Goal: Information Seeking & Learning: Learn about a topic

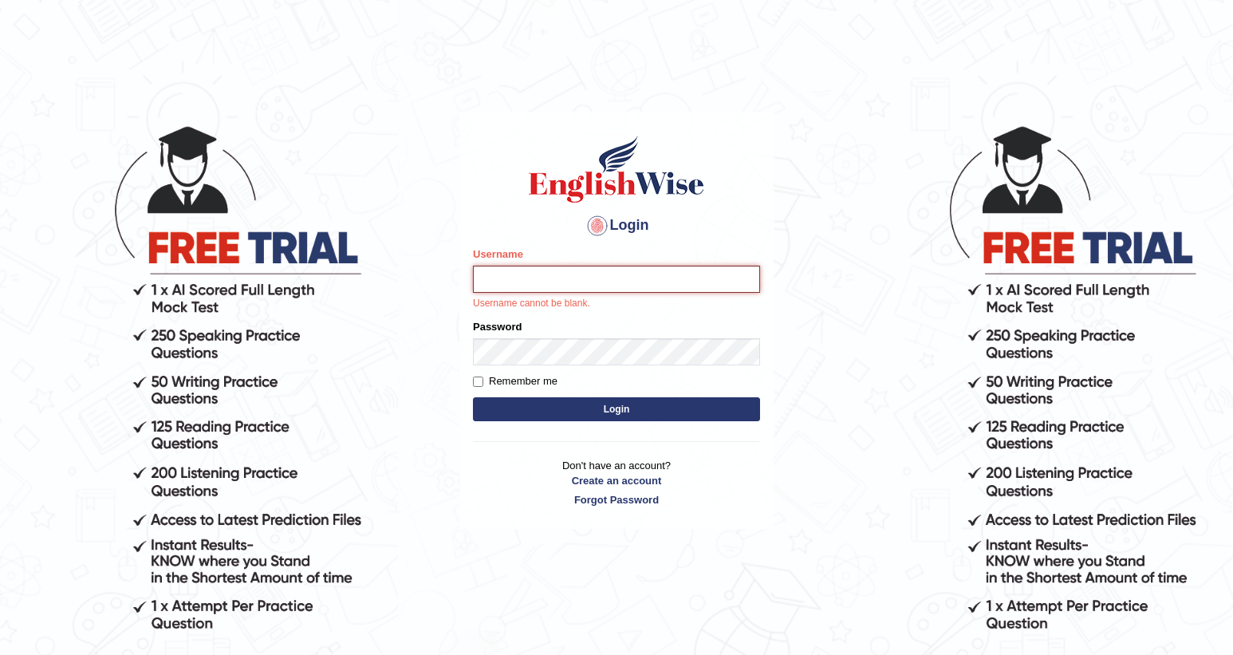
type input "DishaEw"
click at [622, 407] on button "Login" at bounding box center [616, 409] width 287 height 24
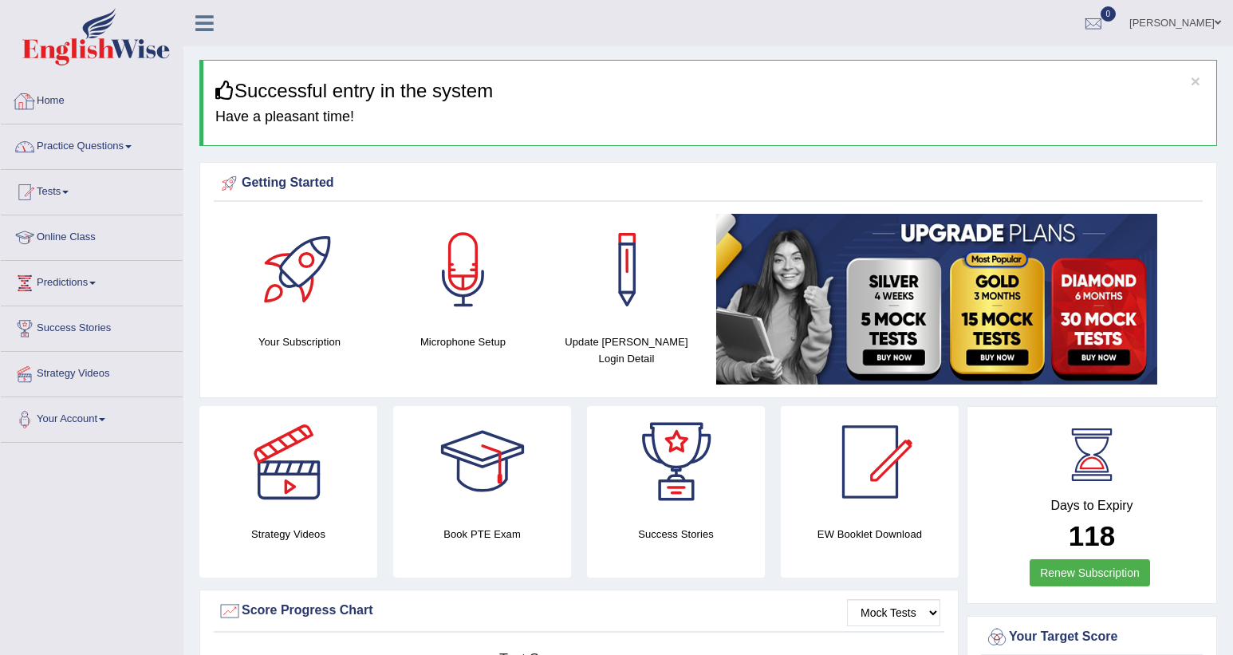
click at [91, 156] on link "Practice Questions" at bounding box center [92, 144] width 182 height 40
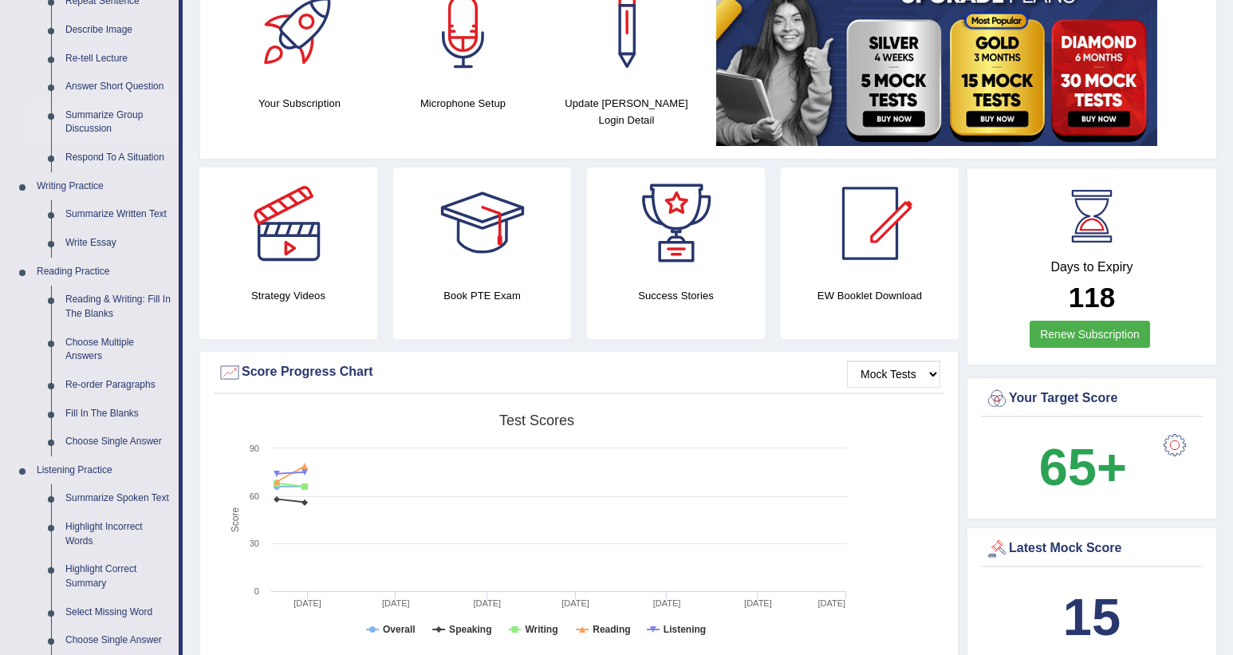
scroll to position [359, 0]
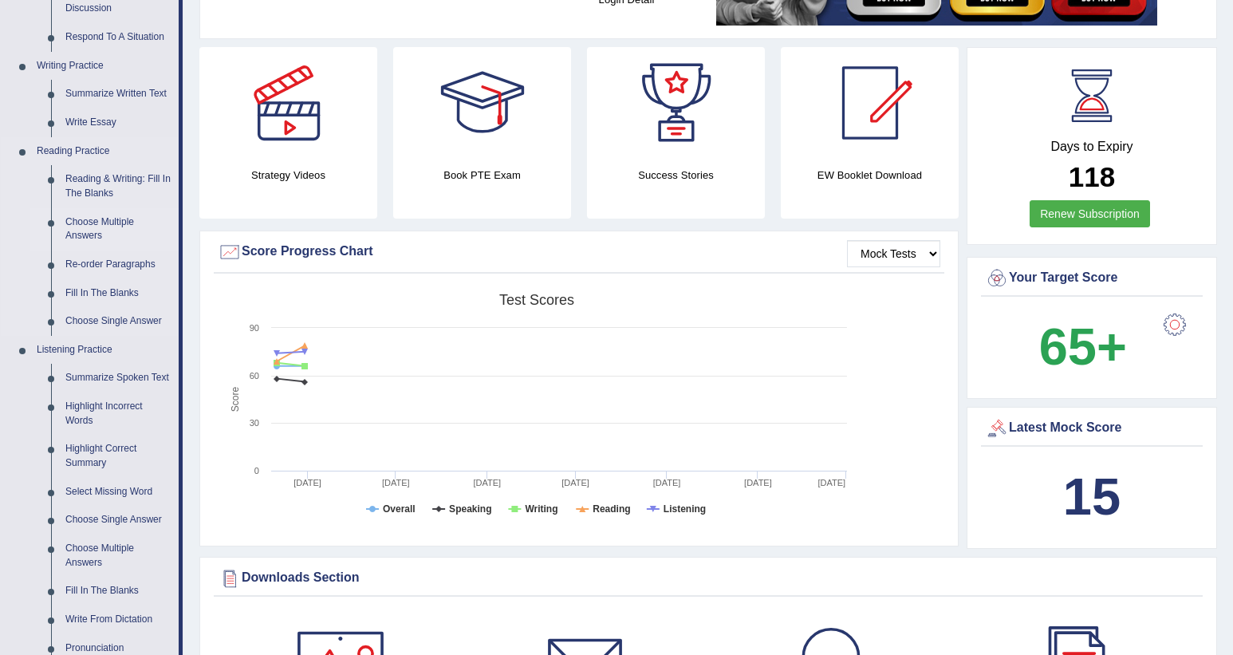
click at [70, 220] on link "Choose Multiple Answers" at bounding box center [118, 229] width 120 height 42
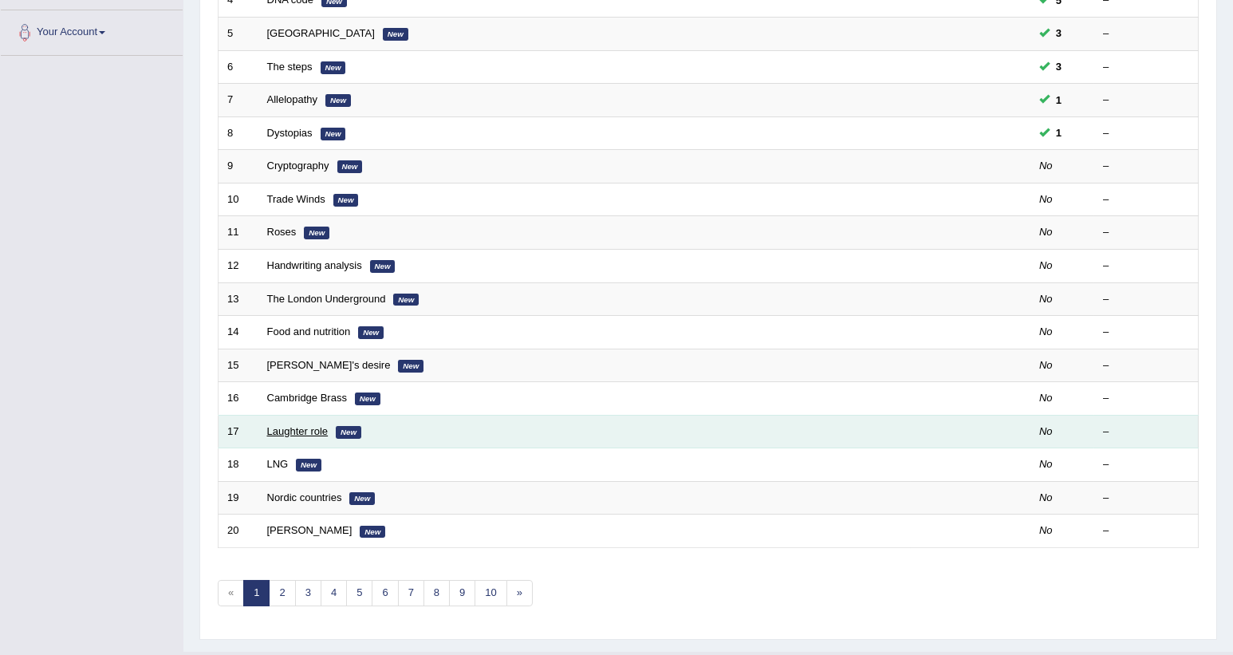
scroll to position [396, 0]
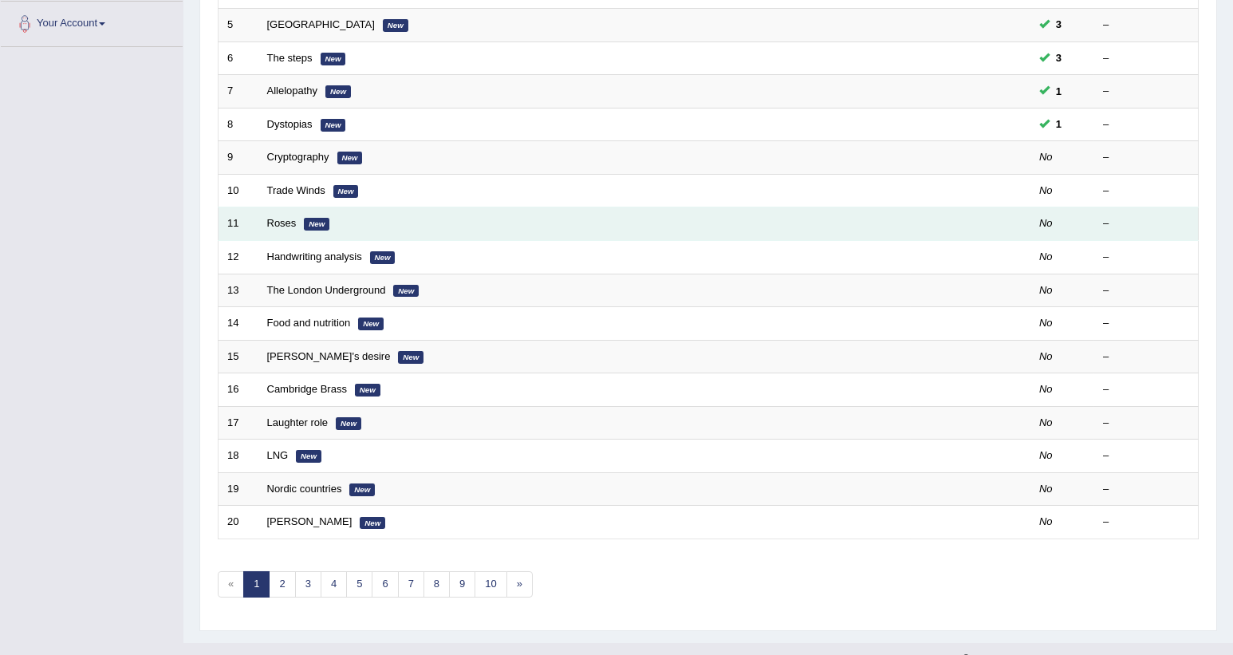
click at [282, 207] on td "Roses New" at bounding box center [584, 223] width 652 height 33
click at [281, 217] on link "Roses" at bounding box center [282, 223] width 30 height 12
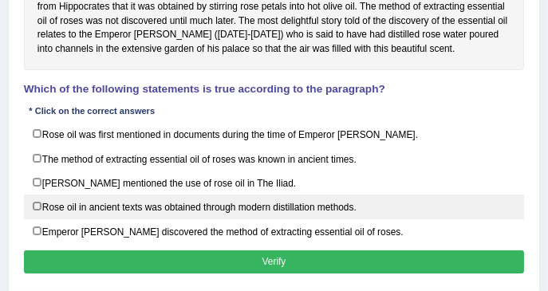
scroll to position [267, 0]
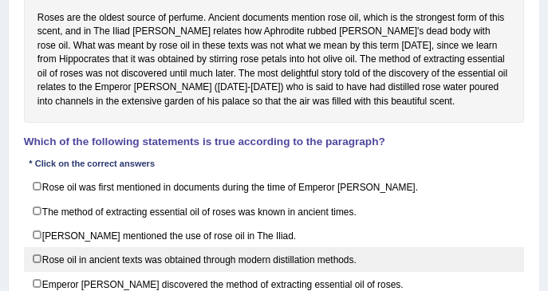
click at [112, 252] on label "Rose oil in ancient texts was obtained through modern distillation methods." at bounding box center [274, 259] width 501 height 25
checkbox input "true"
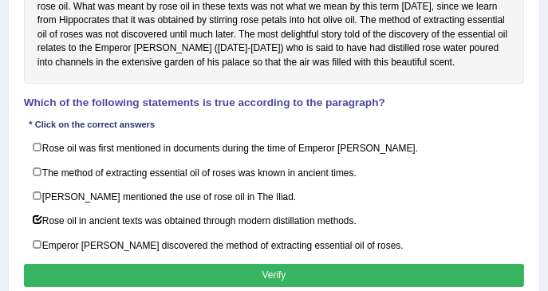
scroll to position [320, 0]
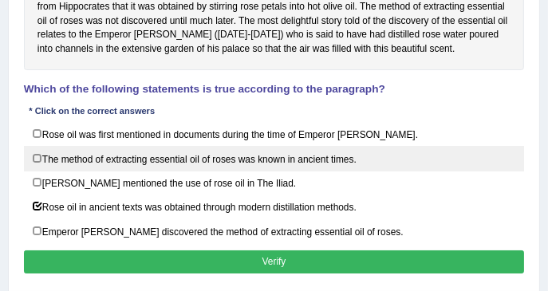
click at [147, 164] on label "The method of extracting essential oil of roses was known in ancient times." at bounding box center [274, 158] width 501 height 25
checkbox input "true"
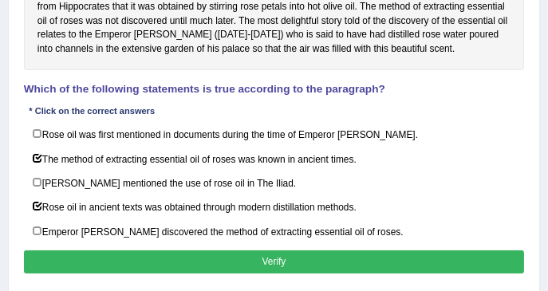
click at [108, 259] on button "Verify" at bounding box center [274, 261] width 501 height 23
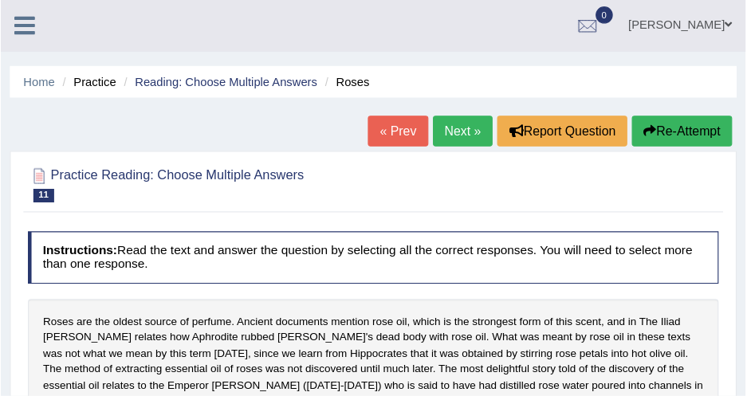
scroll to position [1, 0]
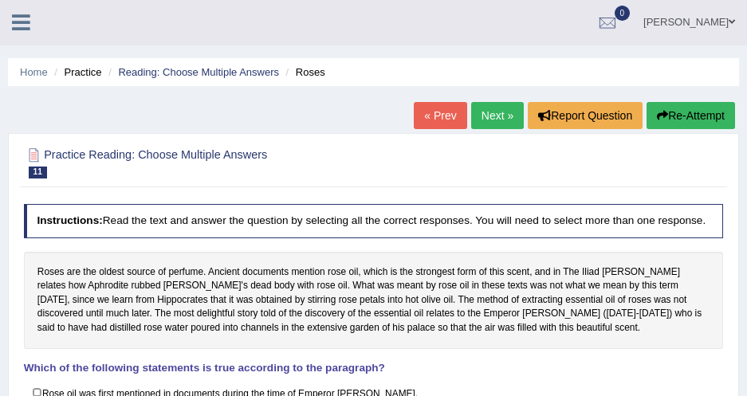
drag, startPoint x: 535, startPoint y: 1, endPoint x: 244, endPoint y: 91, distance: 304.8
click at [247, 90] on div "Home Practice Reading: Choose Multiple Answers Roses « Prev Next » Report Quest…" at bounding box center [373, 398] width 747 height 798
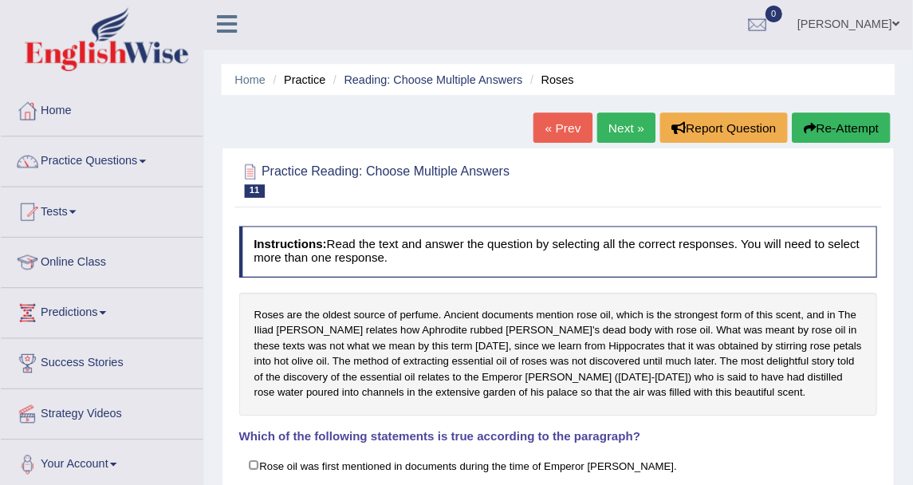
scroll to position [2, 0]
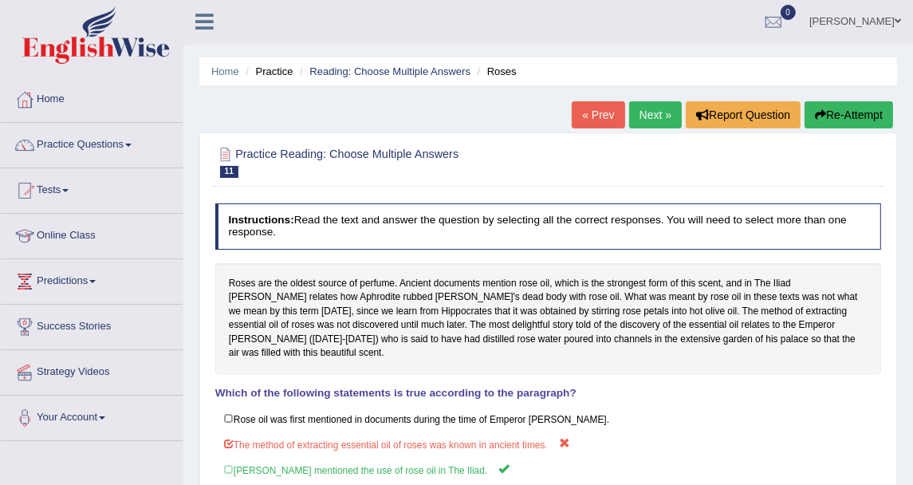
drag, startPoint x: 711, startPoint y: 0, endPoint x: 95, endPoint y: 148, distance: 634.0
click at [95, 148] on link "Practice Questions" at bounding box center [92, 143] width 182 height 40
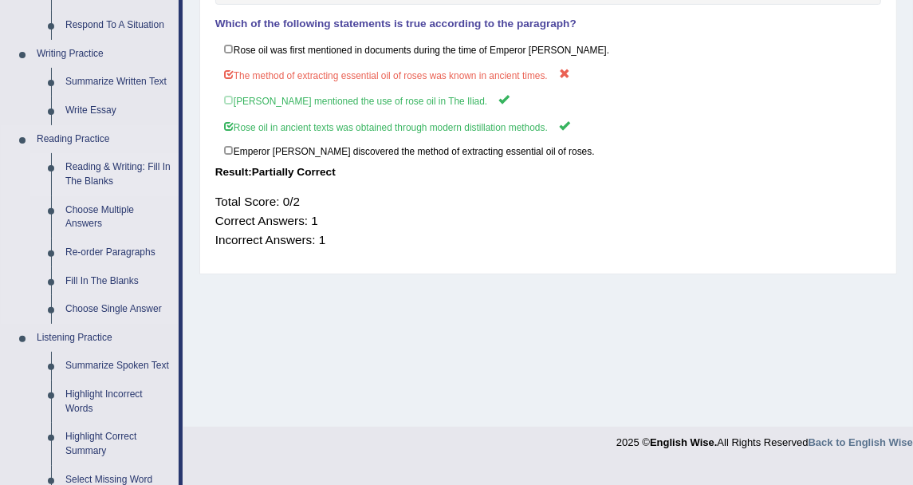
scroll to position [445, 0]
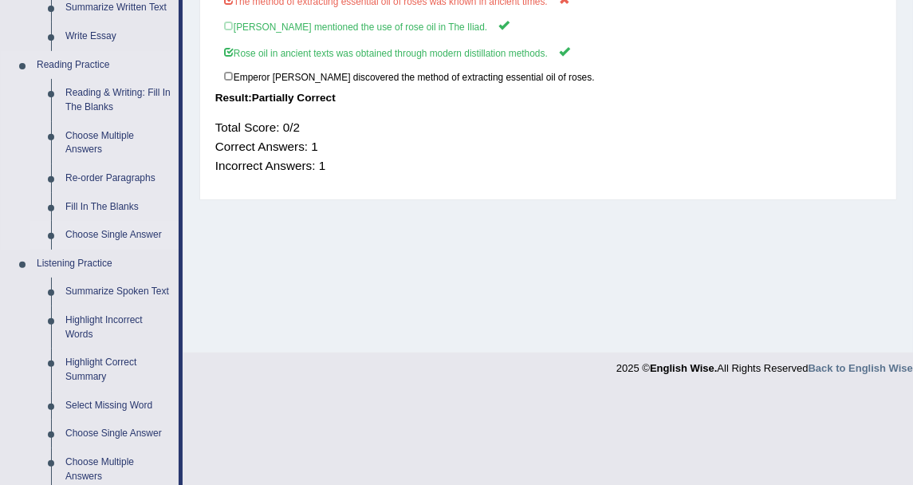
click at [117, 231] on link "Choose Single Answer" at bounding box center [118, 235] width 120 height 29
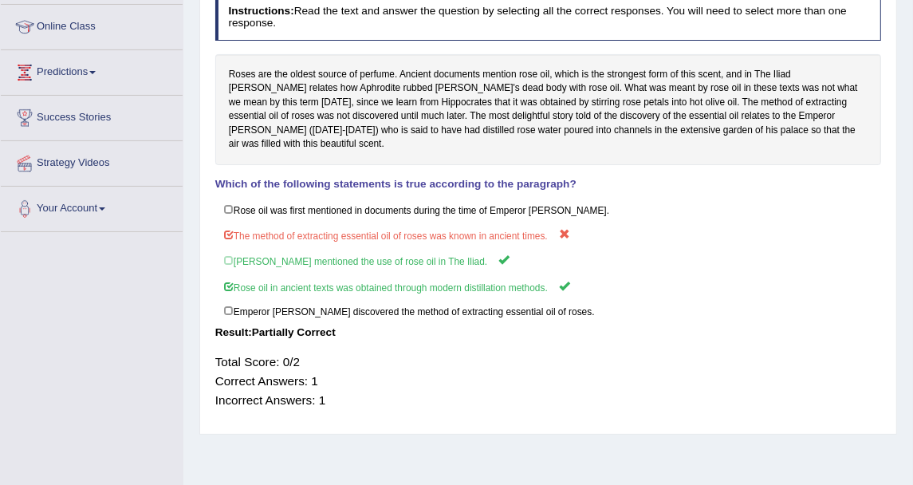
scroll to position [353, 0]
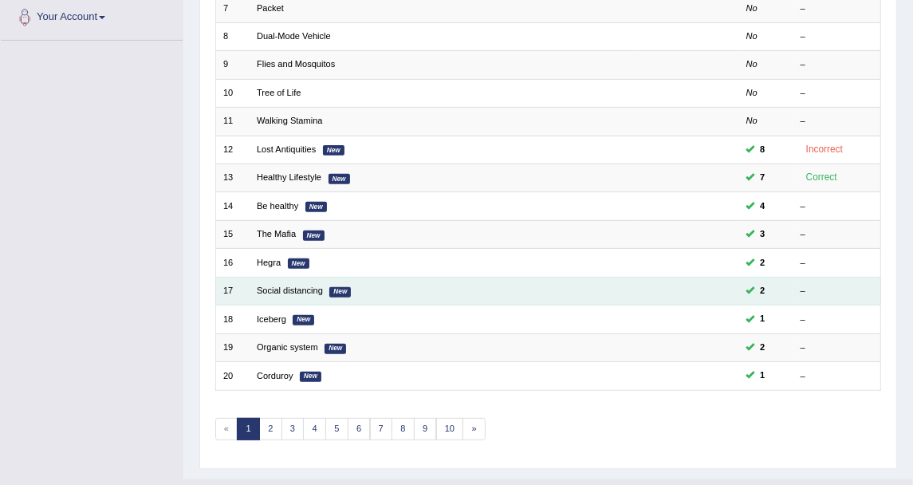
scroll to position [428, 0]
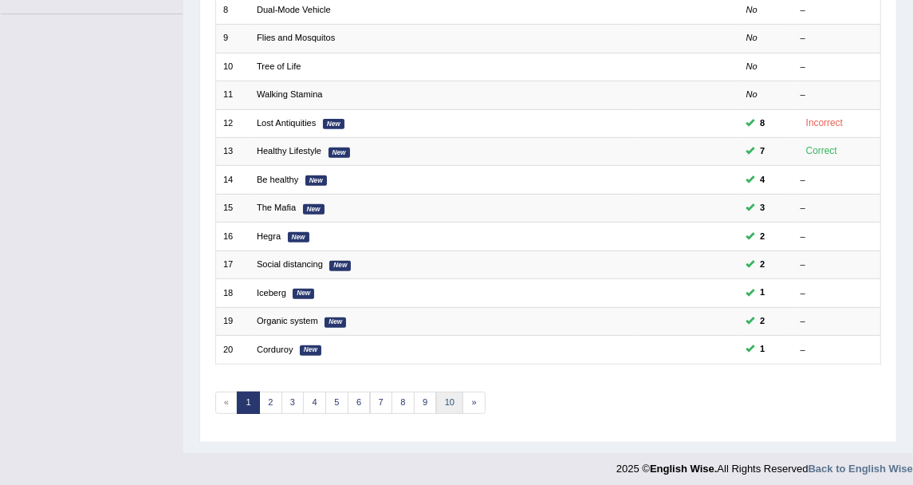
click at [436, 392] on link "10" at bounding box center [450, 403] width 28 height 22
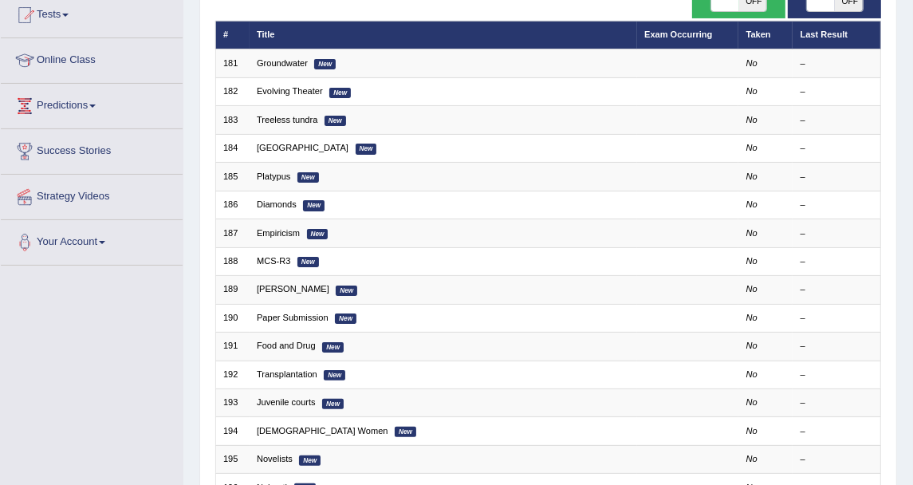
scroll to position [354, 0]
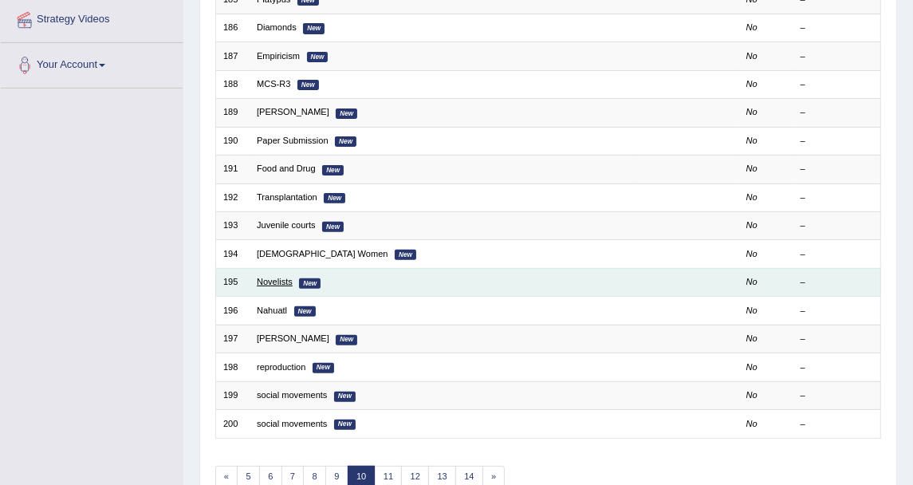
click at [279, 277] on link "Novelists" at bounding box center [275, 282] width 36 height 10
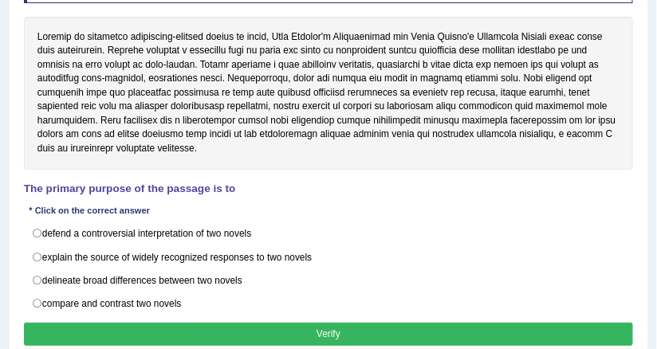
scroll to position [237, 0]
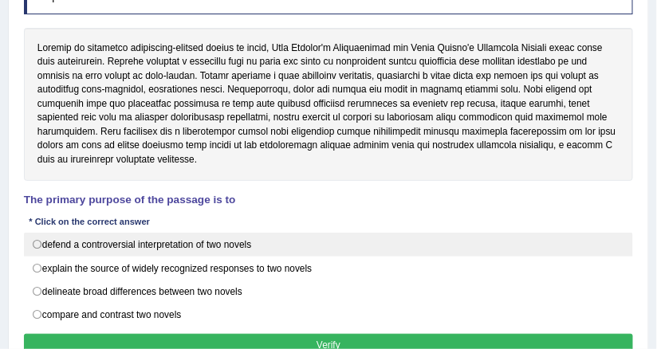
click at [95, 233] on label "defend a controversial interpretation of two novels" at bounding box center [329, 245] width 610 height 24
radio input "true"
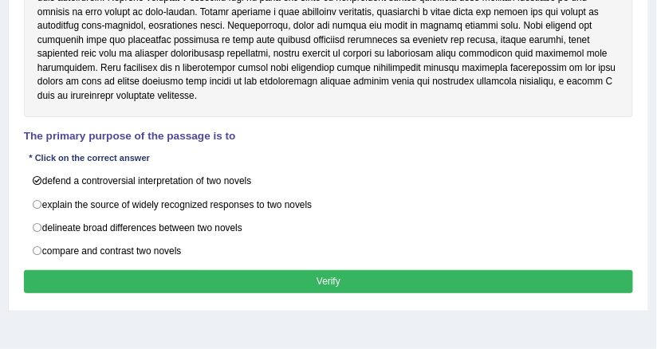
click at [168, 270] on button "Verify" at bounding box center [329, 281] width 610 height 23
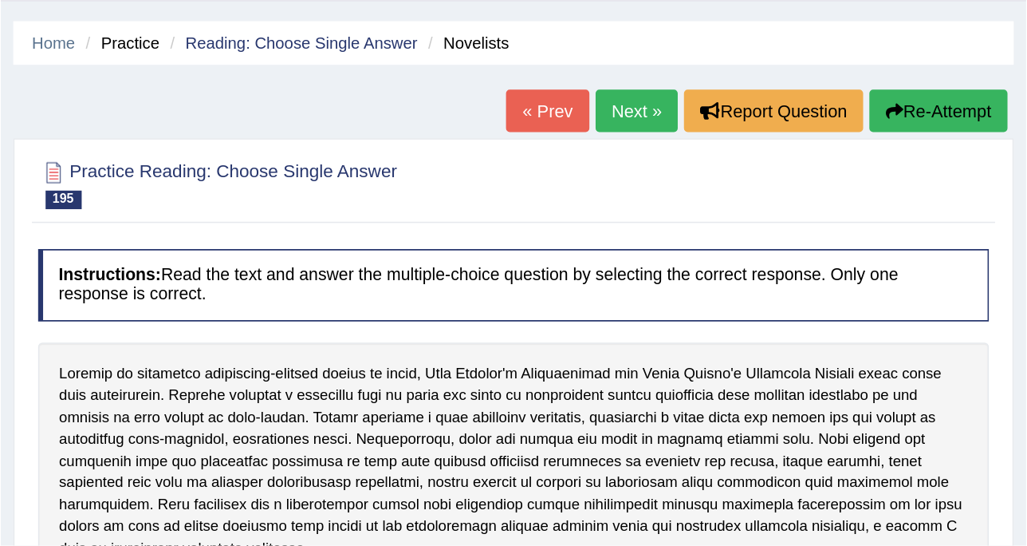
scroll to position [0, 0]
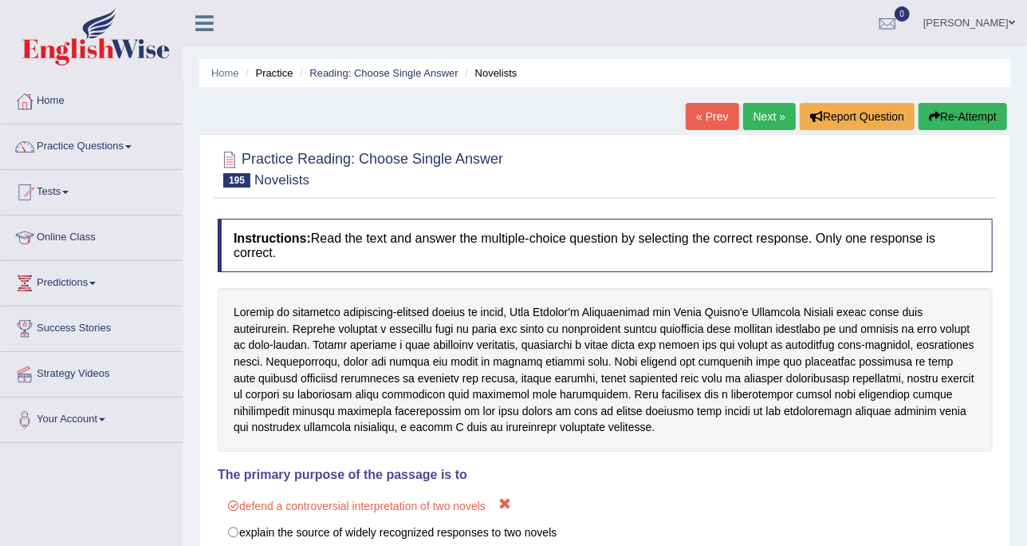
drag, startPoint x: 562, startPoint y: 2, endPoint x: 136, endPoint y: 140, distance: 447.5
click at [138, 136] on link "Practice Questions" at bounding box center [92, 144] width 182 height 40
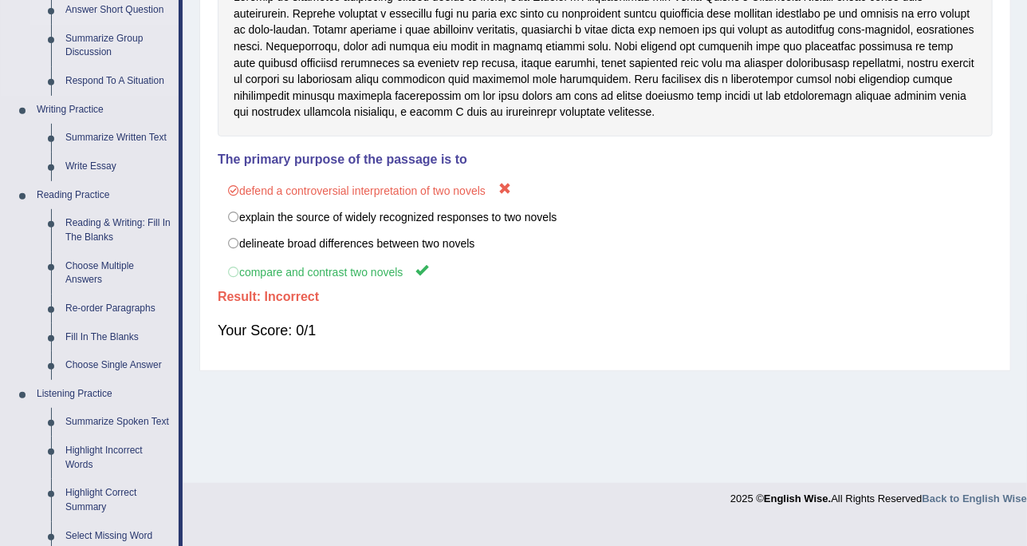
scroll to position [399, 0]
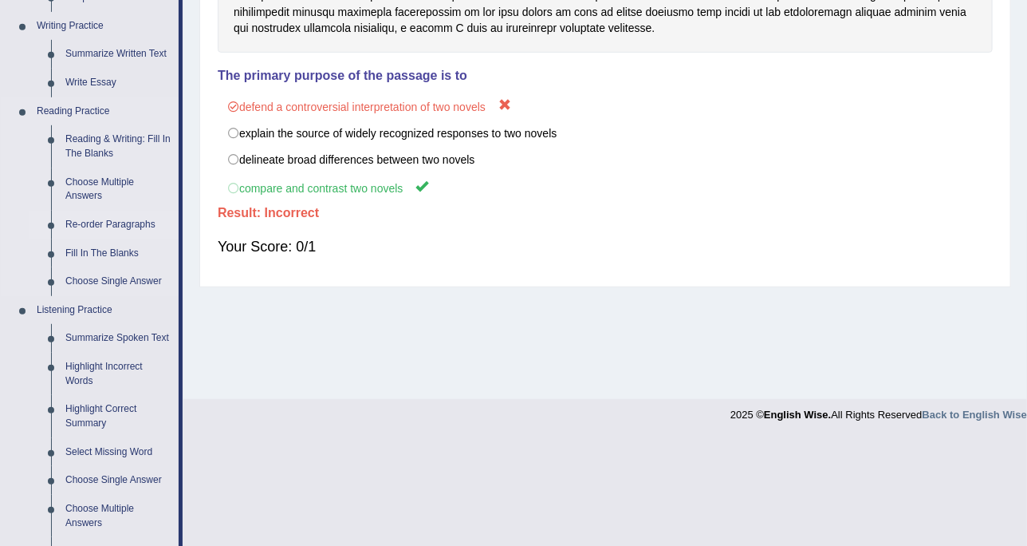
click at [133, 229] on link "Re-order Paragraphs" at bounding box center [118, 225] width 120 height 29
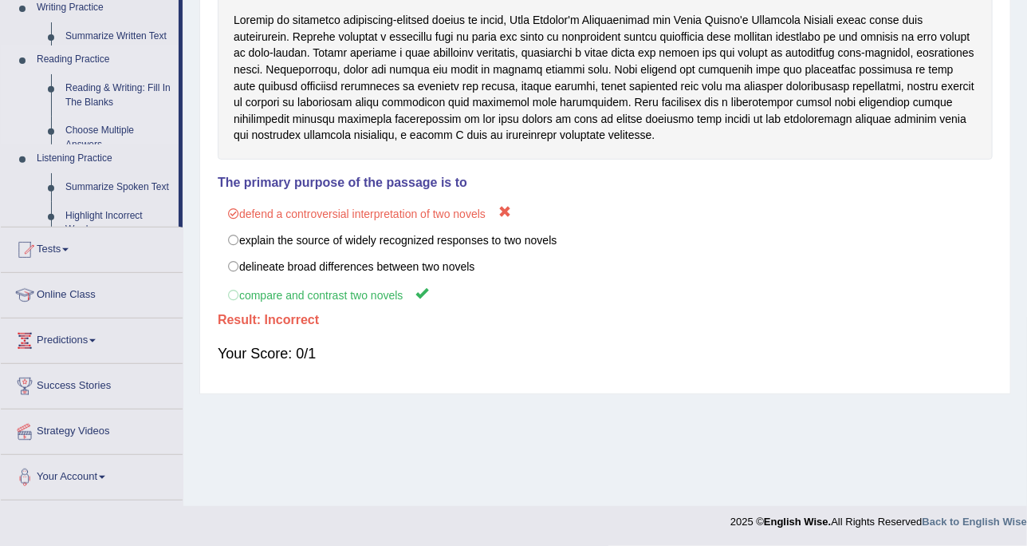
scroll to position [291, 0]
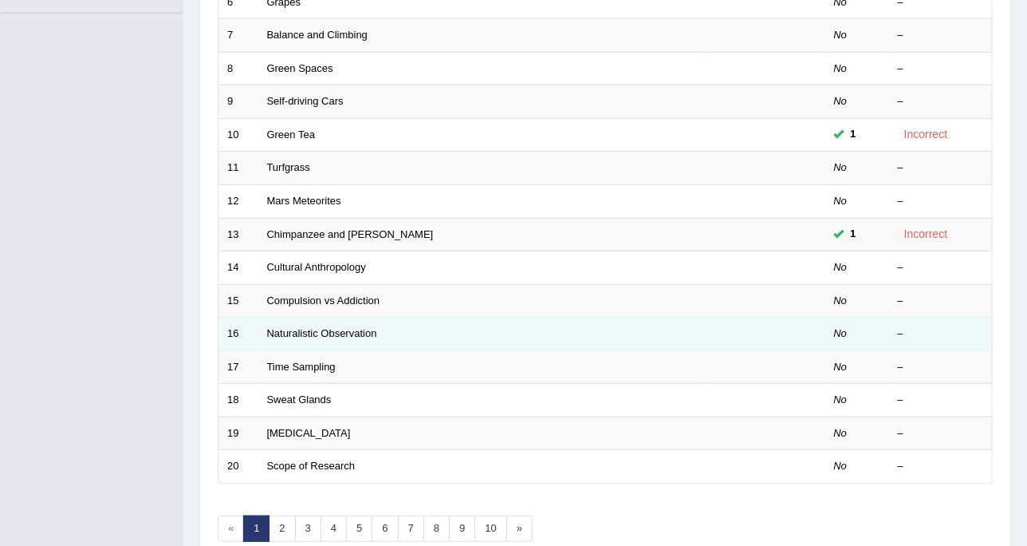
scroll to position [403, 0]
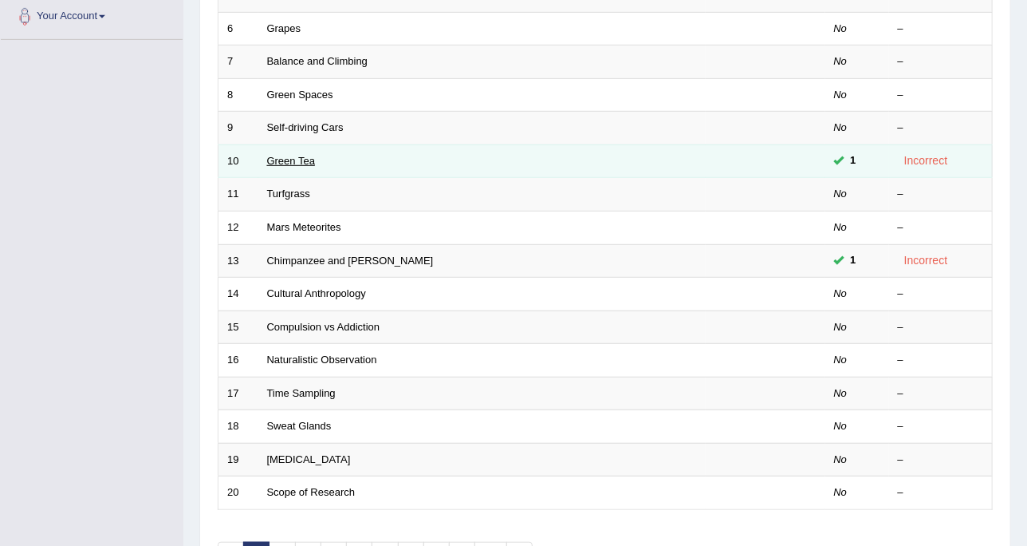
click at [301, 156] on link "Green Tea" at bounding box center [291, 161] width 48 height 12
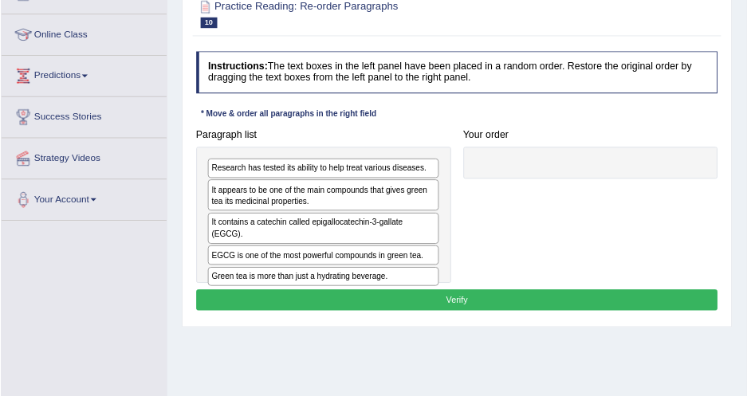
scroll to position [199, 0]
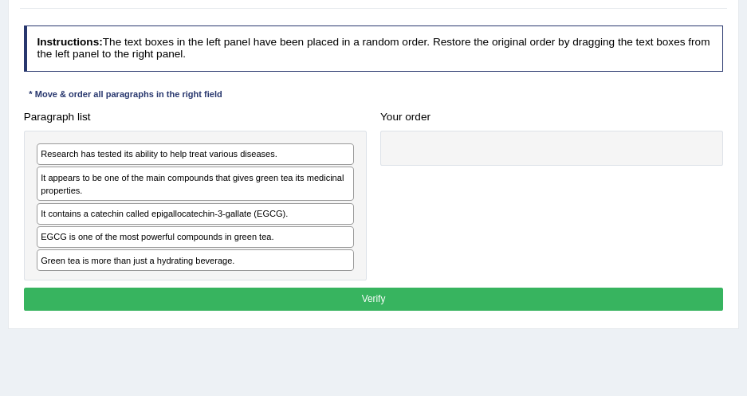
drag, startPoint x: 909, startPoint y: 1, endPoint x: 340, endPoint y: 98, distance: 577.8
click at [340, 98] on div "Instructions: The text boxes in the left panel have been placed in a random ord…" at bounding box center [373, 170] width 707 height 303
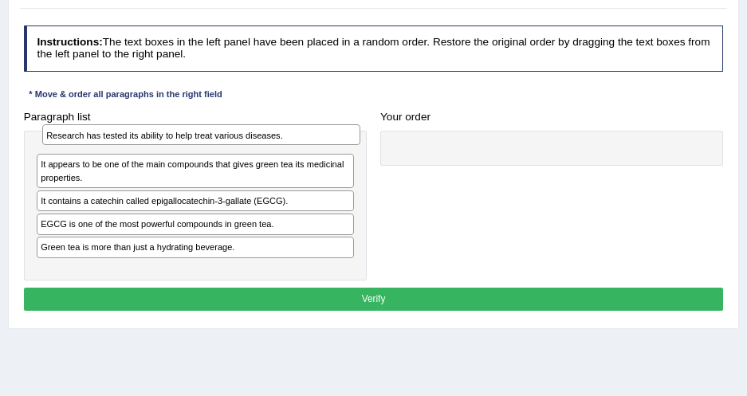
drag, startPoint x: 296, startPoint y: 157, endPoint x: 306, endPoint y: 141, distance: 19.0
click at [306, 141] on div "Research has tested its ability to help treat various diseases." at bounding box center [201, 134] width 318 height 21
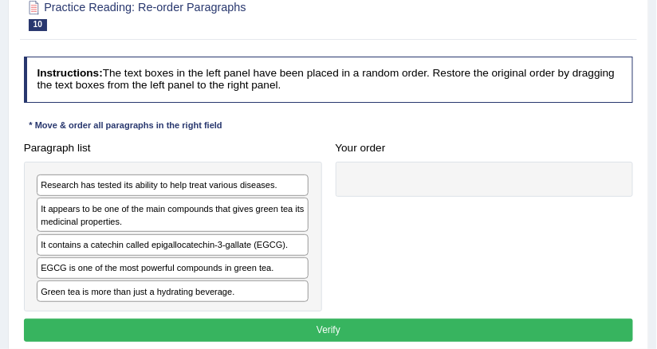
drag, startPoint x: 716, startPoint y: 0, endPoint x: 311, endPoint y: 98, distance: 416.9
click at [311, 98] on h4 "Instructions: The text boxes in the left panel have been placed in a random ord…" at bounding box center [329, 79] width 610 height 45
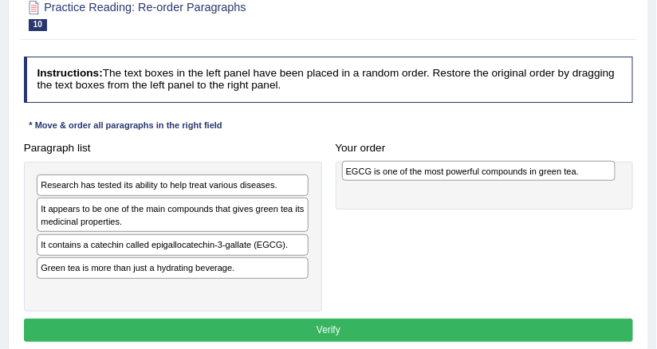
drag, startPoint x: 172, startPoint y: 266, endPoint x: 535, endPoint y: 176, distance: 373.9
click at [535, 176] on div "EGCG is one of the most powerful compounds in green tea." at bounding box center [479, 171] width 274 height 21
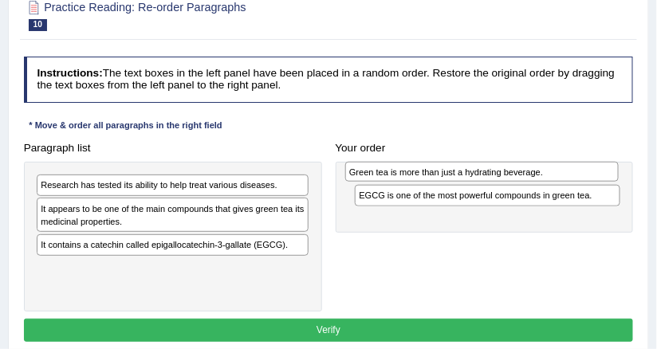
drag, startPoint x: 204, startPoint y: 260, endPoint x: 571, endPoint y: 172, distance: 377.2
click at [571, 172] on div "Green tea is more than just a hydrating beverage." at bounding box center [482, 172] width 274 height 21
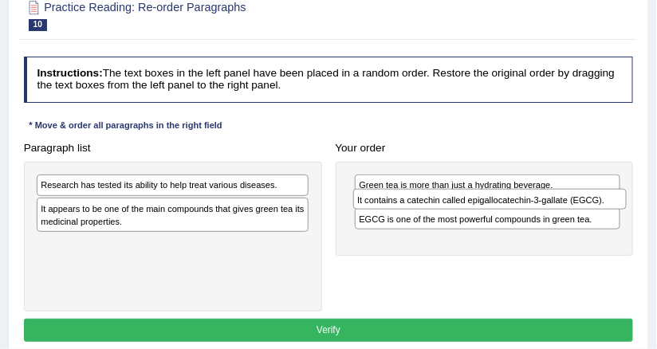
drag, startPoint x: 142, startPoint y: 239, endPoint x: 505, endPoint y: 201, distance: 364.9
click at [505, 201] on div "It contains a catechin called epigallocatechin-3-gallate (EGCG)." at bounding box center [490, 199] width 274 height 21
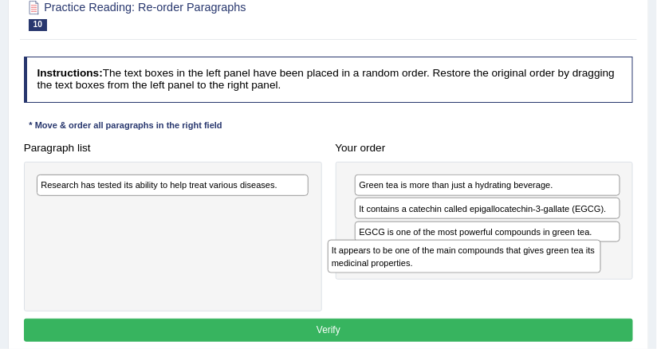
drag, startPoint x: 221, startPoint y: 209, endPoint x: 613, endPoint y: 264, distance: 396.3
click at [601, 264] on div "It appears to be one of the main compounds that gives green tea its medicinal p…" at bounding box center [465, 256] width 274 height 33
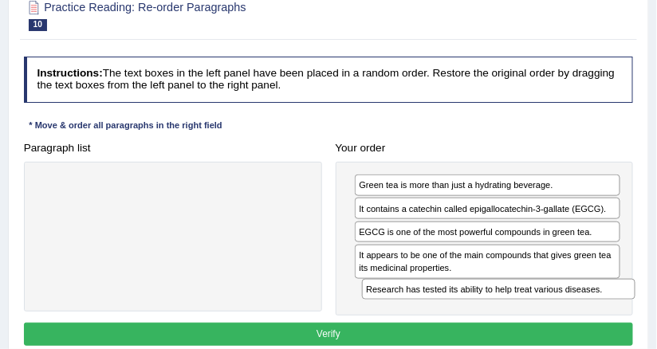
drag, startPoint x: 195, startPoint y: 181, endPoint x: 583, endPoint y: 311, distance: 408.9
click at [583, 311] on div "Instructions: The text boxes in the left panel have been placed in a random ord…" at bounding box center [328, 203] width 617 height 307
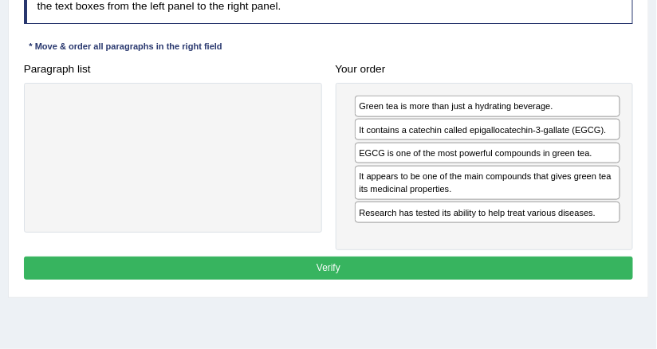
scroll to position [263, 0]
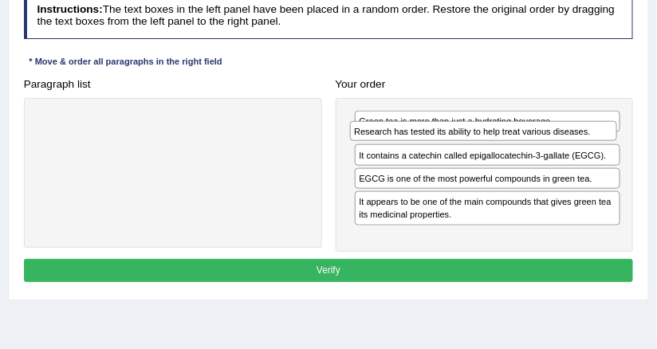
drag, startPoint x: 514, startPoint y: 221, endPoint x: 514, endPoint y: 138, distance: 83.0
click at [514, 138] on div "Research has tested its ability to help treat various diseases." at bounding box center [483, 131] width 267 height 21
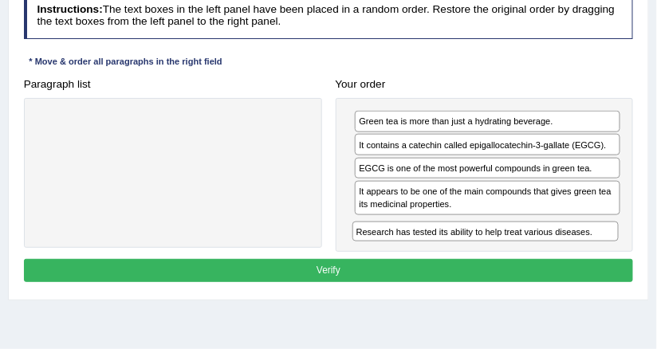
drag, startPoint x: 406, startPoint y: 145, endPoint x: 408, endPoint y: 257, distance: 111.7
click at [408, 257] on div "Instructions: The text boxes in the left panel have been placed in a random ord…" at bounding box center [328, 139] width 617 height 307
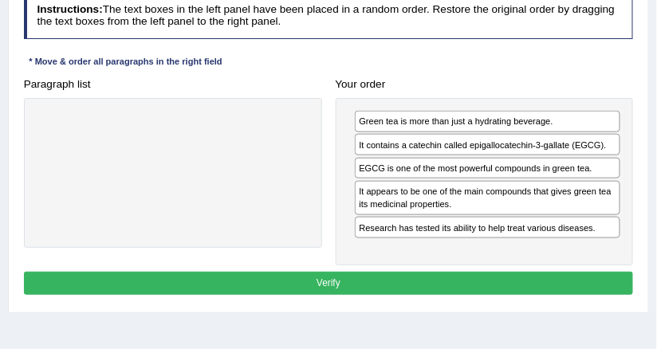
click at [408, 250] on div "Green tea is more than just a hydrating beverage. It contains a catechin called…" at bounding box center [485, 181] width 298 height 167
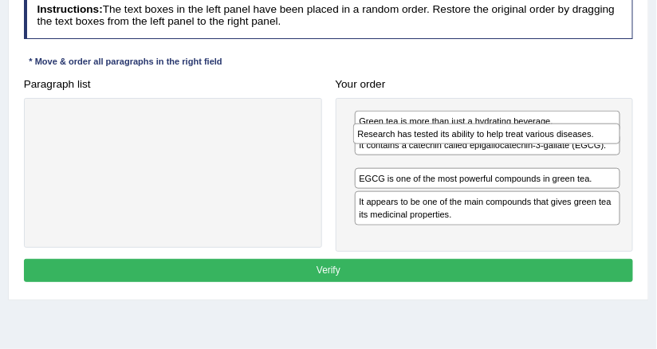
drag, startPoint x: 414, startPoint y: 227, endPoint x: 417, endPoint y: 147, distance: 80.6
click at [417, 147] on div "Green tea is more than just a hydrating beverage. It contains a catechin called…" at bounding box center [485, 175] width 298 height 154
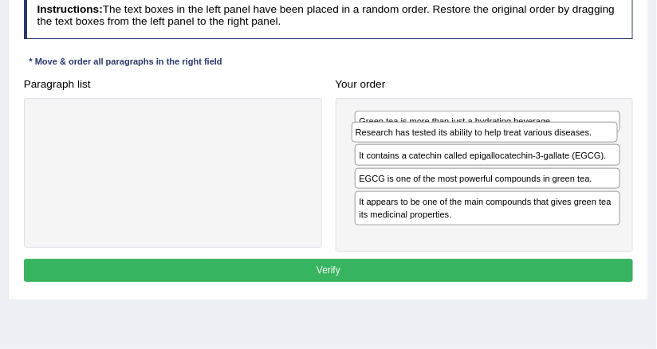
drag, startPoint x: 410, startPoint y: 163, endPoint x: 411, endPoint y: 139, distance: 23.9
click at [411, 139] on div "Research has tested its ability to help treat various diseases." at bounding box center [485, 132] width 267 height 21
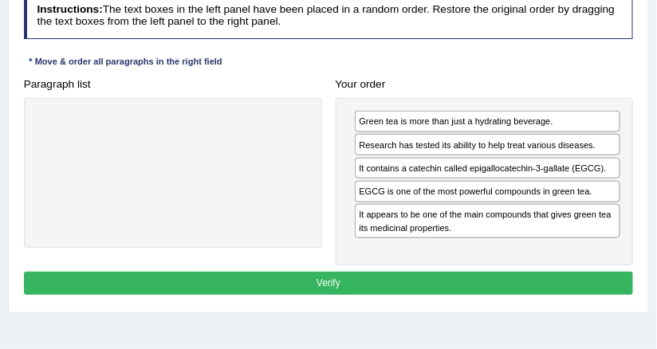
click at [459, 273] on button "Verify" at bounding box center [329, 283] width 610 height 23
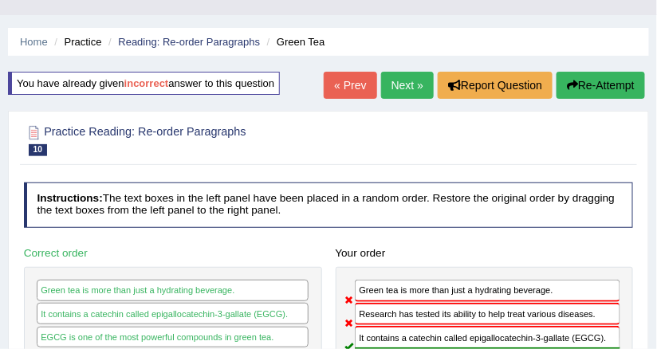
scroll to position [30, 0]
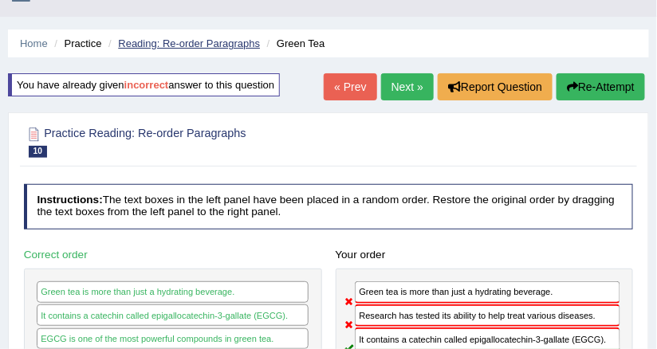
click at [244, 46] on link "Reading: Re-order Paragraphs" at bounding box center [189, 43] width 142 height 12
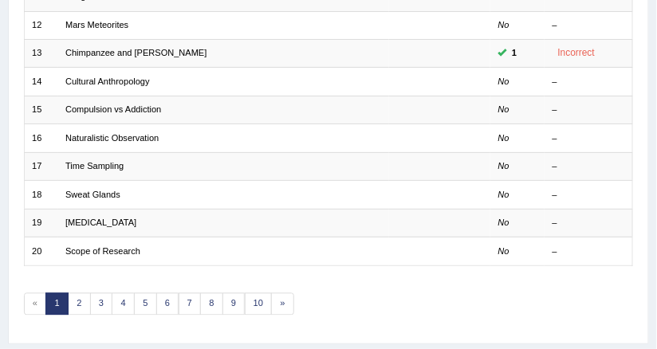
scroll to position [569, 0]
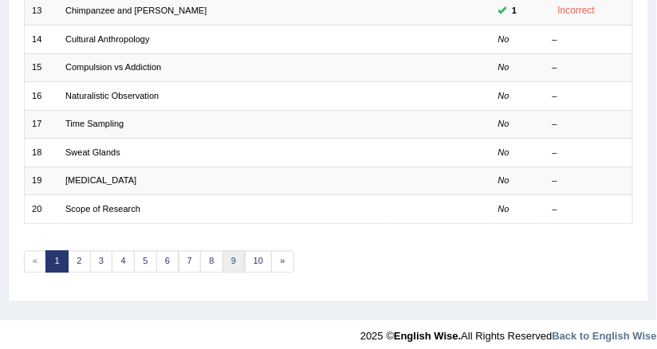
click at [231, 251] on link "9" at bounding box center [234, 262] width 23 height 22
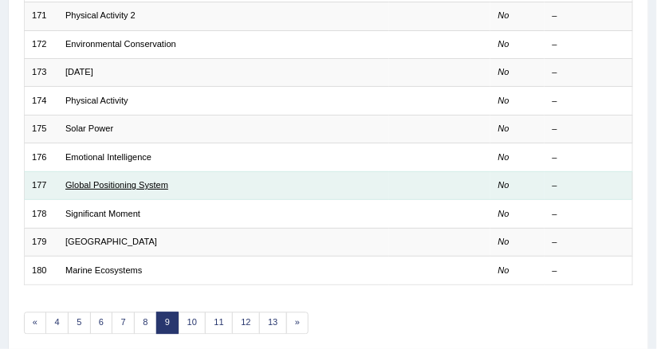
scroll to position [510, 0]
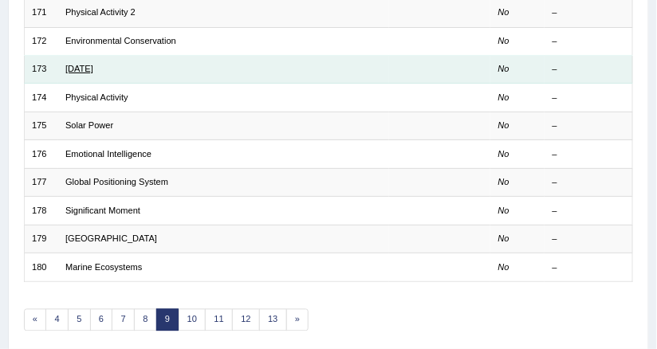
click at [87, 64] on link "[DATE]" at bounding box center [79, 69] width 28 height 10
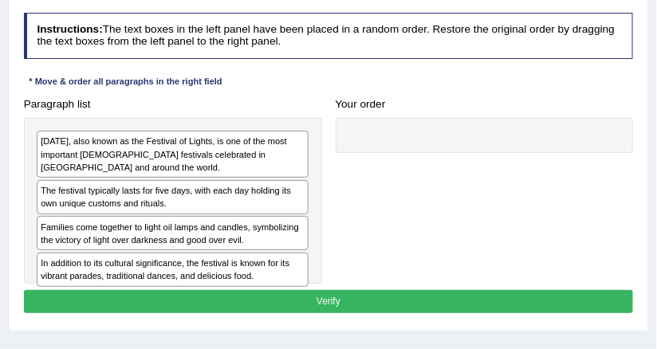
scroll to position [255, 0]
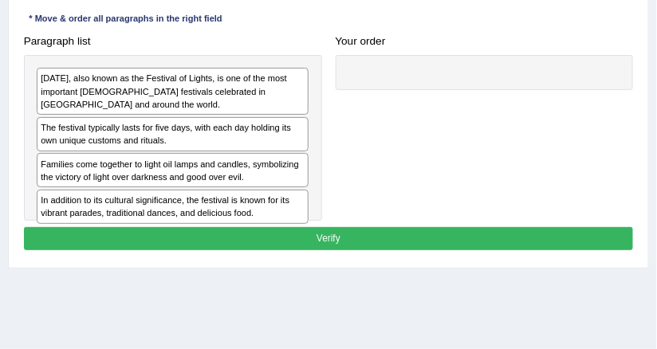
click at [386, 122] on div "Paragraph list Diwali, also known as the Festival of Lights, is one of the most…" at bounding box center [329, 125] width 624 height 191
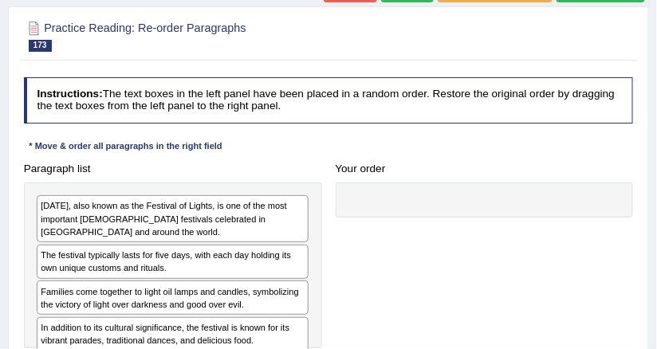
scroll to position [0, 0]
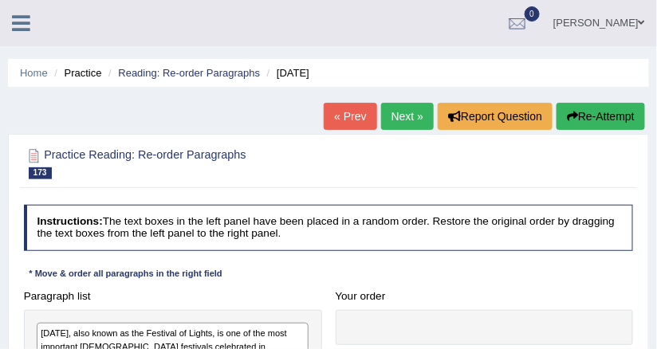
click at [389, 107] on link "Next »" at bounding box center [407, 116] width 53 height 27
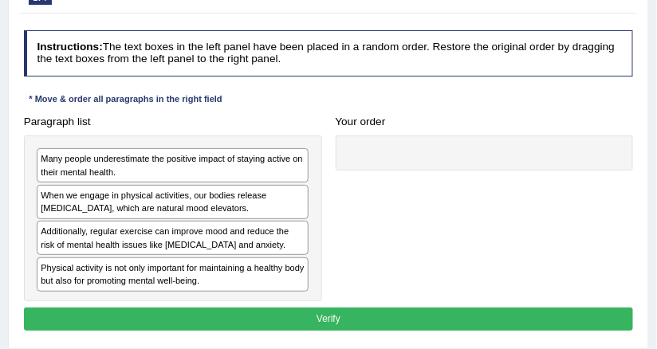
scroll to position [191, 0]
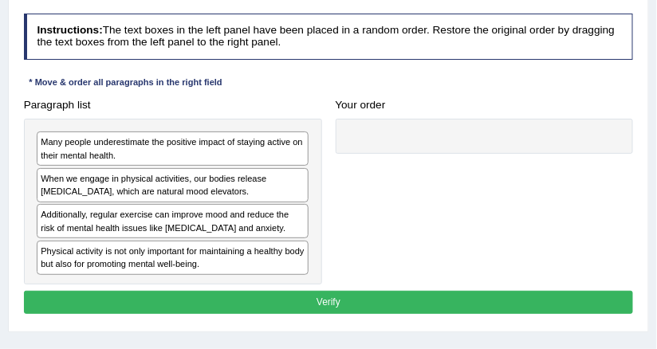
click at [459, 233] on div "Paragraph list Many people underestimate the positive impact of staying active …" at bounding box center [329, 188] width 624 height 191
click at [396, 83] on div "Instructions: The text boxes in the left panel have been placed in a random ord…" at bounding box center [328, 166] width 617 height 318
click at [221, 83] on div "Instructions: The text boxes in the left panel have been placed in a random ord…" at bounding box center [328, 166] width 617 height 318
click at [391, 77] on div "Instructions: The text boxes in the left panel have been placed in a random ord…" at bounding box center [328, 166] width 617 height 318
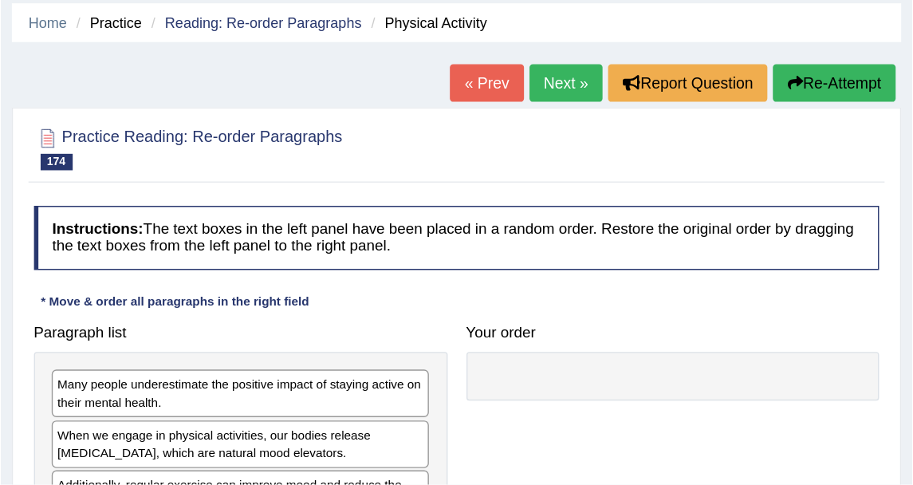
scroll to position [0, 0]
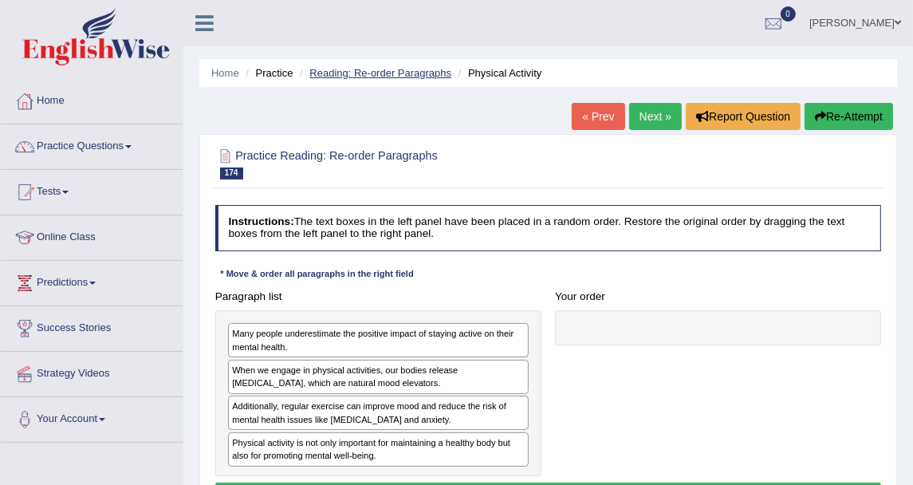
drag, startPoint x: 439, startPoint y: 3, endPoint x: 434, endPoint y: 74, distance: 71.2
click at [434, 74] on link "Reading: Re-order Paragraphs" at bounding box center [380, 73] width 142 height 12
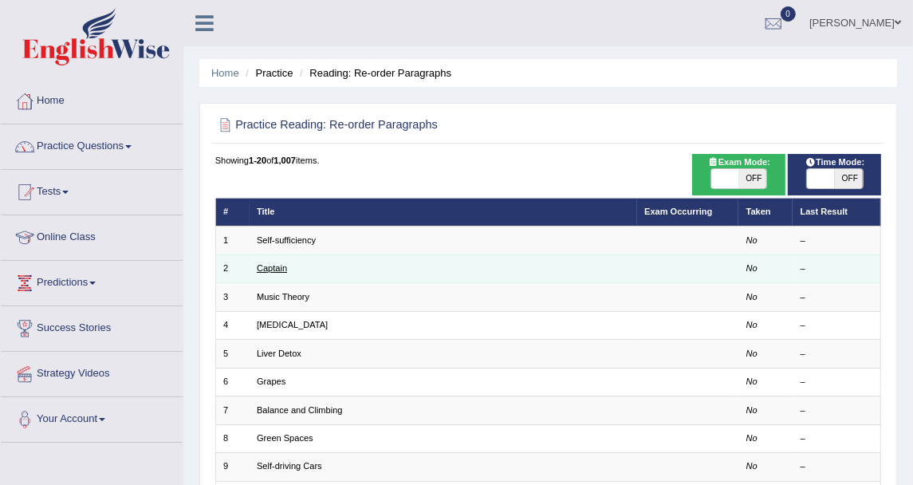
click at [281, 271] on link "Captain" at bounding box center [272, 268] width 30 height 10
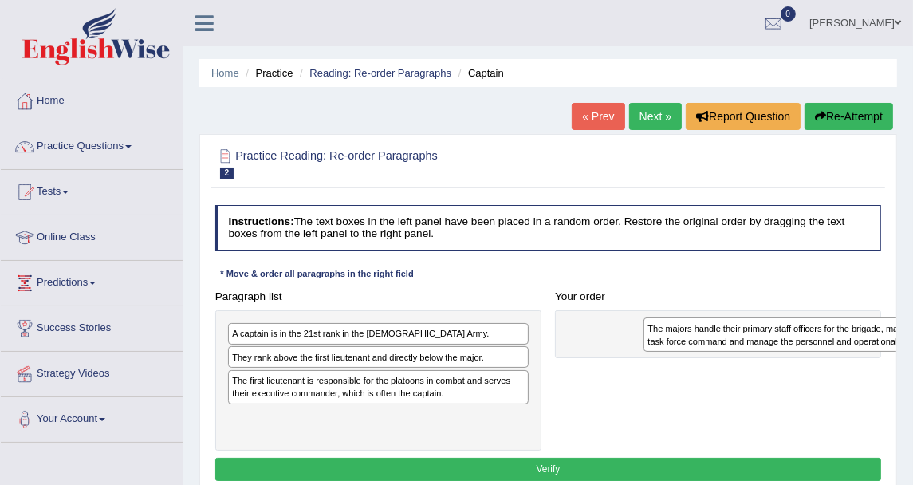
drag, startPoint x: 0, startPoint y: 0, endPoint x: 842, endPoint y: 345, distance: 910.0
click at [842, 345] on div "The majors handle their primary staff officers for the brigade, maintain the ta…" at bounding box center [794, 333] width 301 height 33
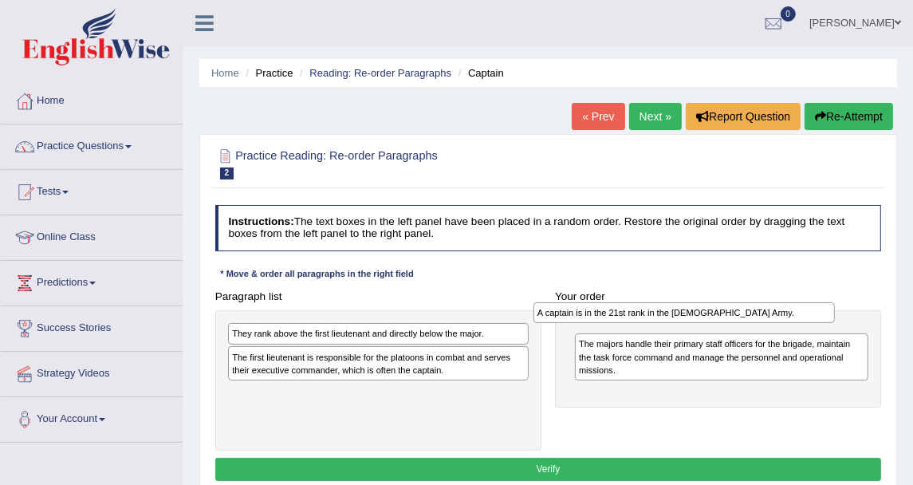
drag, startPoint x: 381, startPoint y: 341, endPoint x: 774, endPoint y: 323, distance: 392.8
click at [774, 323] on div "Paragraph list A captain is in the 21st rank in the US Army. They rank above th…" at bounding box center [548, 368] width 680 height 167
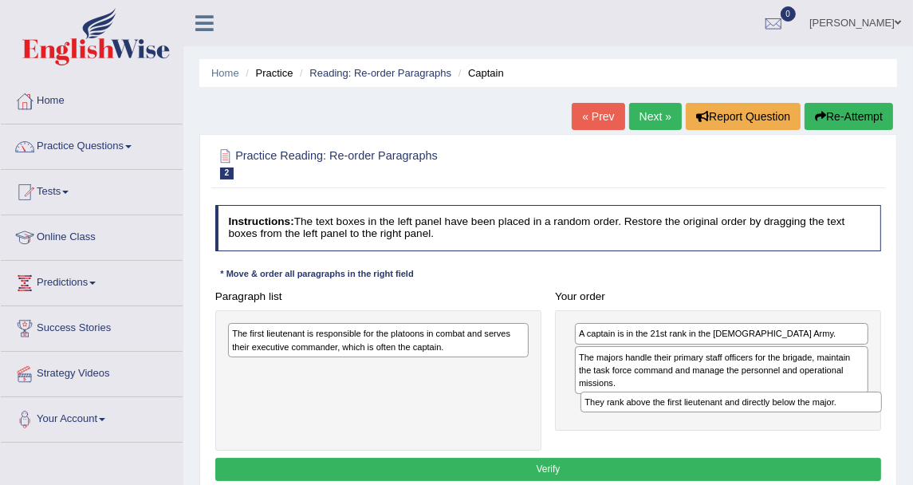
drag, startPoint x: 374, startPoint y: 325, endPoint x: 793, endPoint y: 412, distance: 427.7
click at [793, 412] on div "Paragraph list They rank above the first lieutenant and directly below the majo…" at bounding box center [548, 368] width 680 height 167
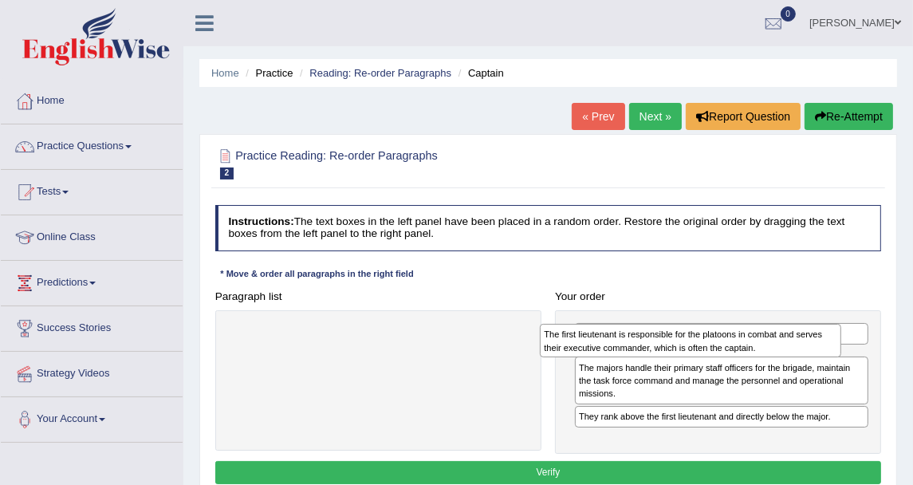
drag, startPoint x: 392, startPoint y: 331, endPoint x: 763, endPoint y: 338, distance: 371.0
click at [763, 338] on div "The first lieutenant is responsible for the platoons in combat and serves their…" at bounding box center [690, 340] width 301 height 33
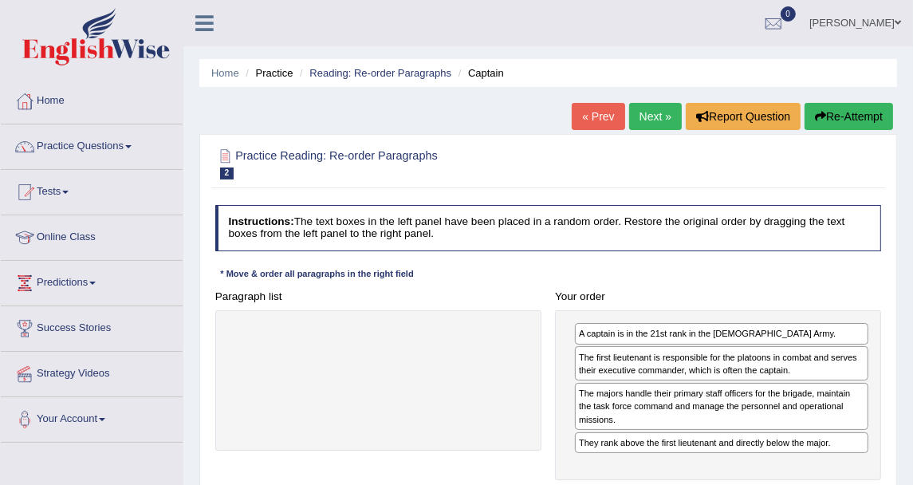
scroll to position [89, 0]
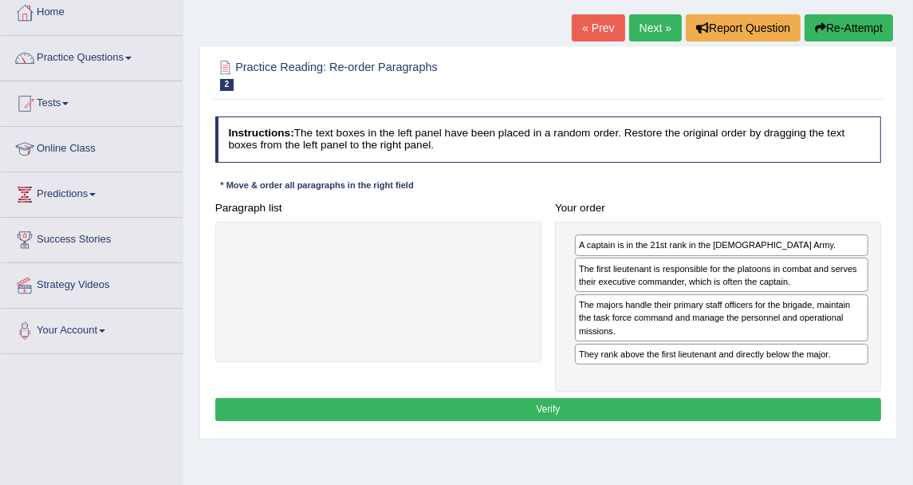
click at [676, 402] on button "Verify" at bounding box center [548, 409] width 667 height 23
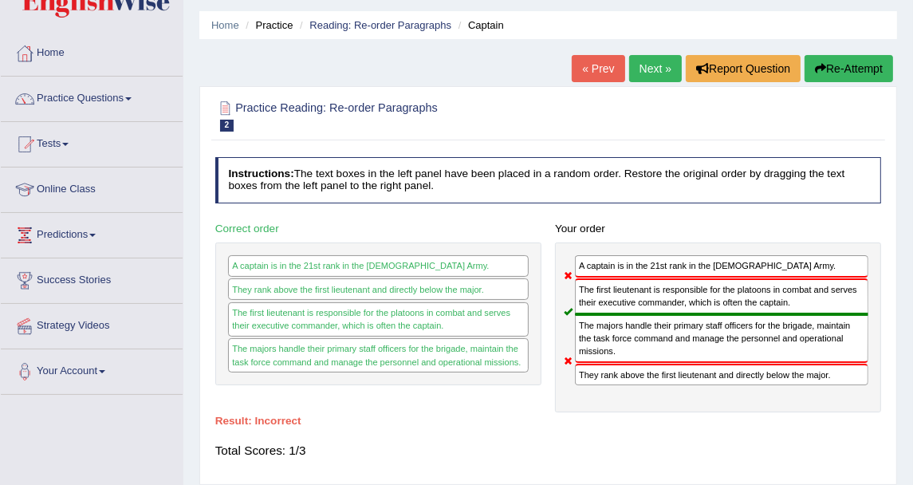
scroll to position [0, 0]
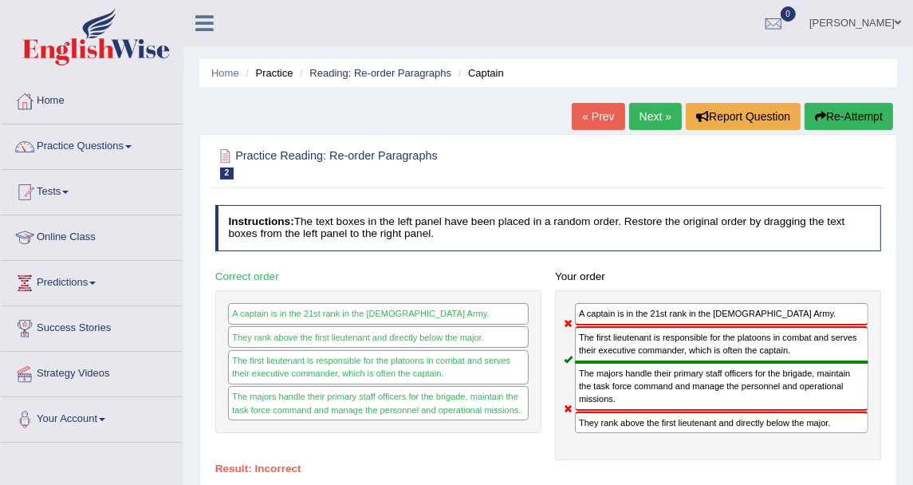
click at [646, 108] on link "Next »" at bounding box center [655, 116] width 53 height 27
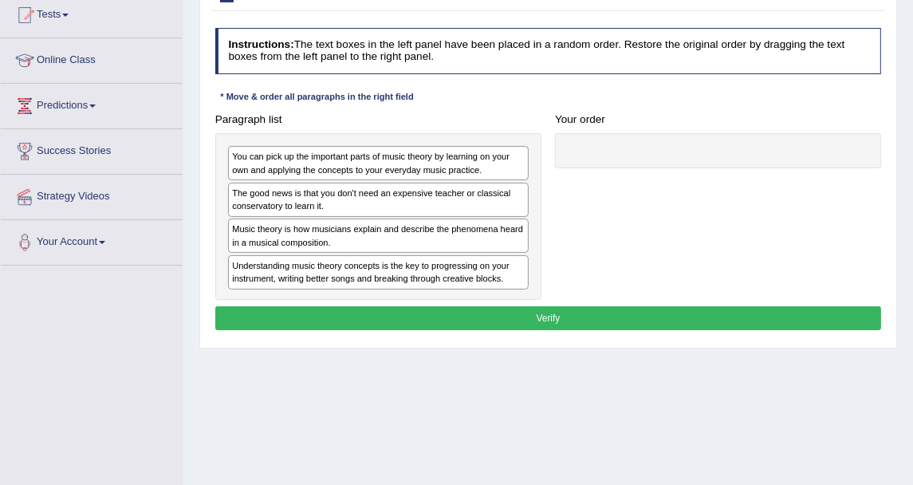
scroll to position [177, 0]
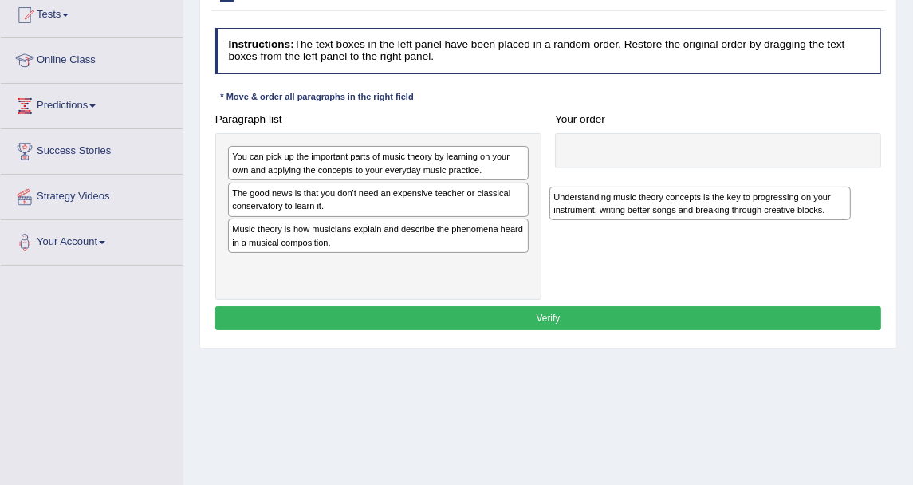
drag, startPoint x: 357, startPoint y: 253, endPoint x: 377, endPoint y: 257, distance: 21.1
click at [550, 220] on div "Understanding music theory concepts is the key to progressing on your instrumen…" at bounding box center [700, 203] width 301 height 33
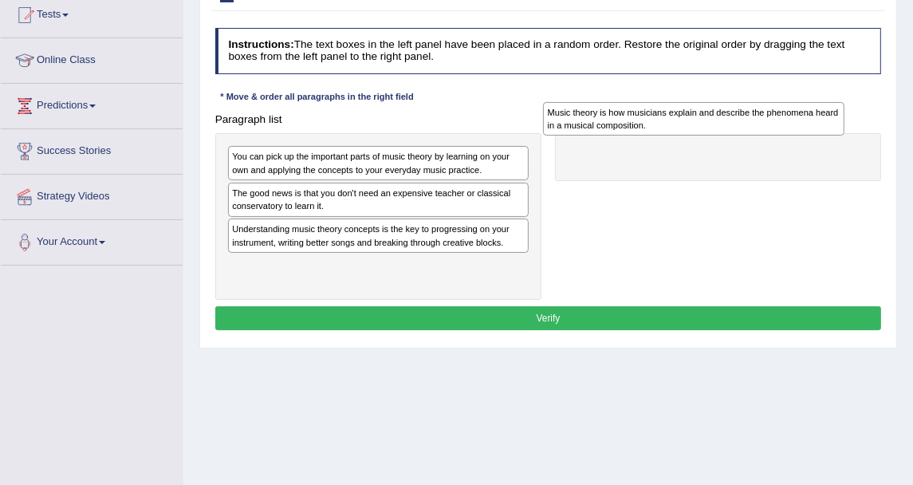
drag, startPoint x: 392, startPoint y: 226, endPoint x: 793, endPoint y: 127, distance: 413.2
click at [793, 127] on div "Music theory is how musicians explain and describe the phenomena heard in a mus…" at bounding box center [693, 118] width 301 height 33
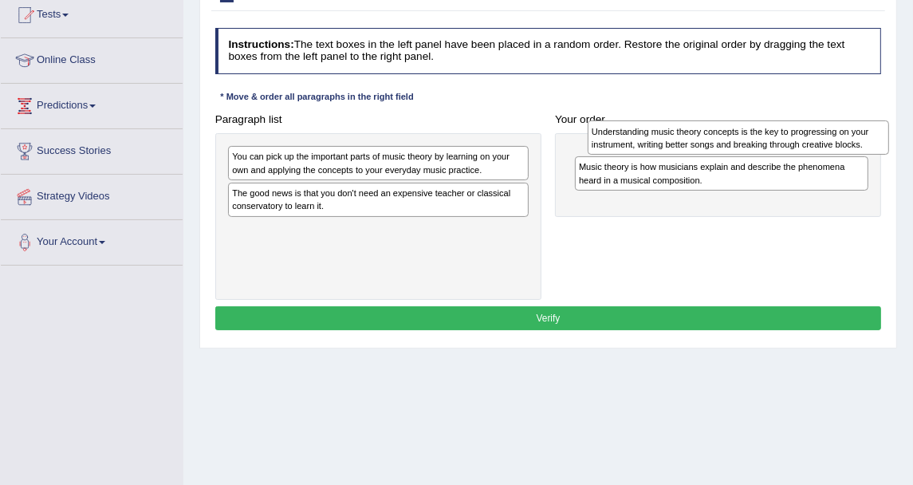
drag, startPoint x: 454, startPoint y: 234, endPoint x: 878, endPoint y: 141, distance: 434.5
click at [878, 141] on div "Understanding music theory concepts is the key to progressing on your instrumen…" at bounding box center [738, 136] width 301 height 33
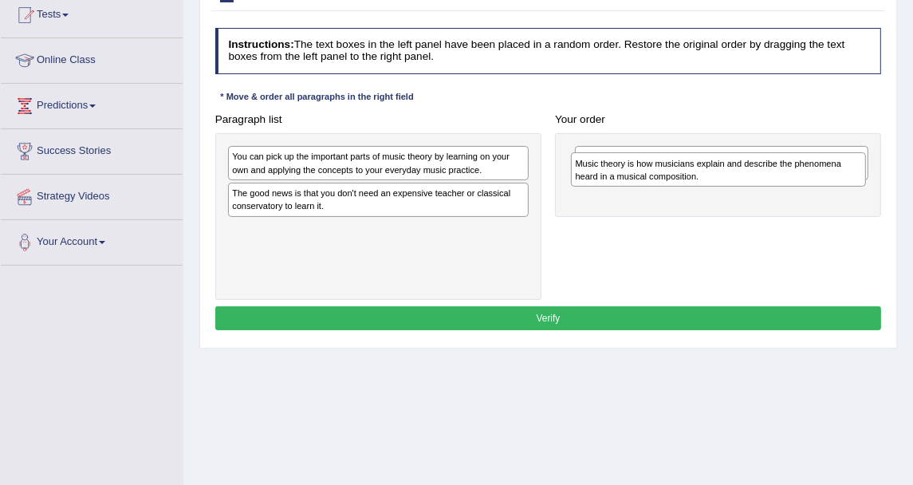
drag, startPoint x: 677, startPoint y: 207, endPoint x: 678, endPoint y: 145, distance: 61.4
click at [678, 152] on div "Music theory is how musicians explain and describe the phenomena heard in a mus…" at bounding box center [718, 168] width 295 height 33
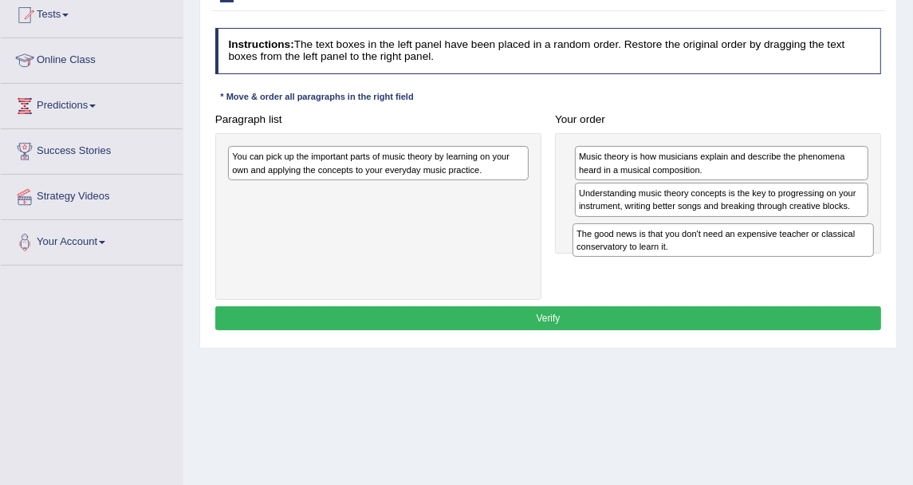
drag, startPoint x: 438, startPoint y: 217, endPoint x: 790, endPoint y: 266, distance: 355.9
click at [790, 266] on div "Paragraph list You can pick up the important parts of music theory by learning …" at bounding box center [548, 204] width 680 height 192
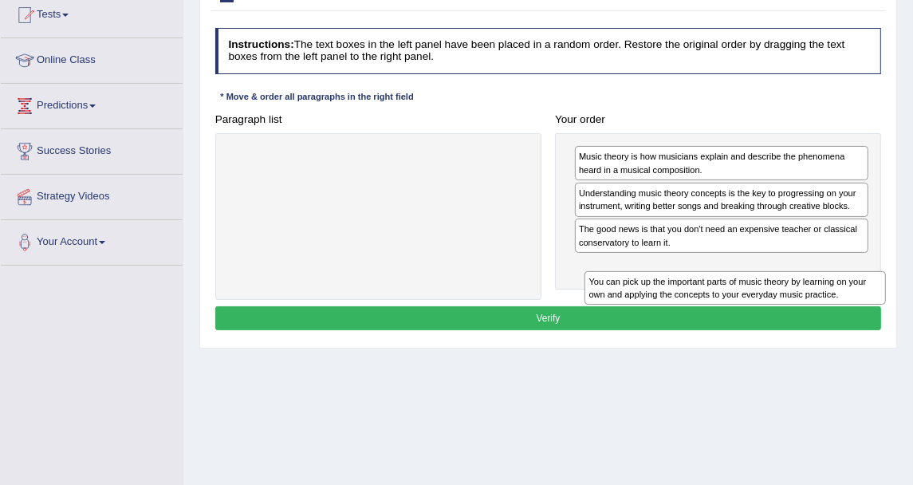
drag, startPoint x: 435, startPoint y: 171, endPoint x: 849, endPoint y: 306, distance: 435.6
click at [849, 306] on div "Instructions: The text boxes in the left panel have been placed in a random ord…" at bounding box center [547, 181] width 673 height 319
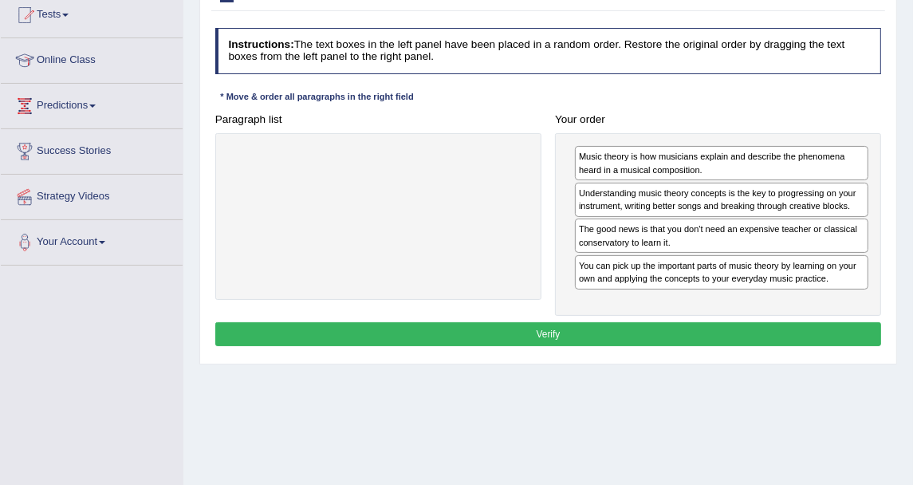
click at [807, 345] on div "Instructions: The text boxes in the left panel have been placed in a random ord…" at bounding box center [547, 189] width 673 height 335
click at [518, 331] on button "Verify" at bounding box center [548, 333] width 667 height 23
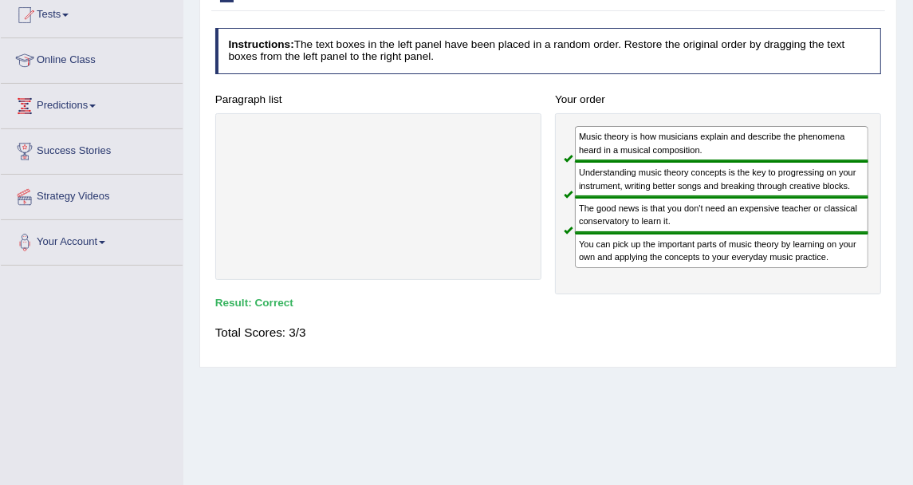
click at [640, 251] on div "You can pick up the important parts of music theory by learning on your own and…" at bounding box center [722, 250] width 294 height 35
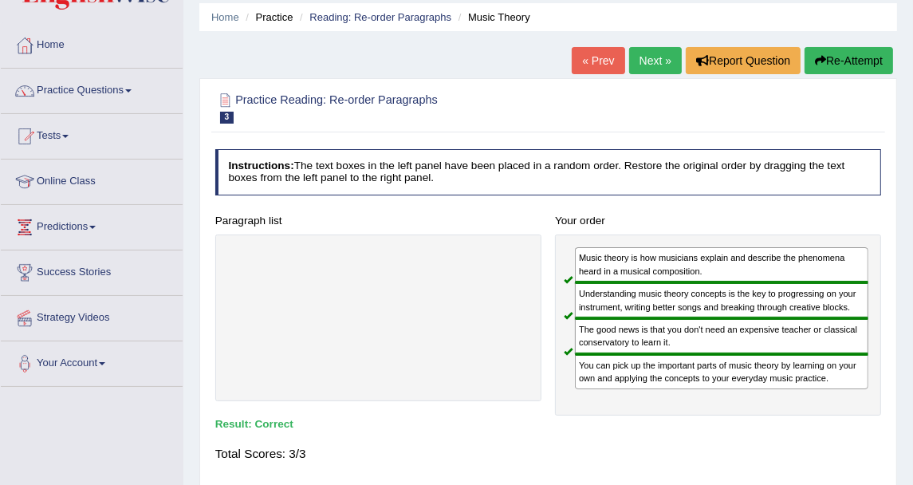
scroll to position [0, 0]
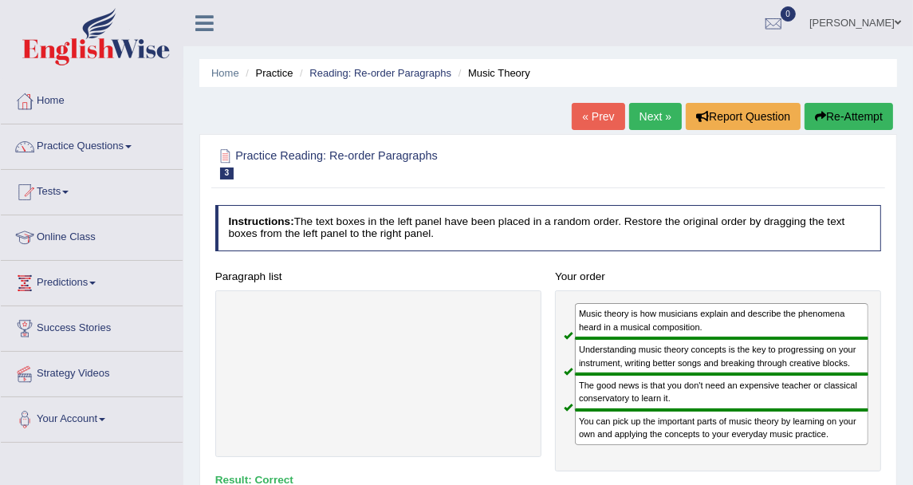
click at [651, 115] on link "Next »" at bounding box center [655, 116] width 53 height 27
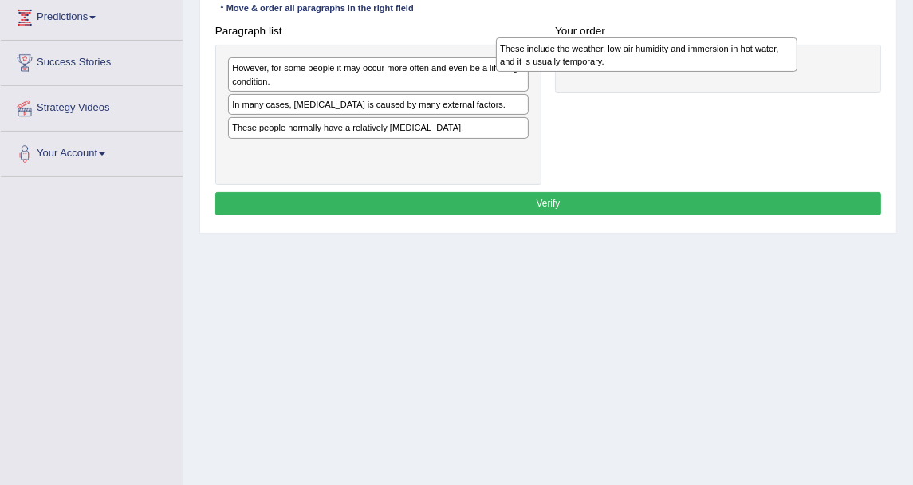
drag, startPoint x: 433, startPoint y: 144, endPoint x: 753, endPoint y: 47, distance: 334.1
click at [753, 47] on div "These include the weather, low air humidity and immersion in hot water, and it …" at bounding box center [646, 53] width 301 height 33
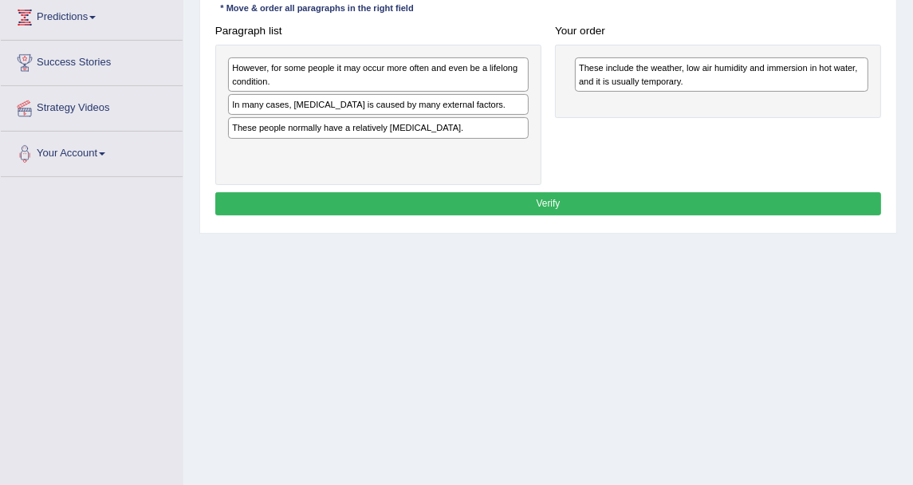
drag, startPoint x: 347, startPoint y: 83, endPoint x: 810, endPoint y: 99, distance: 462.9
click at [810, 99] on div "Paragraph list However, for some people it may occur more often and even be a l…" at bounding box center [548, 102] width 680 height 167
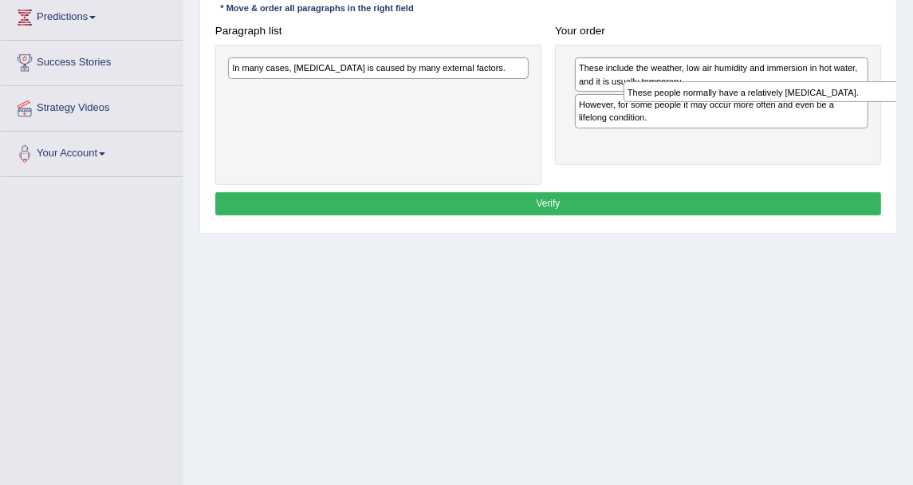
drag, startPoint x: 375, startPoint y: 99, endPoint x: 844, endPoint y: 111, distance: 469.2
click at [844, 111] on div "Paragraph list In many cases, [MEDICAL_DATA] is caused by many external factors…" at bounding box center [548, 102] width 680 height 167
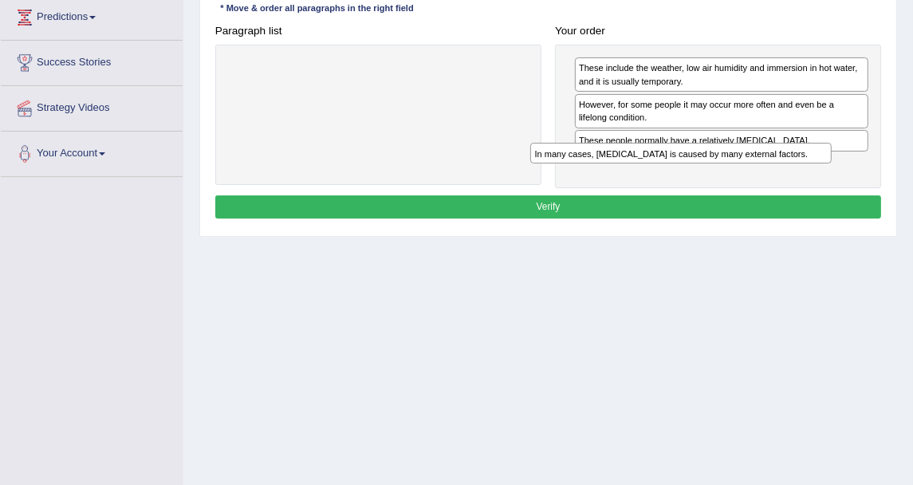
drag, startPoint x: 510, startPoint y: 64, endPoint x: 871, endPoint y: 171, distance: 376.3
click at [871, 171] on div "Paragraph list In many cases, dry skin is caused by many external factors. Corr…" at bounding box center [548, 103] width 680 height 169
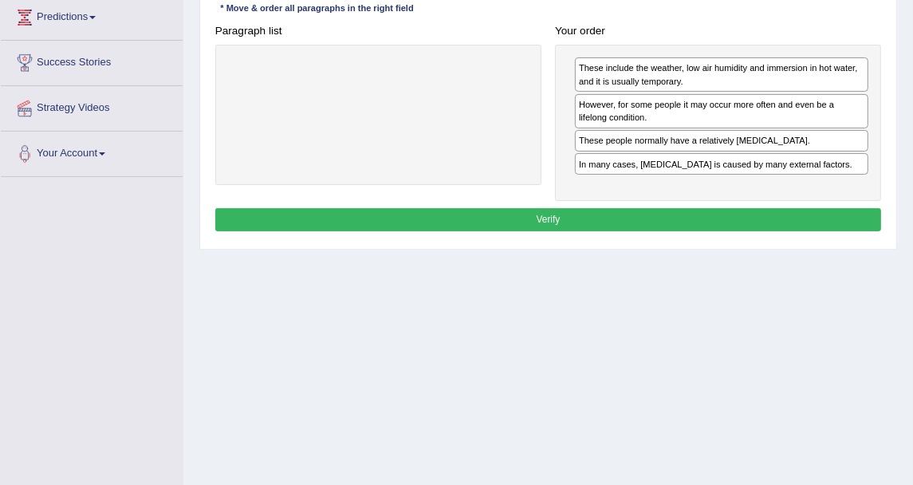
click at [785, 212] on button "Verify" at bounding box center [548, 219] width 667 height 23
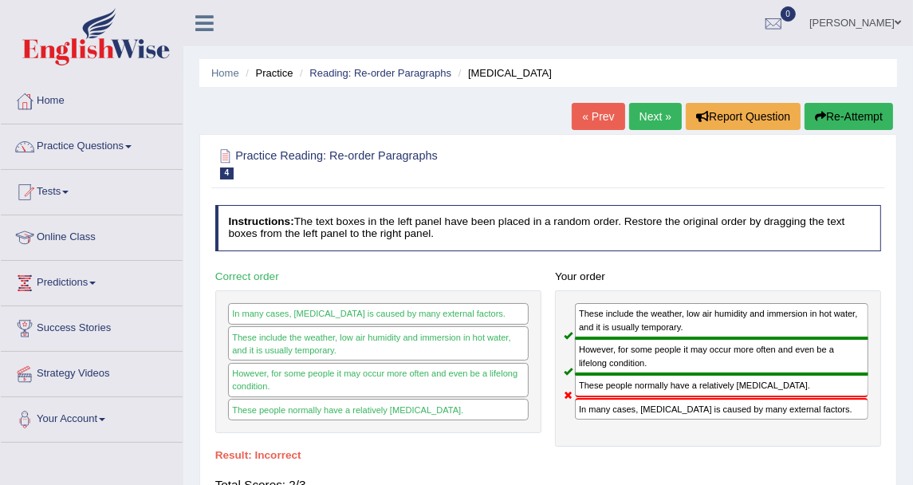
click at [643, 110] on link "Next »" at bounding box center [655, 116] width 53 height 27
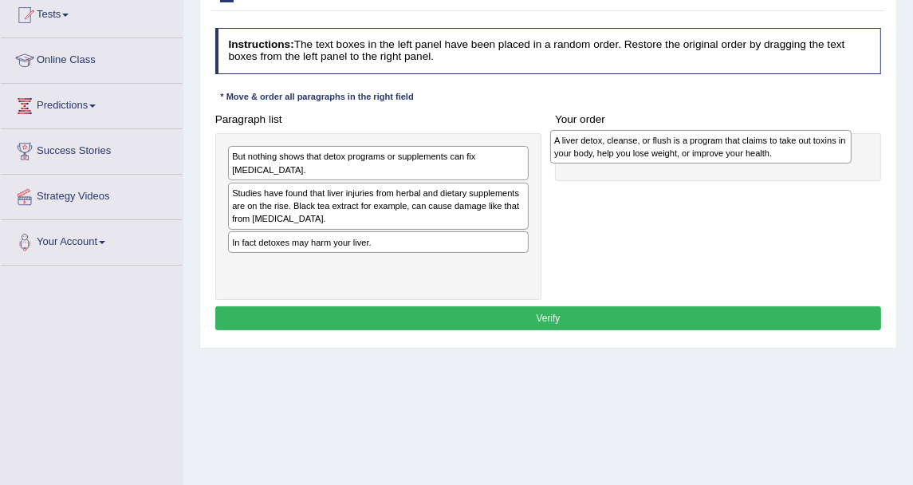
drag, startPoint x: 620, startPoint y: 219, endPoint x: 778, endPoint y: 159, distance: 168.9
click at [778, 159] on div "A liver detox, cleanse, or flush is a program that claims to take out toxins in…" at bounding box center [700, 146] width 301 height 33
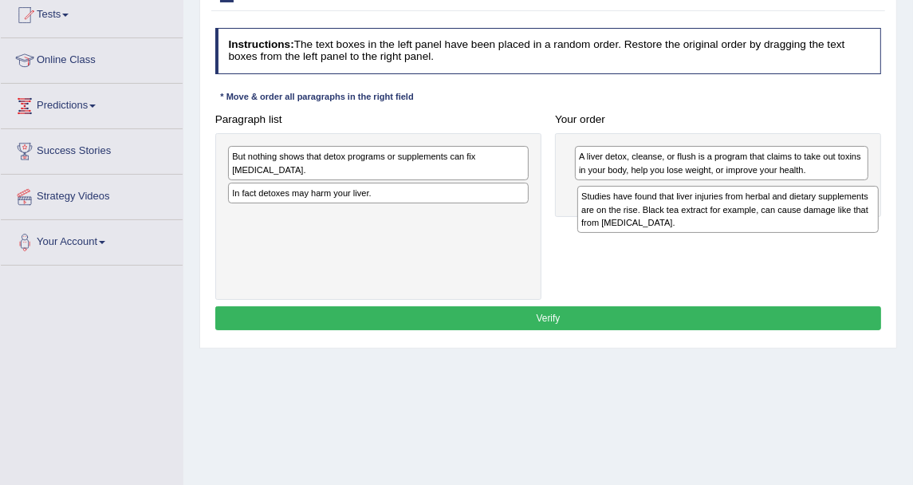
drag, startPoint x: 428, startPoint y: 217, endPoint x: 842, endPoint y: 235, distance: 415.2
click at [842, 235] on div "Paragraph list But nothing shows that detox programs or supplements can fix liv…" at bounding box center [548, 204] width 680 height 192
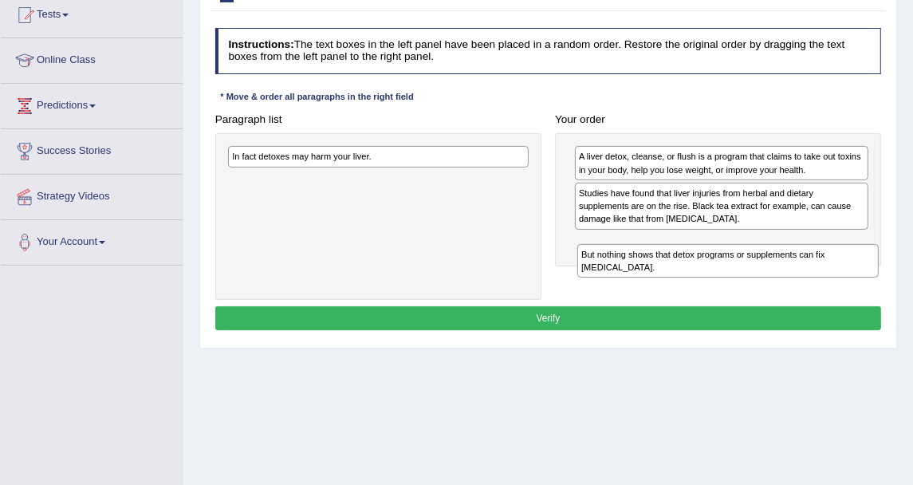
drag, startPoint x: 332, startPoint y: 175, endPoint x: 751, endPoint y: 290, distance: 435.2
click at [751, 294] on div "Paragraph list But nothing shows that detox programs or supplements can fix liv…" at bounding box center [548, 204] width 680 height 192
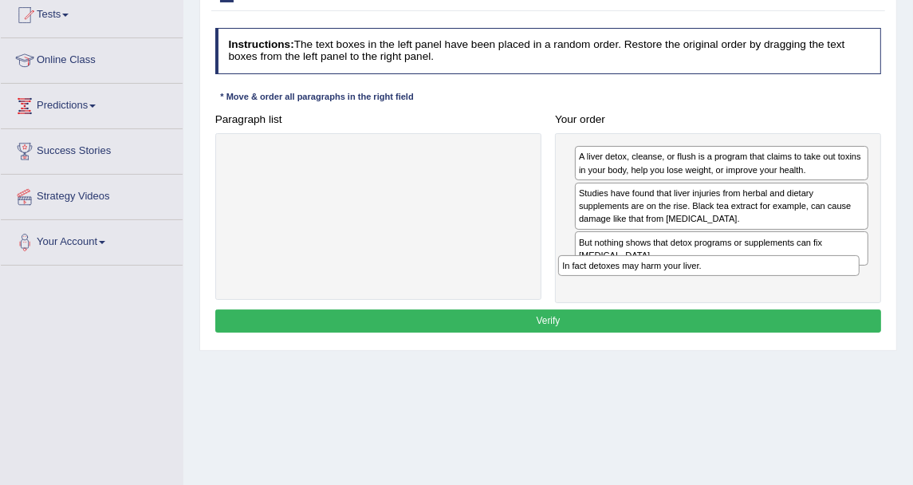
drag, startPoint x: 479, startPoint y: 153, endPoint x: 871, endPoint y: 289, distance: 415.2
click at [871, 289] on div "Paragraph list In fact detoxes may harm your liver. Correct order A liver detox…" at bounding box center [548, 205] width 680 height 195
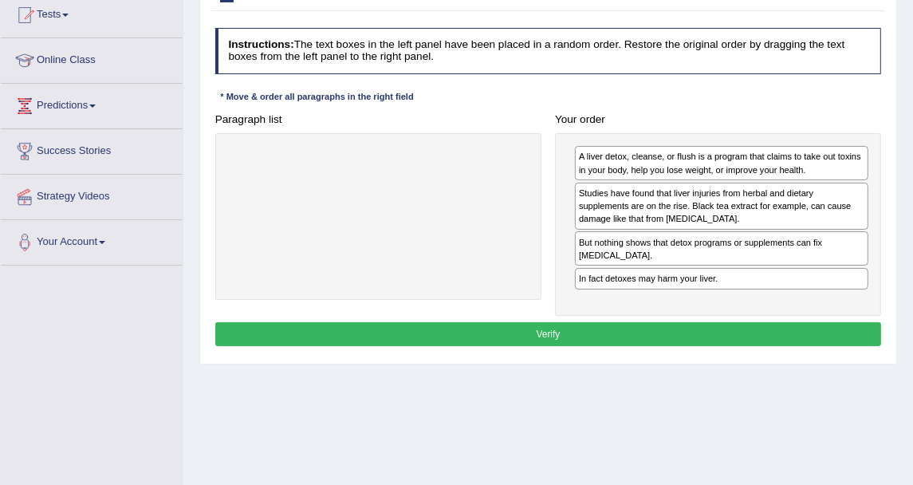
click at [741, 326] on button "Verify" at bounding box center [548, 333] width 667 height 23
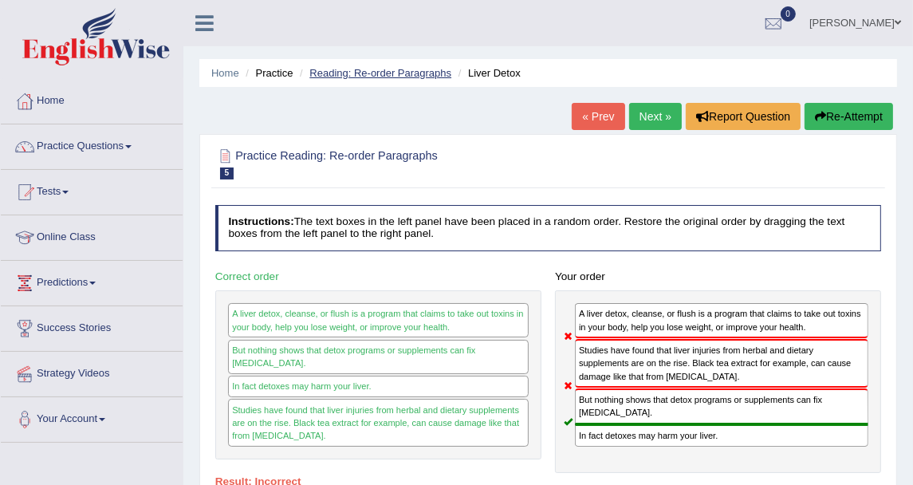
click at [413, 77] on link "Reading: Re-order Paragraphs" at bounding box center [380, 73] width 142 height 12
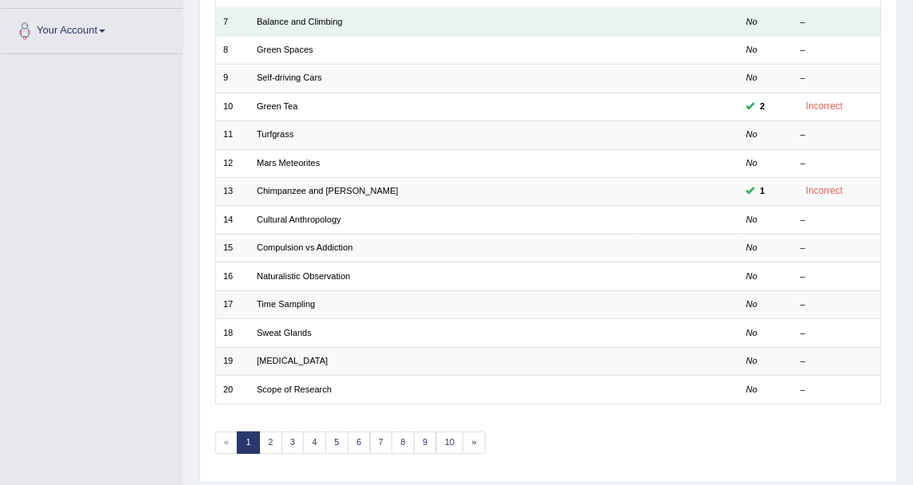
scroll to position [428, 0]
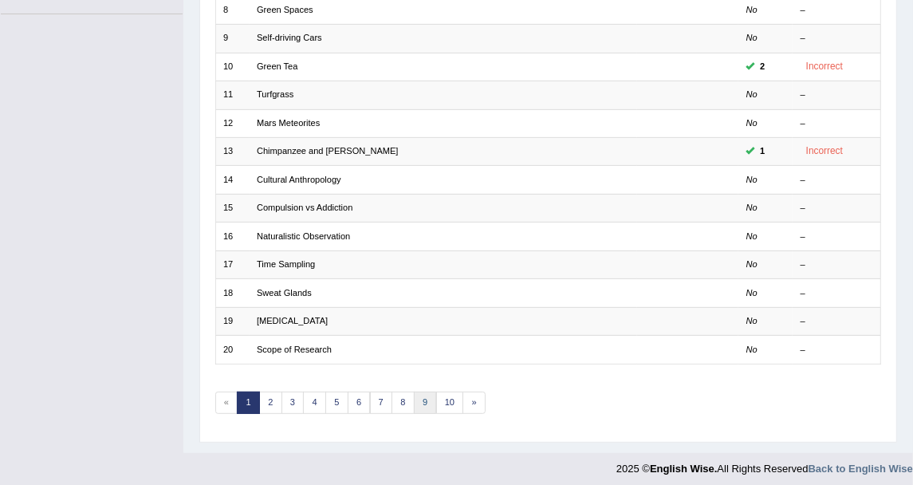
click at [423, 400] on link "9" at bounding box center [425, 403] width 23 height 22
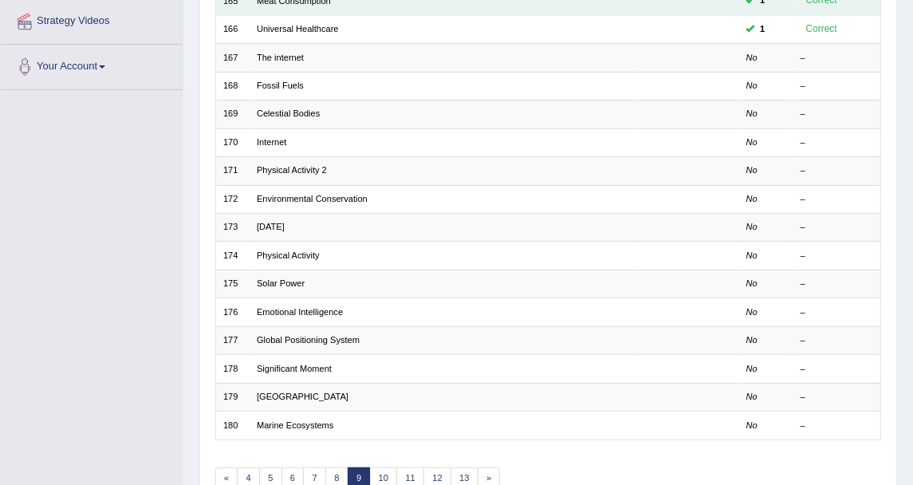
scroll to position [428, 0]
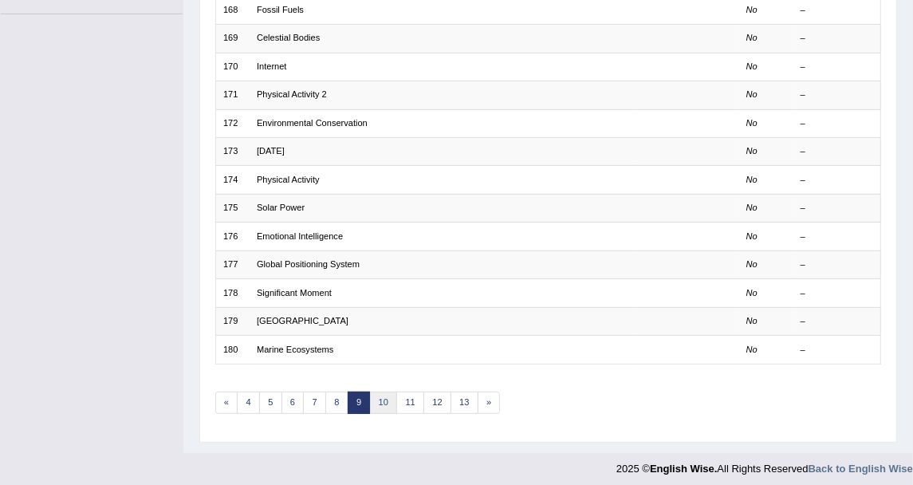
click at [386, 398] on link "10" at bounding box center [384, 403] width 28 height 22
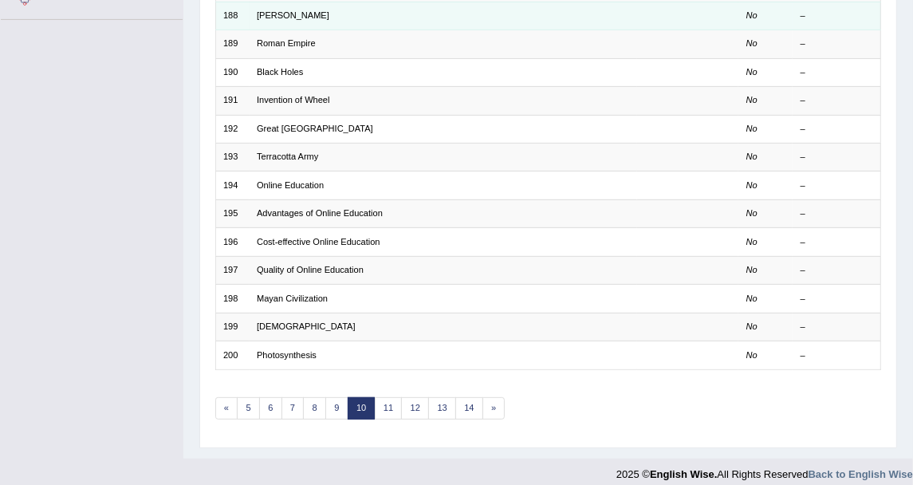
scroll to position [428, 0]
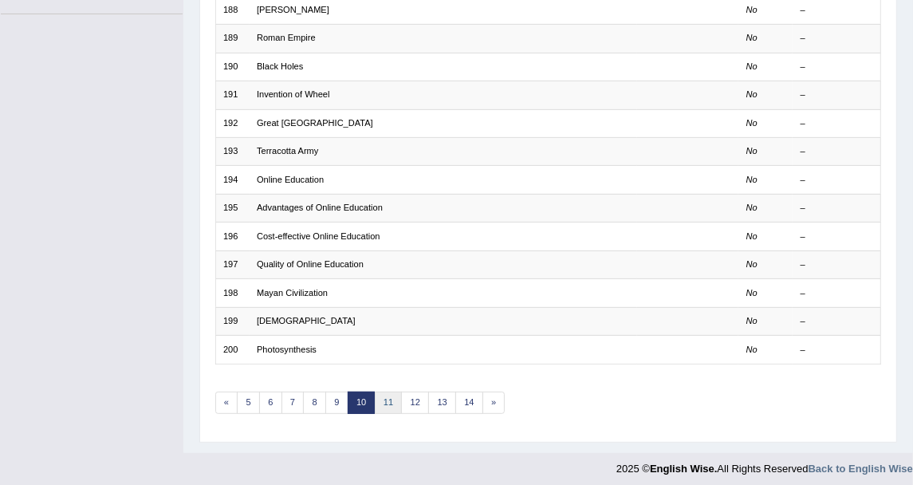
click at [392, 392] on link "11" at bounding box center [389, 403] width 28 height 22
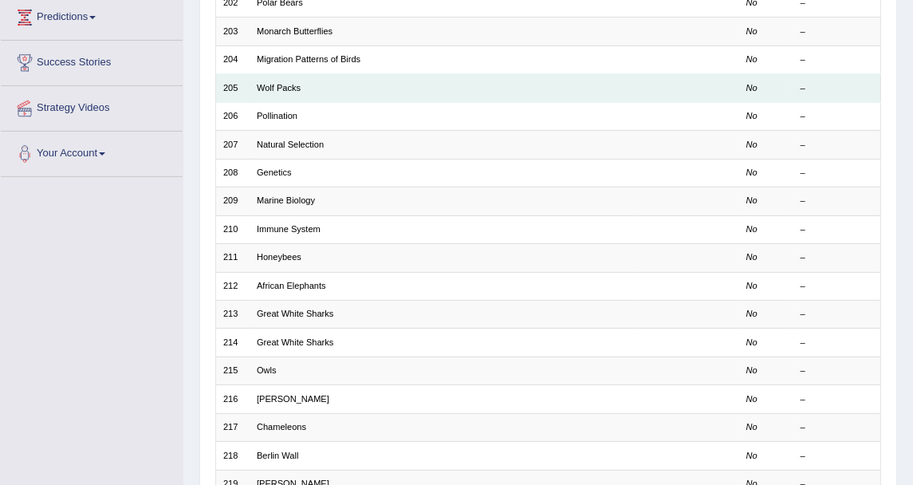
scroll to position [428, 0]
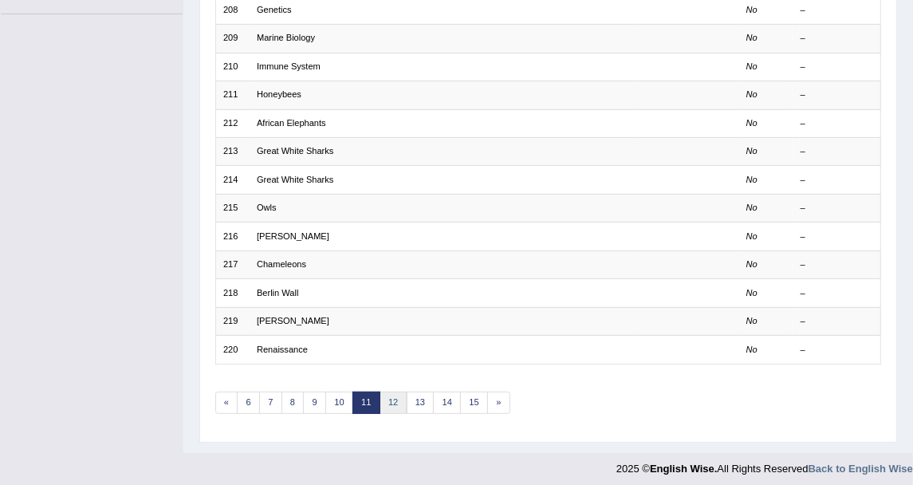
click at [392, 396] on link "12" at bounding box center [394, 403] width 28 height 22
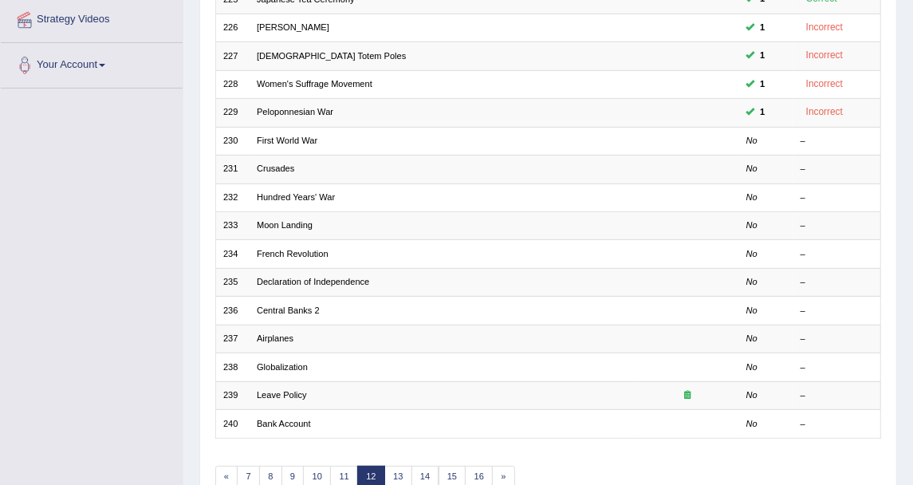
scroll to position [428, 0]
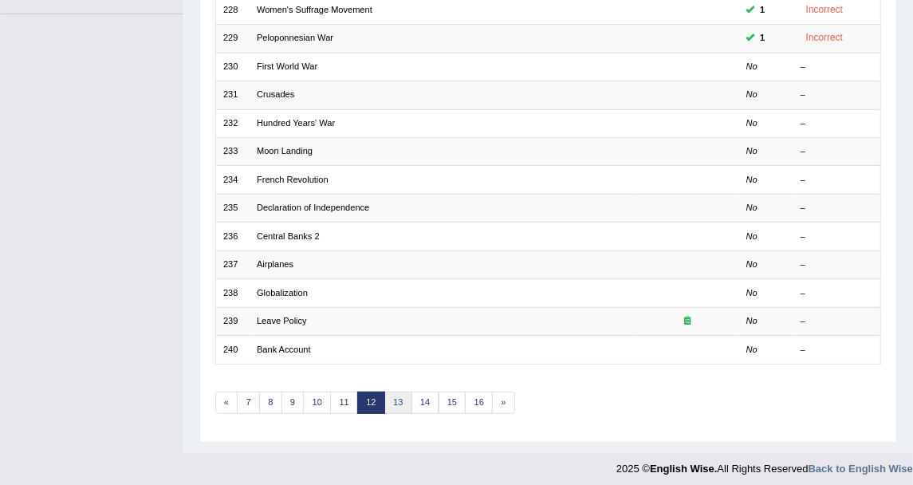
click at [401, 392] on link "13" at bounding box center [398, 403] width 28 height 22
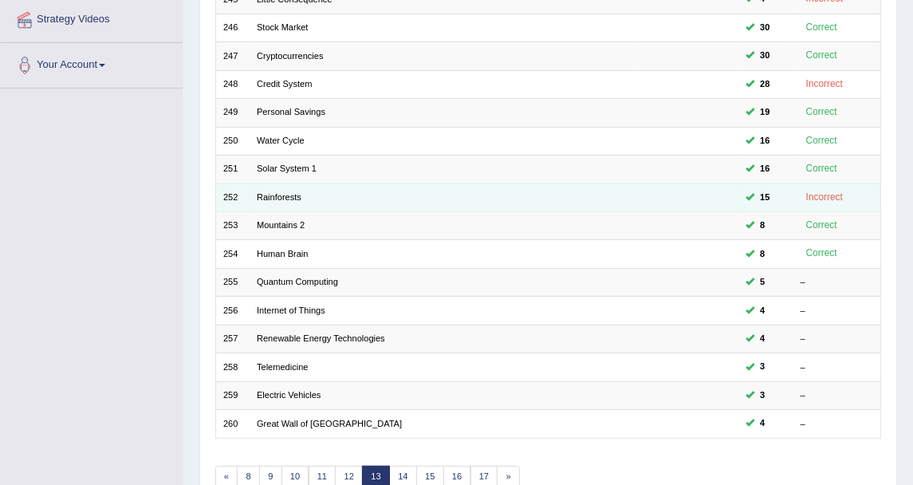
scroll to position [428, 0]
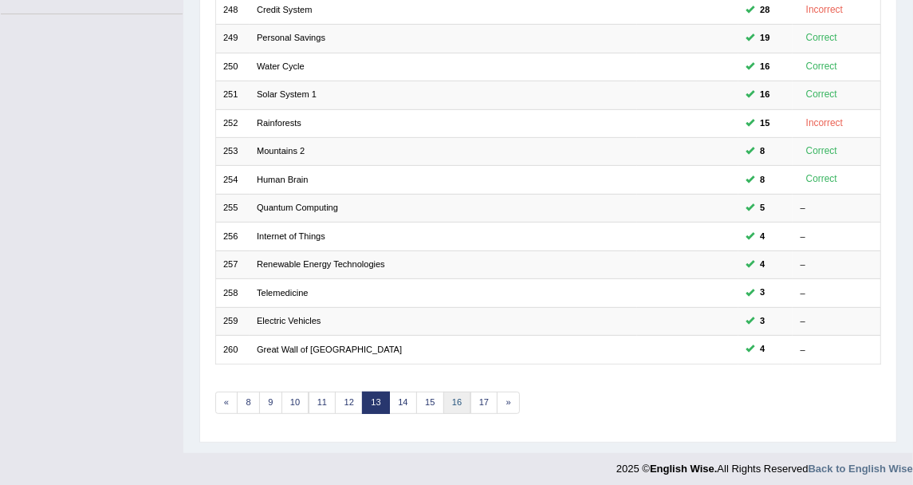
click at [443, 396] on link "16" at bounding box center [457, 403] width 28 height 22
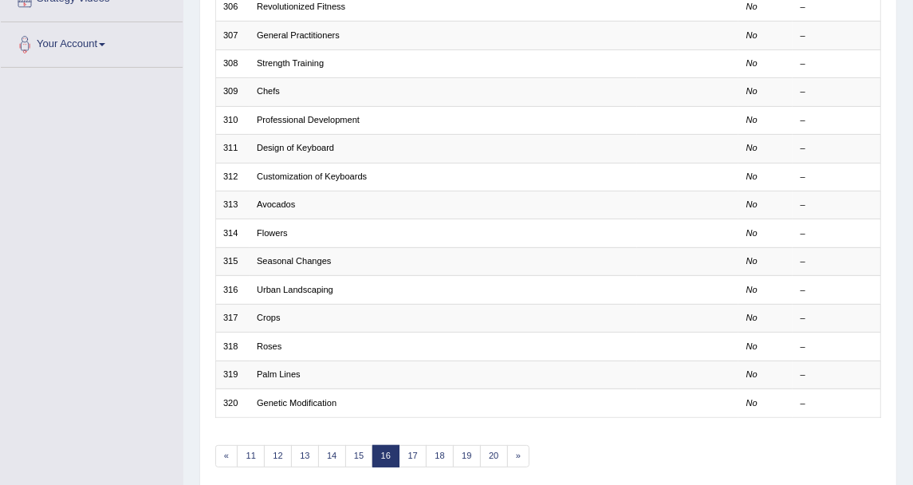
scroll to position [428, 0]
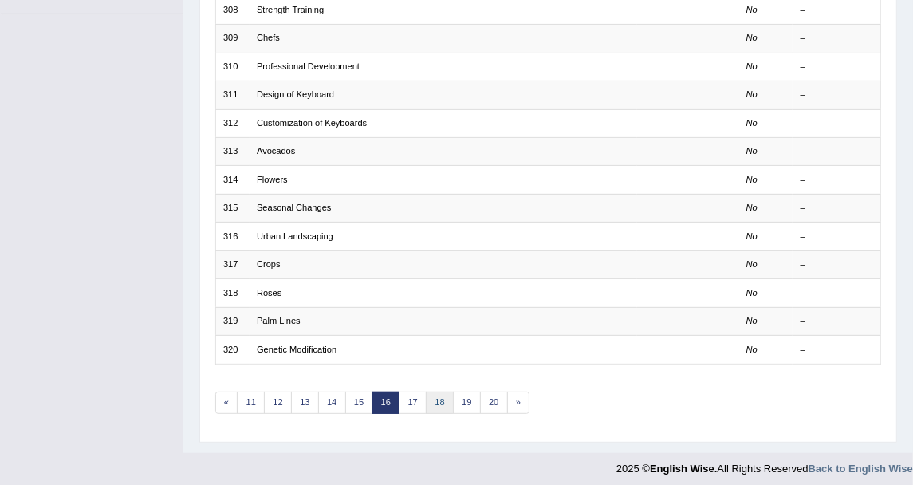
click at [432, 394] on link "18" at bounding box center [440, 403] width 28 height 22
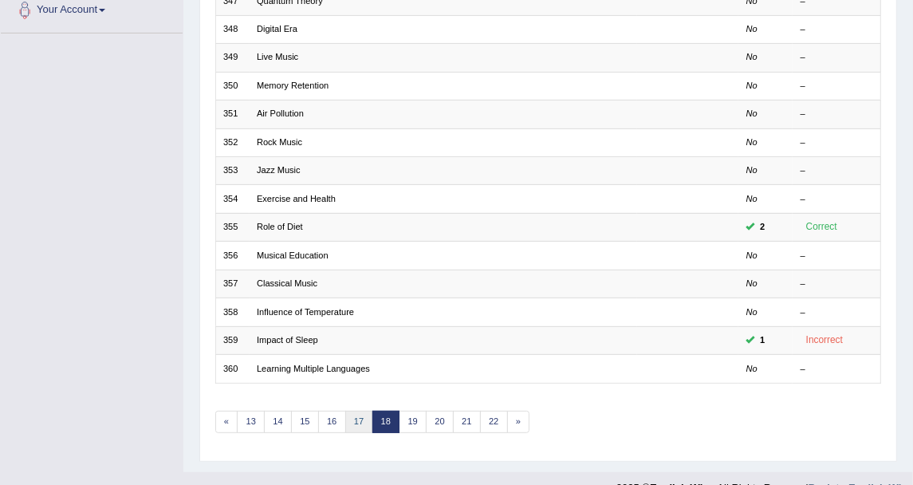
scroll to position [428, 0]
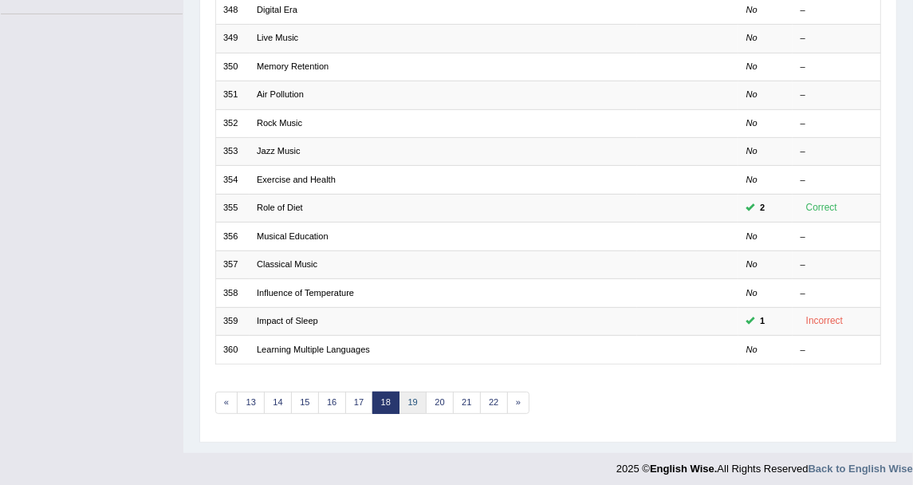
click at [410, 394] on link "19" at bounding box center [413, 403] width 28 height 22
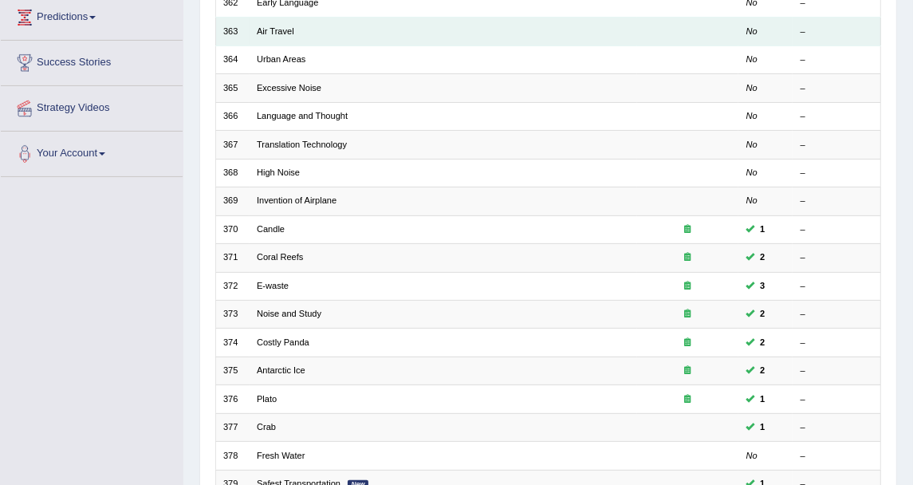
scroll to position [428, 0]
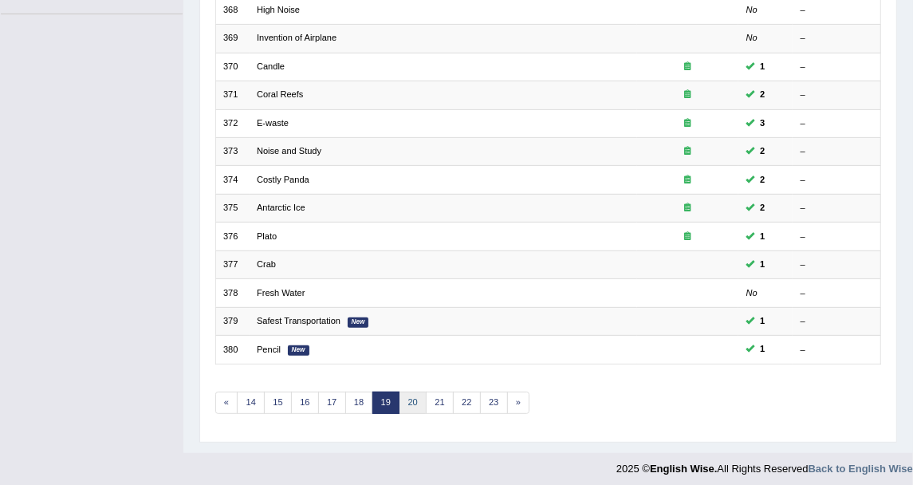
click at [414, 393] on link "20" at bounding box center [413, 403] width 28 height 22
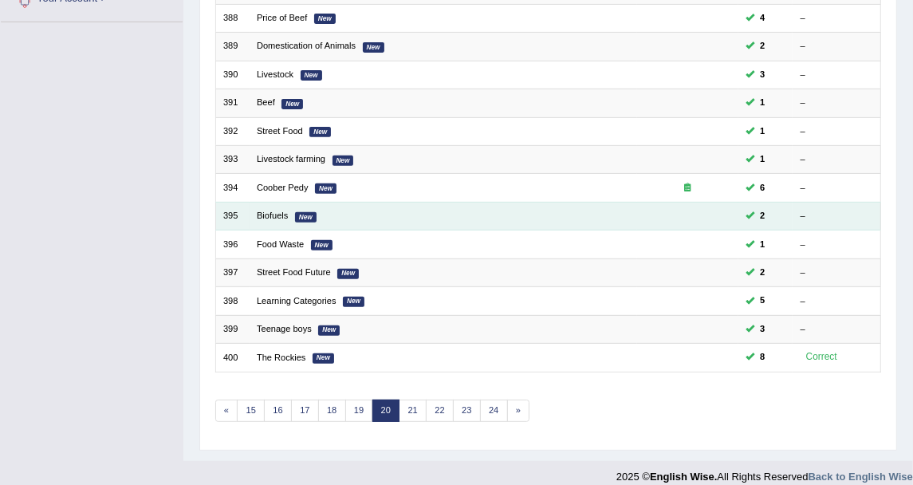
scroll to position [428, 0]
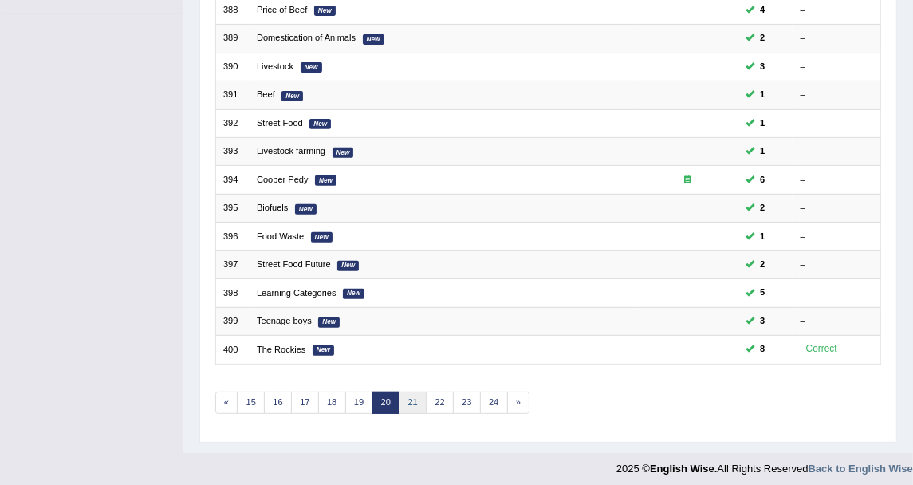
click at [399, 392] on link "21" at bounding box center [413, 403] width 28 height 22
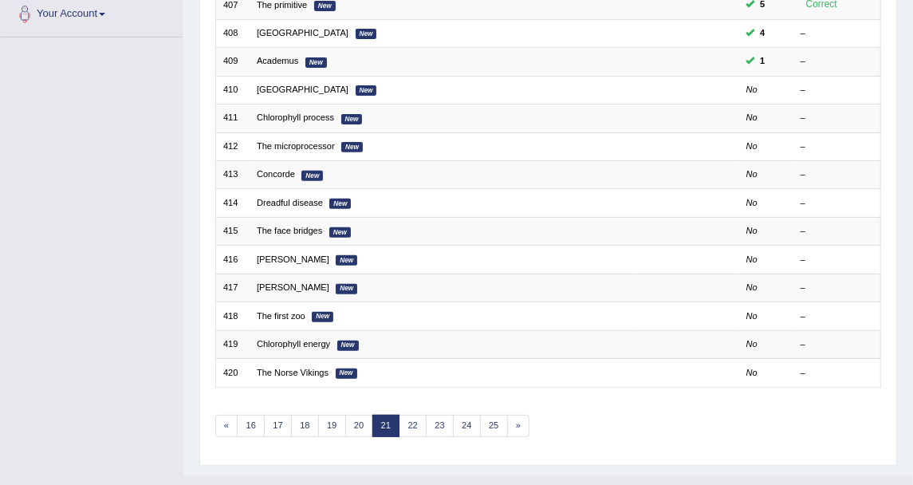
scroll to position [428, 0]
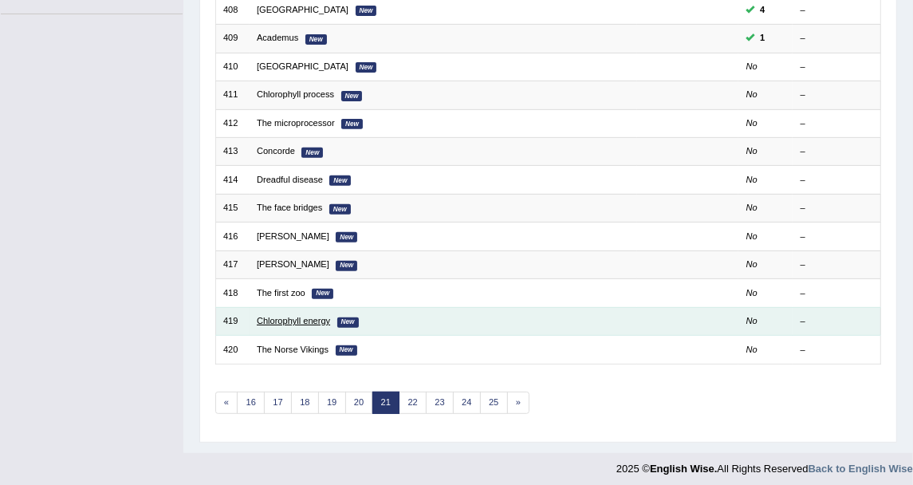
click at [302, 316] on link "Chlorophyll energy" at bounding box center [293, 321] width 73 height 10
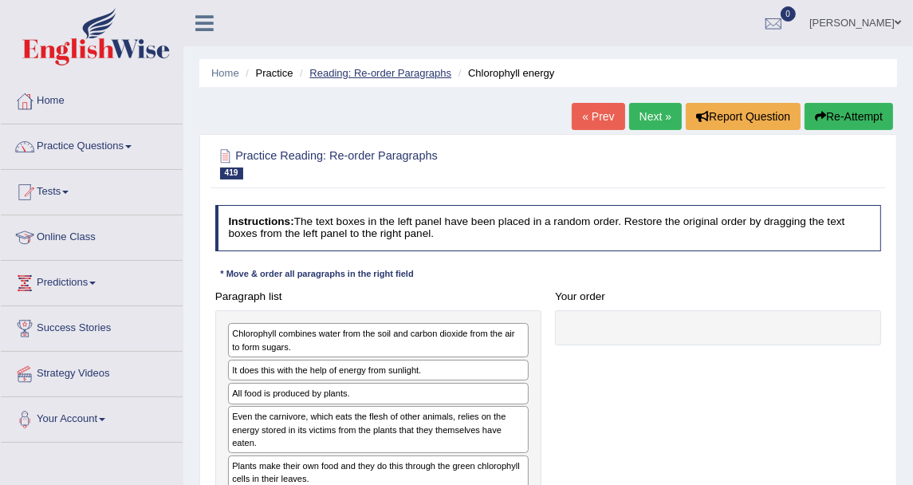
click at [389, 73] on link "Reading: Re-order Paragraphs" at bounding box center [380, 73] width 142 height 12
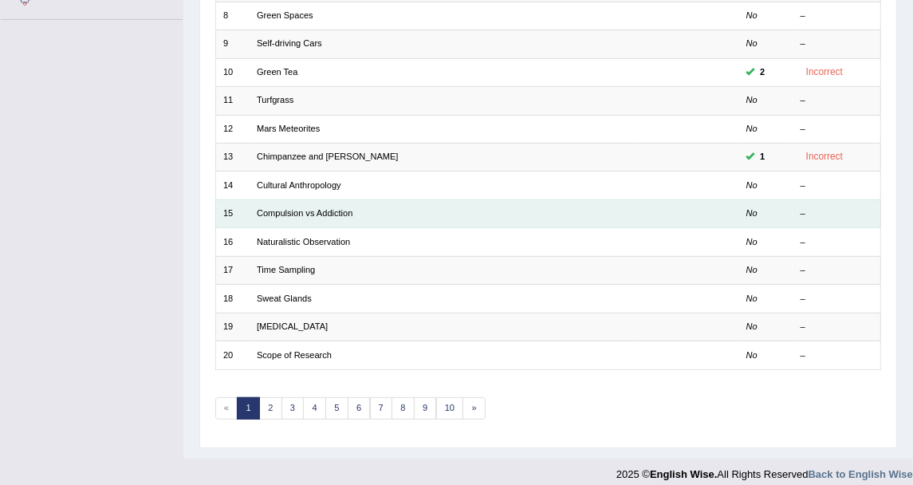
scroll to position [428, 0]
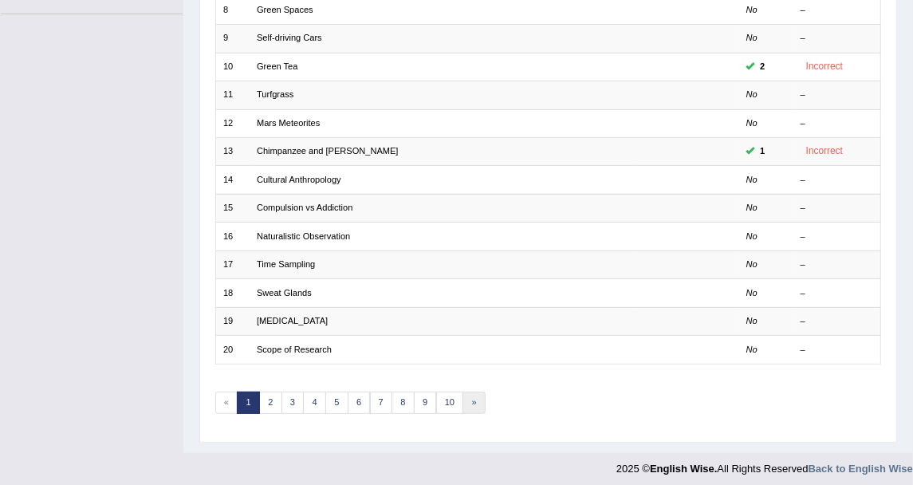
click at [463, 394] on link "»" at bounding box center [474, 403] width 23 height 22
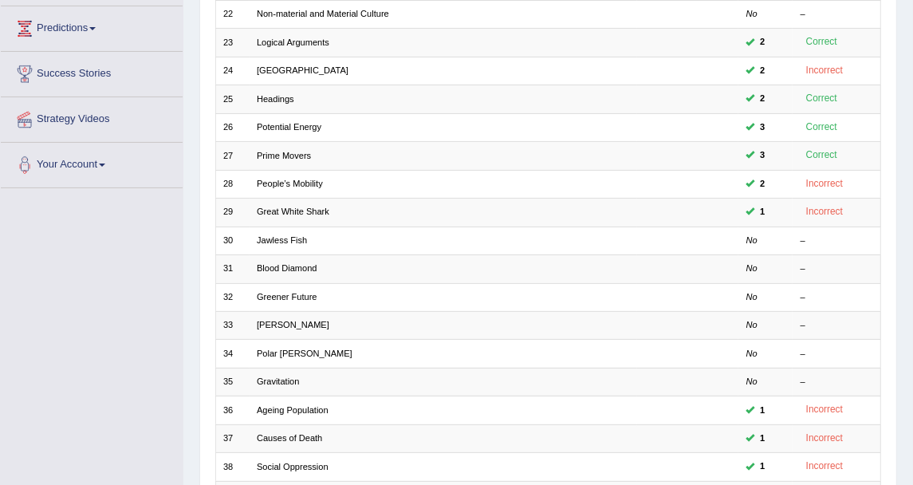
scroll to position [428, 0]
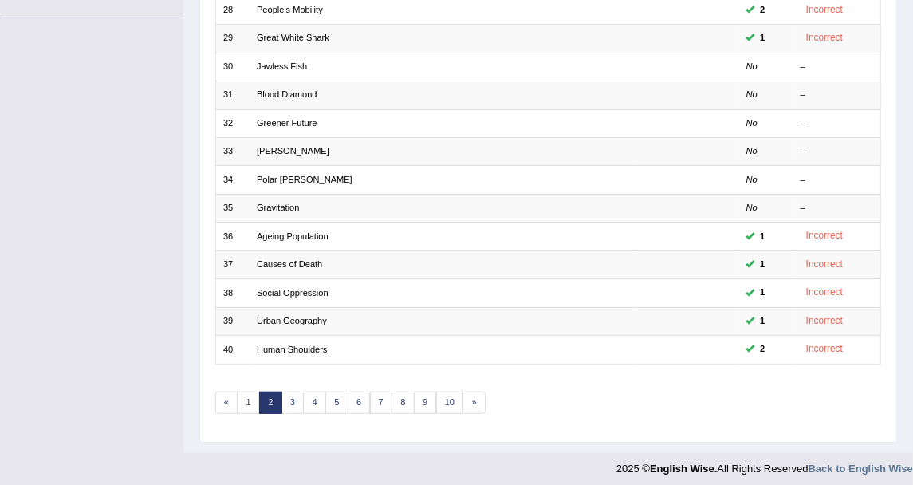
click at [477, 388] on div "Showing 21-40 of 1,007 items. # Title Exam Occurring Taken Last Result 21 Urban…" at bounding box center [548, 78] width 667 height 705
click at [473, 392] on link "»" at bounding box center [474, 403] width 23 height 22
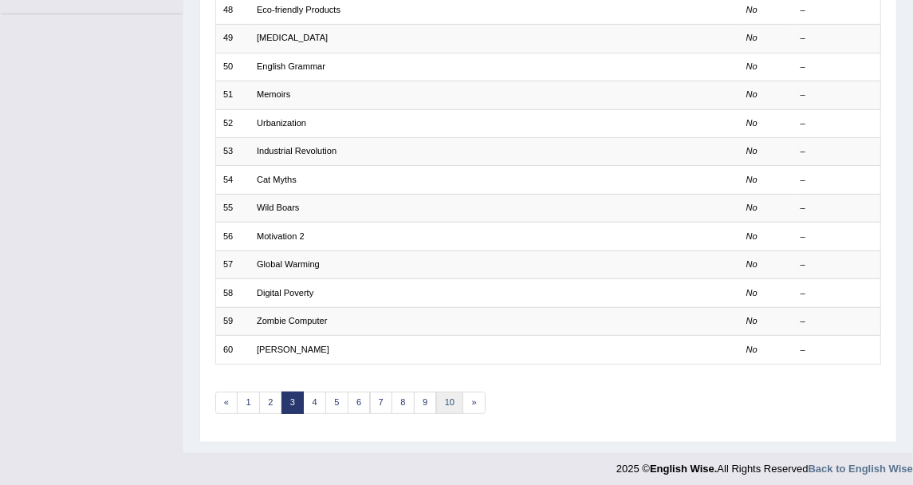
click at [446, 392] on link "10" at bounding box center [450, 403] width 28 height 22
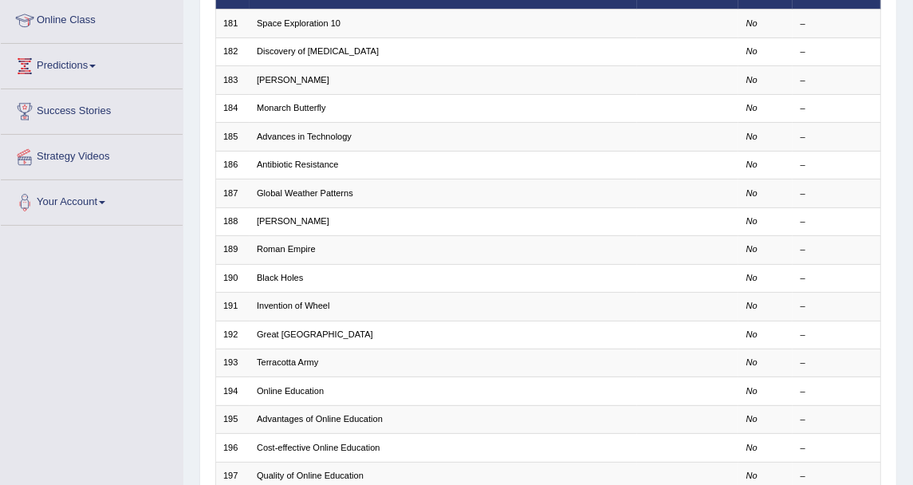
scroll to position [354, 0]
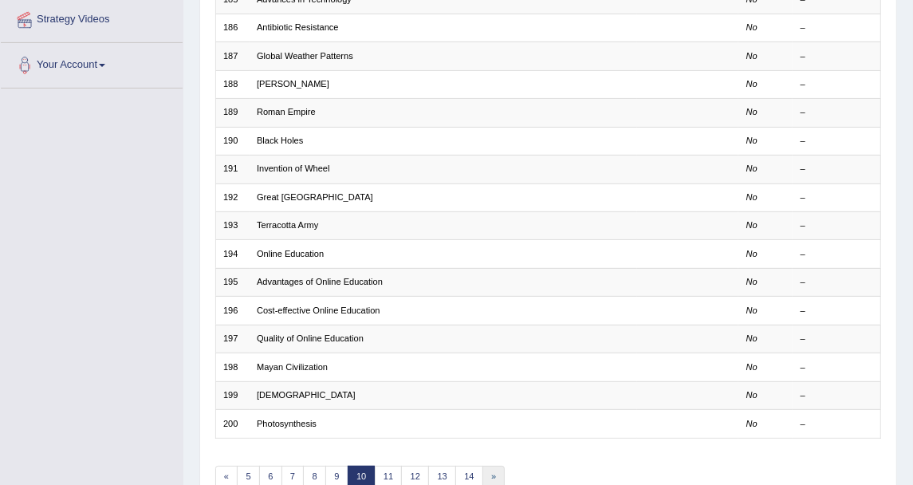
click at [490, 471] on link "»" at bounding box center [494, 477] width 23 height 22
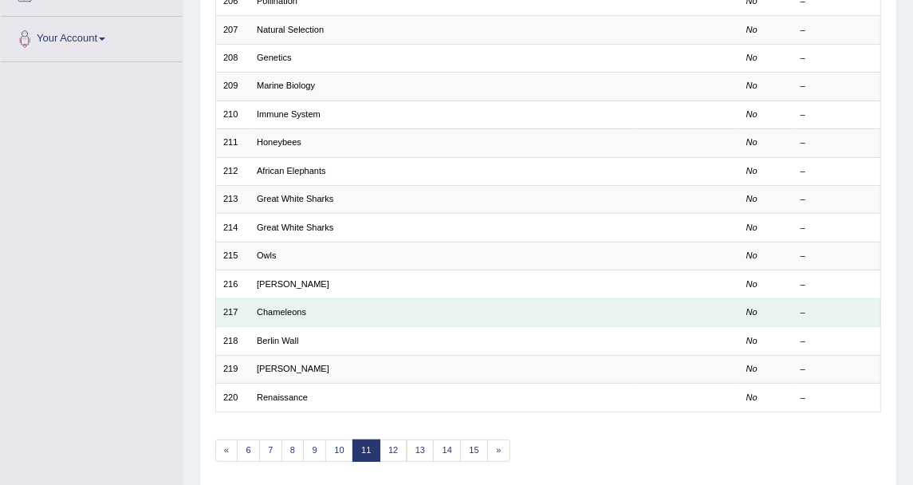
scroll to position [428, 0]
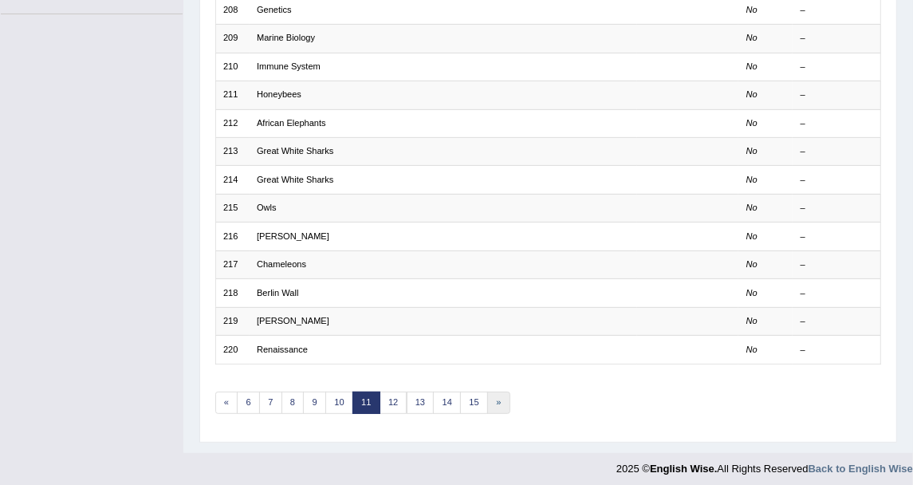
click at [490, 394] on link "»" at bounding box center [498, 403] width 23 height 22
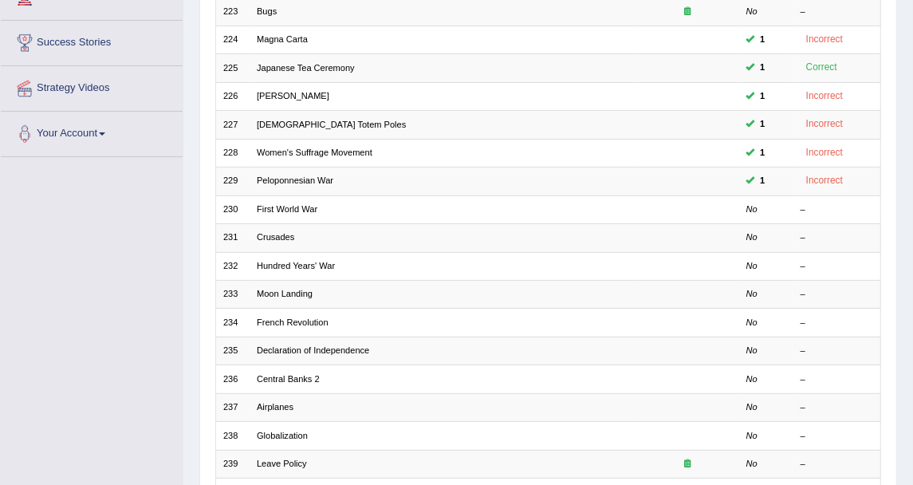
scroll to position [428, 0]
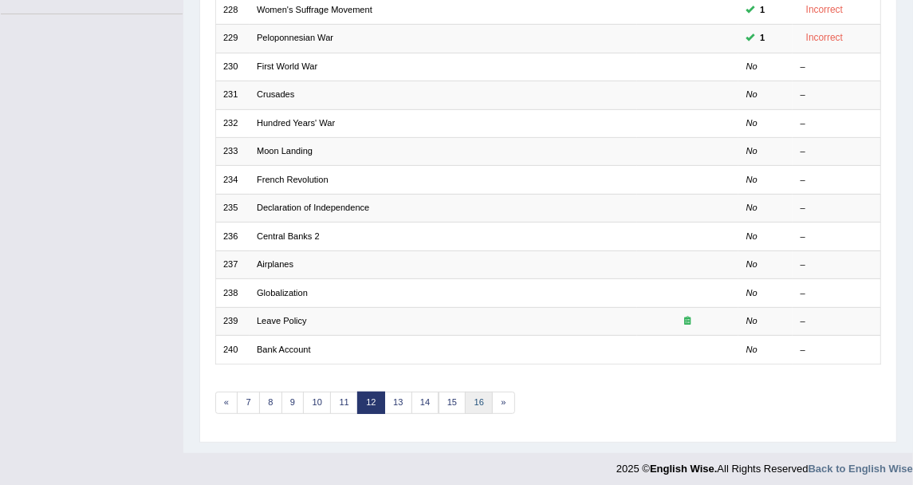
click at [468, 393] on link "16" at bounding box center [479, 403] width 28 height 22
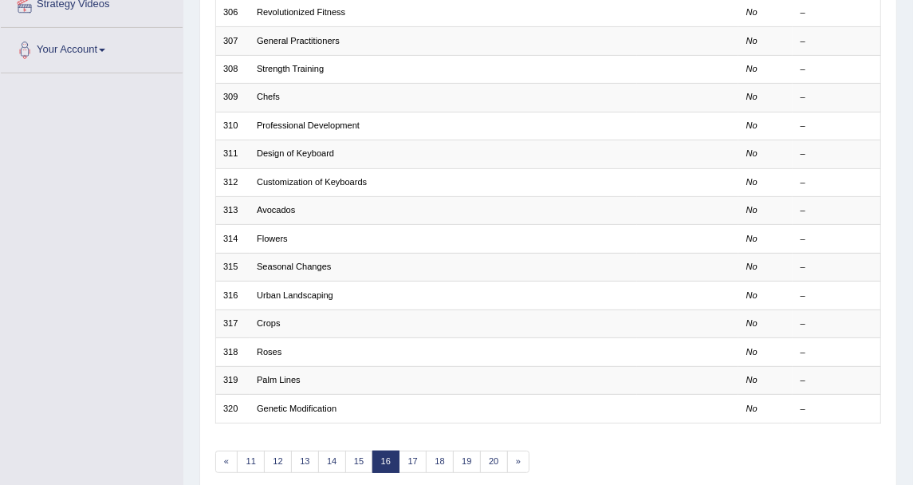
scroll to position [428, 0]
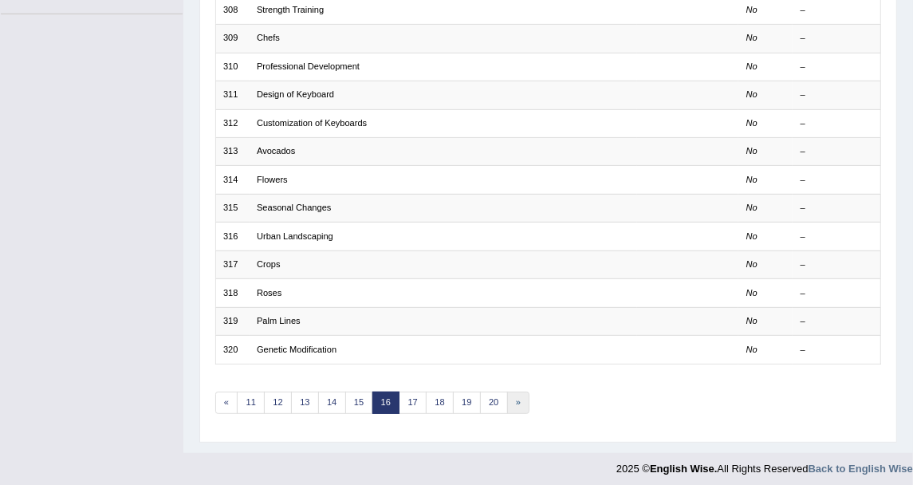
click at [519, 399] on link "»" at bounding box center [518, 403] width 23 height 22
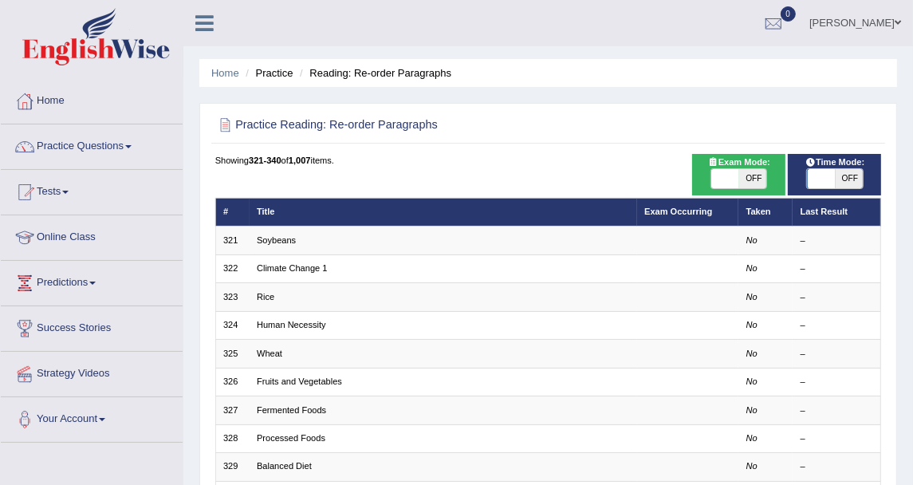
scroll to position [428, 0]
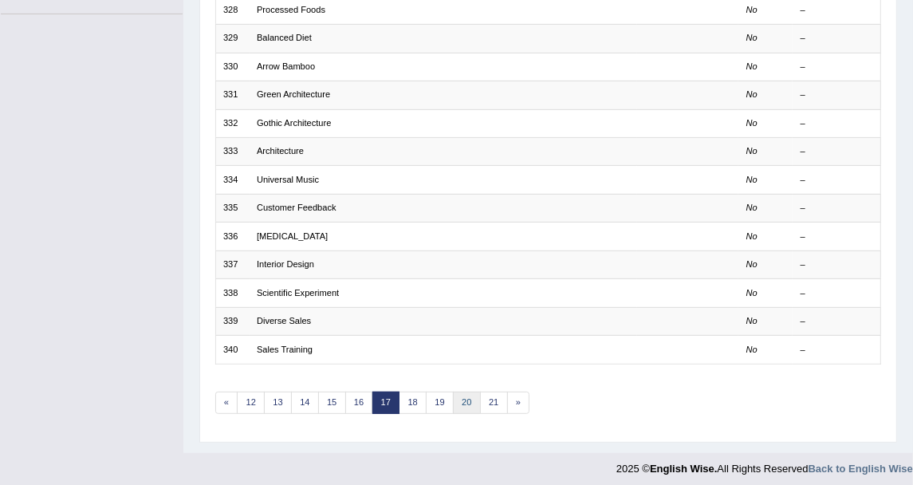
click at [470, 400] on link "20" at bounding box center [467, 403] width 28 height 22
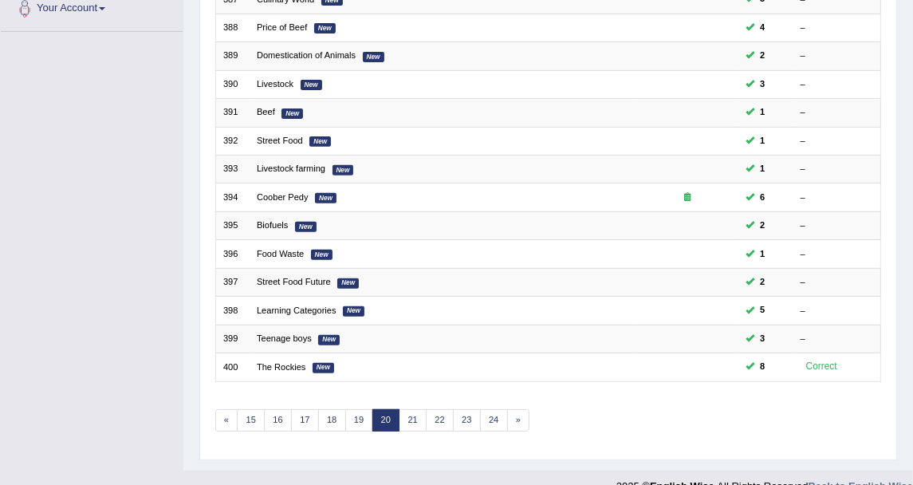
scroll to position [428, 0]
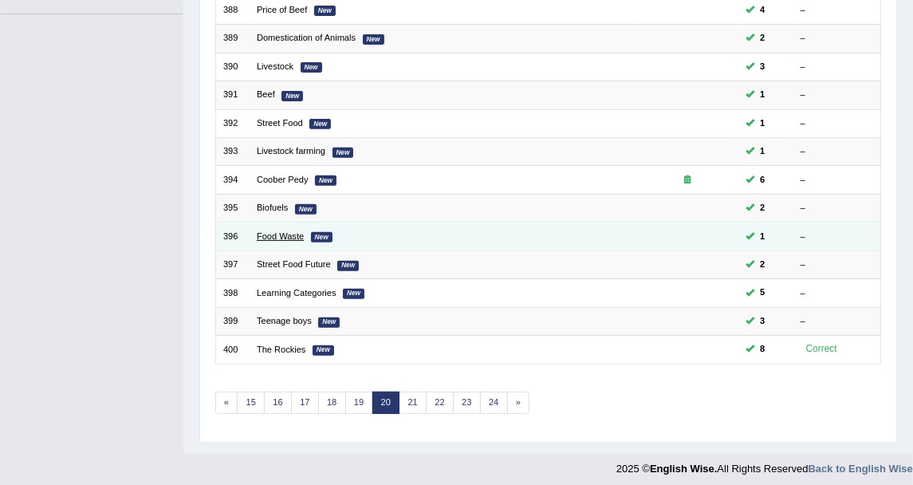
click at [267, 231] on link "Food Waste" at bounding box center [280, 236] width 47 height 10
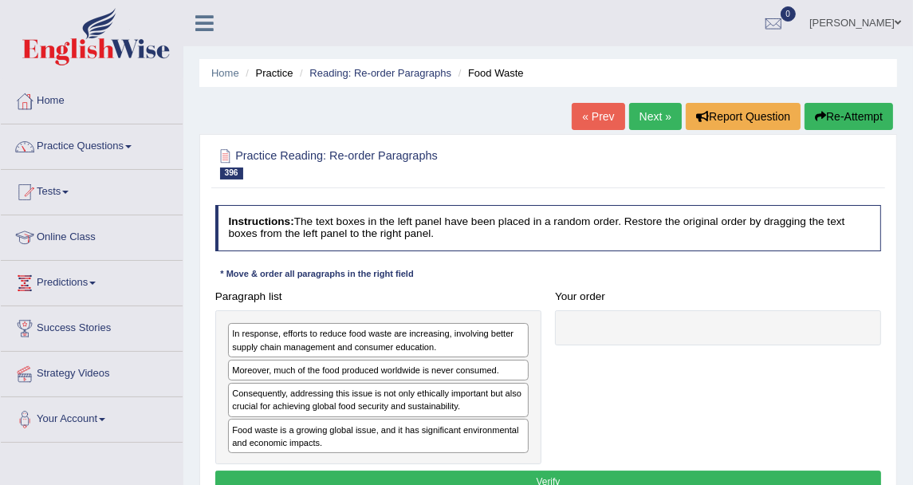
click at [376, 81] on li "Reading: Re-order Paragraphs" at bounding box center [374, 72] width 156 height 15
click at [376, 77] on link "Reading: Re-order Paragraphs" at bounding box center [380, 73] width 142 height 12
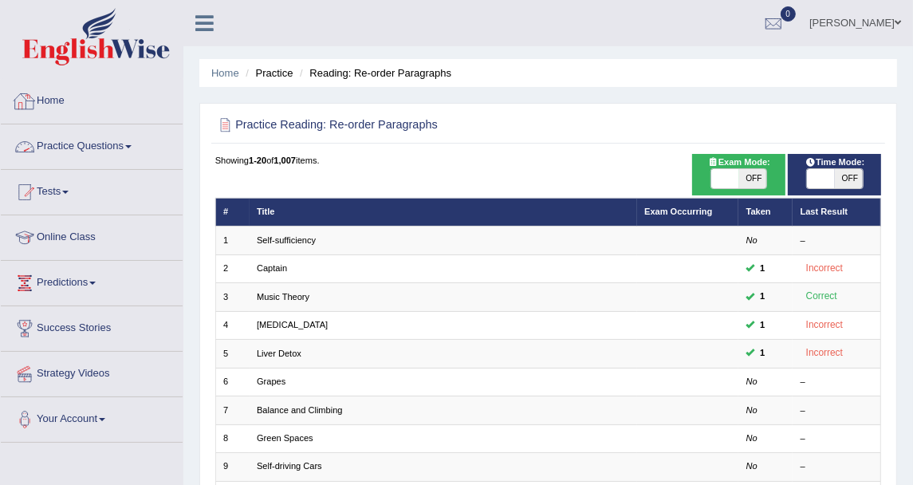
click at [74, 156] on link "Practice Questions" at bounding box center [92, 144] width 182 height 40
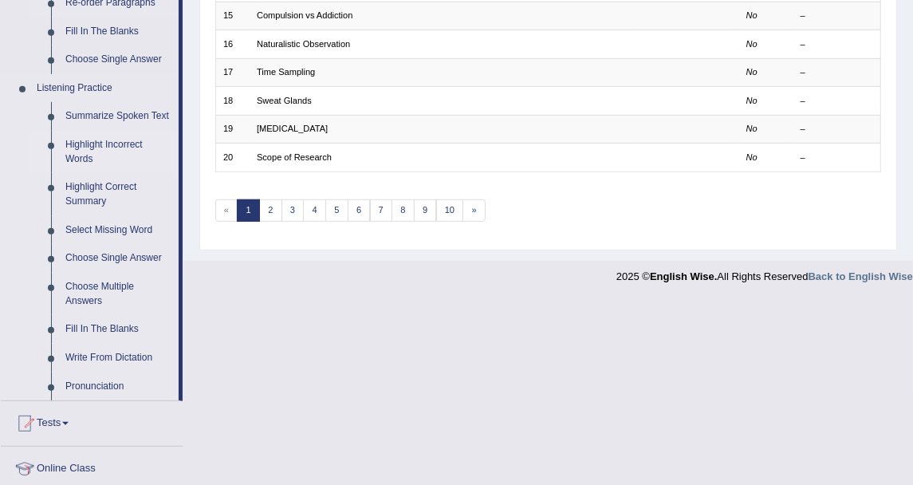
scroll to position [443, 0]
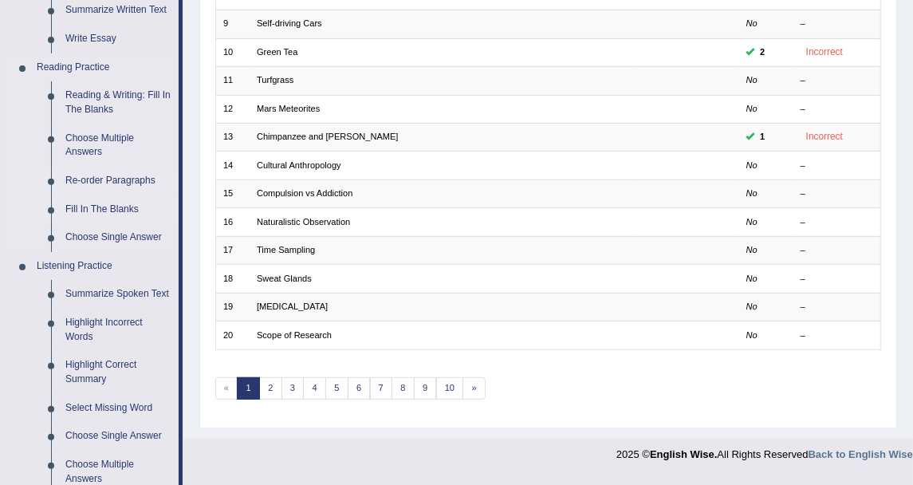
click at [131, 204] on link "Fill In The Blanks" at bounding box center [118, 209] width 120 height 29
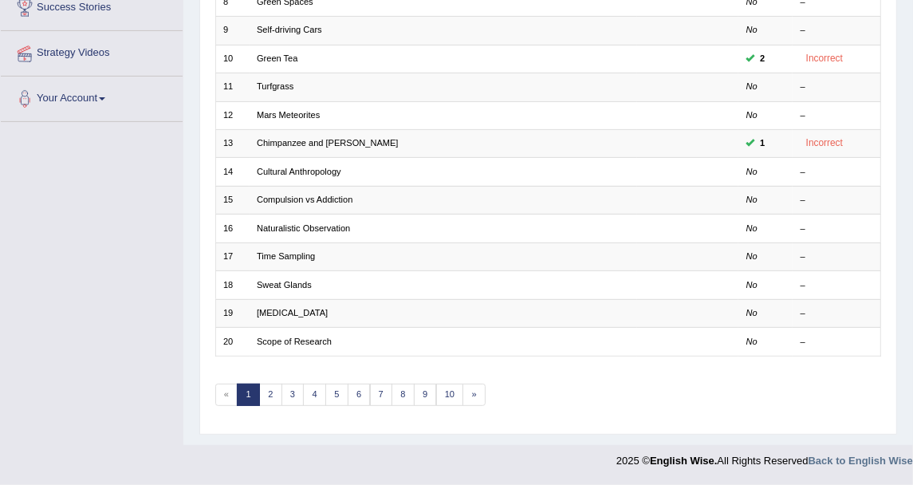
scroll to position [294, 0]
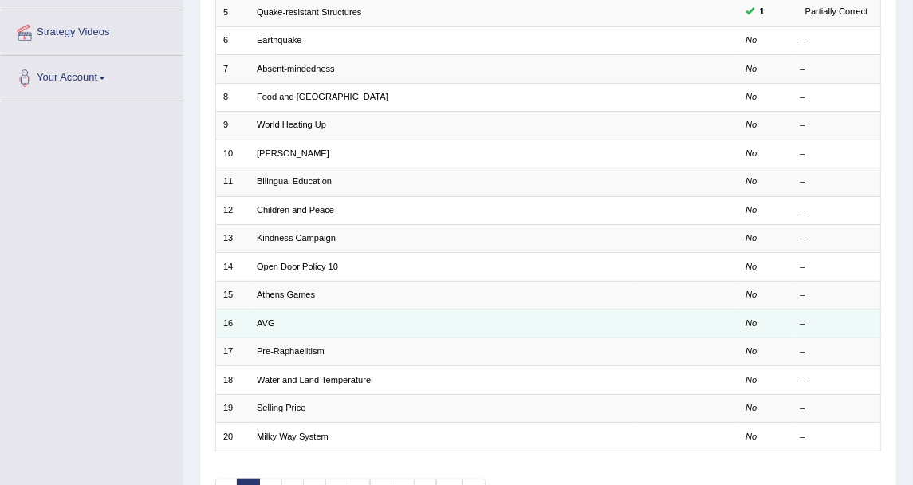
scroll to position [428, 0]
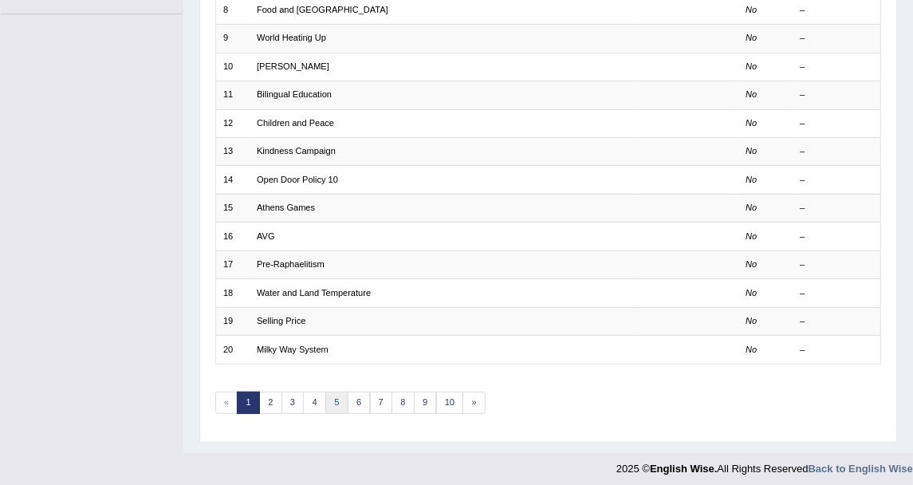
click at [337, 392] on link "5" at bounding box center [336, 403] width 23 height 22
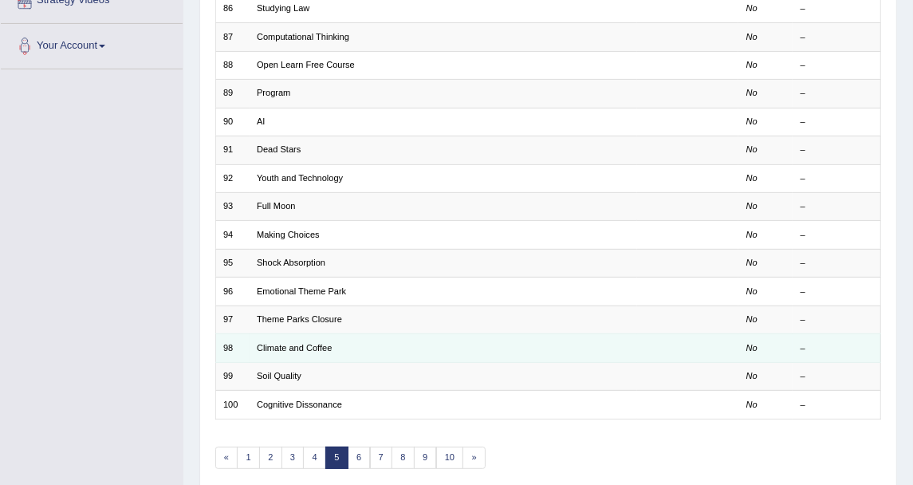
scroll to position [428, 0]
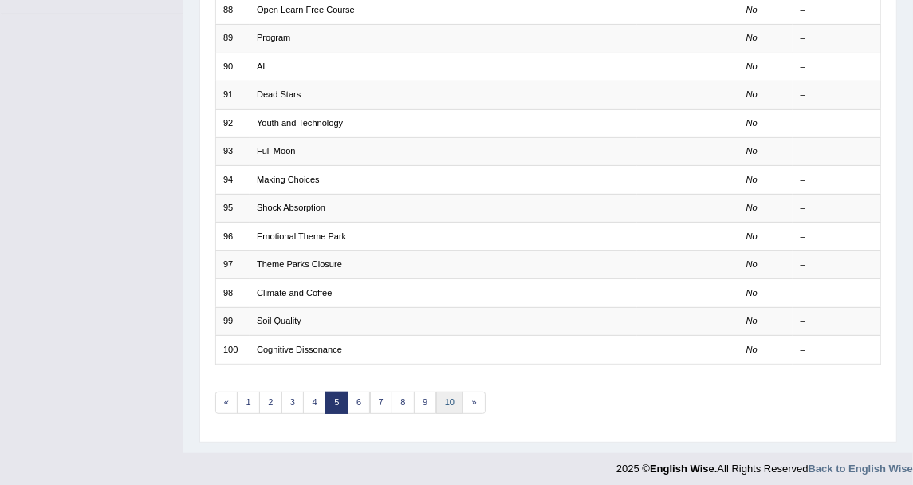
click at [436, 400] on link "10" at bounding box center [450, 403] width 28 height 22
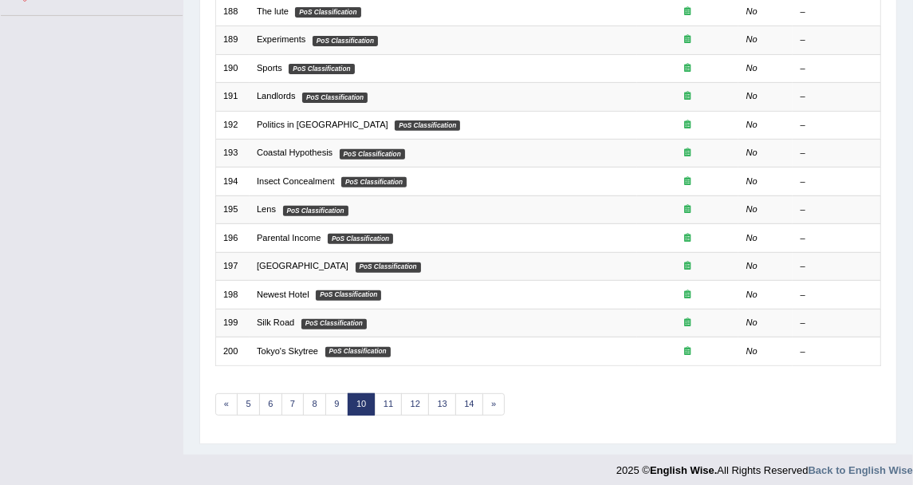
scroll to position [428, 0]
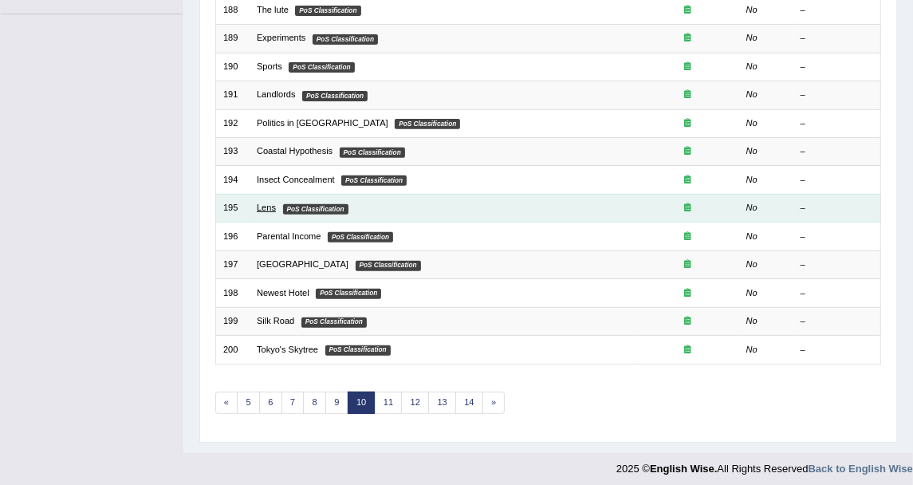
click at [261, 203] on link "Lens" at bounding box center [266, 208] width 19 height 10
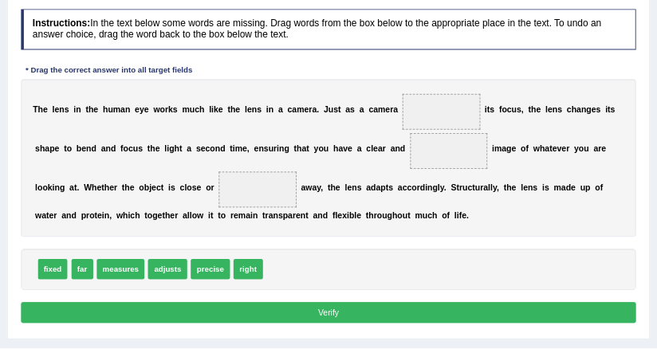
scroll to position [195, 0]
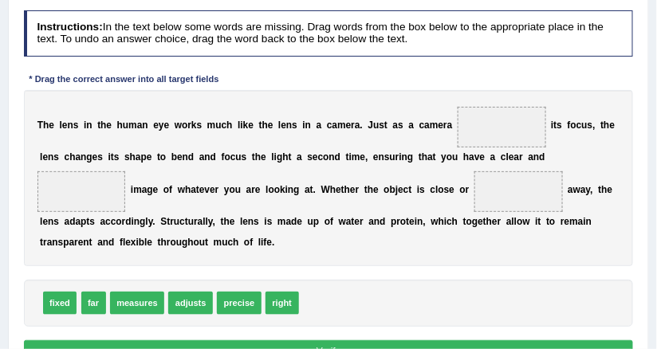
drag, startPoint x: 879, startPoint y: 0, endPoint x: 296, endPoint y: 164, distance: 605.6
click at [335, 163] on b "d" at bounding box center [338, 157] width 6 height 11
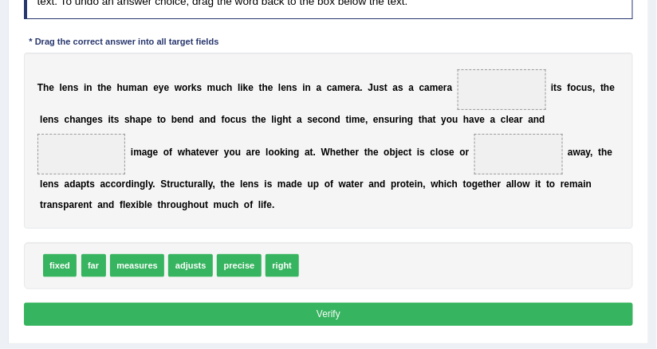
scroll to position [258, 0]
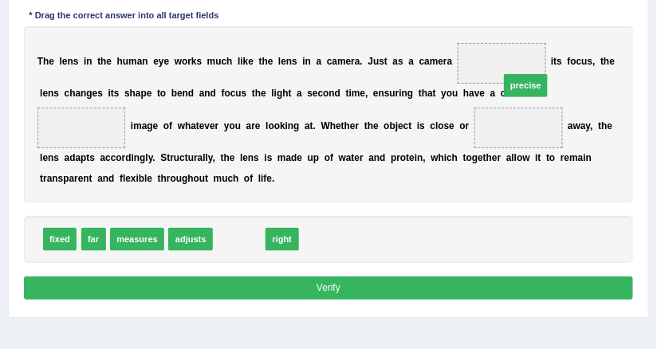
drag, startPoint x: 236, startPoint y: 253, endPoint x: 575, endPoint y: 70, distance: 385.1
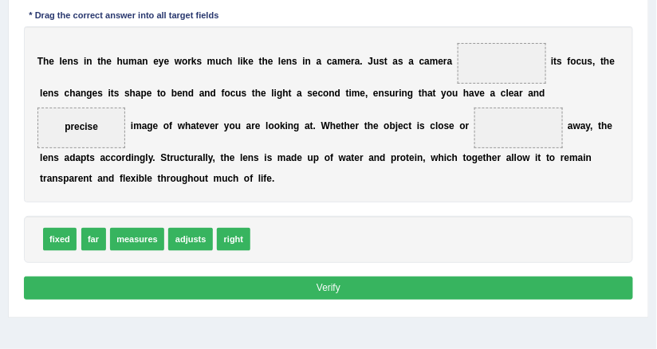
click at [484, 128] on div "T h e l e n s i n t h e h u m a n e y e w o r k s m u c h l i k e t h e l e n s…" at bounding box center [329, 114] width 610 height 176
drag, startPoint x: 95, startPoint y: 266, endPoint x: 434, endPoint y: 136, distance: 362.8
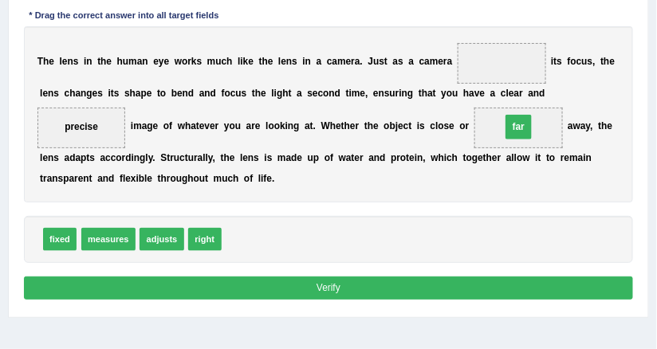
click at [43, 177] on b "t" at bounding box center [41, 178] width 3 height 11
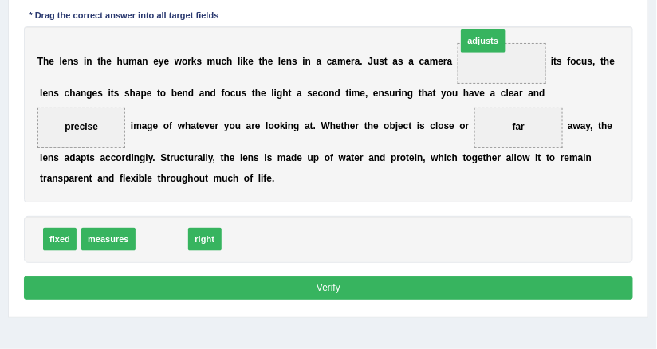
drag, startPoint x: 161, startPoint y: 254, endPoint x: 539, endPoint y: 22, distance: 444.1
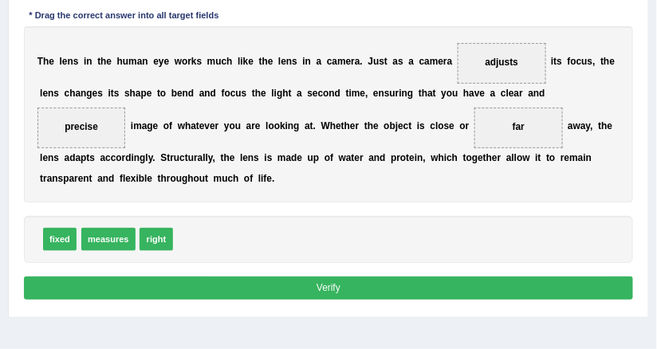
click at [415, 300] on button "Verify" at bounding box center [329, 288] width 610 height 23
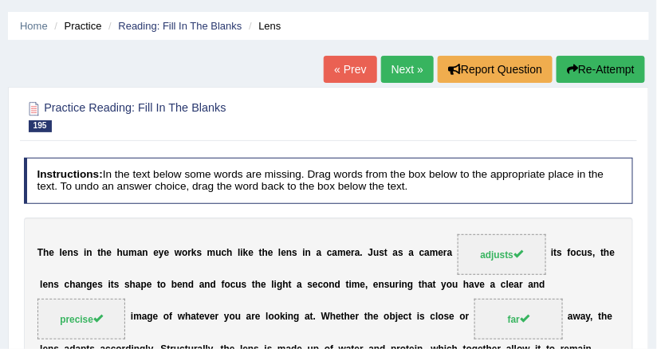
scroll to position [0, 0]
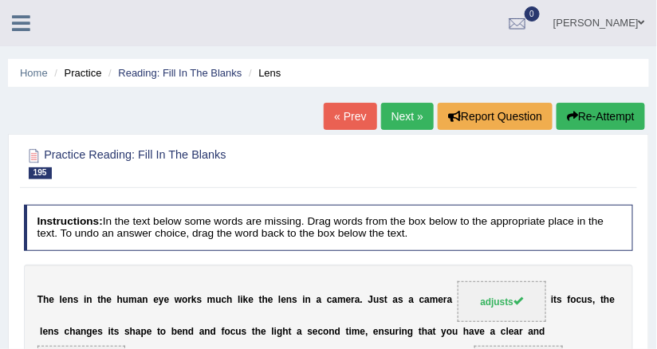
click at [417, 111] on link "Next »" at bounding box center [407, 116] width 53 height 27
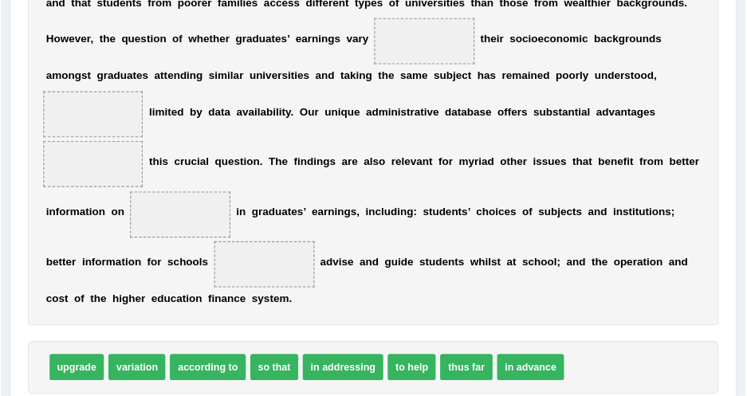
scroll to position [326, 0]
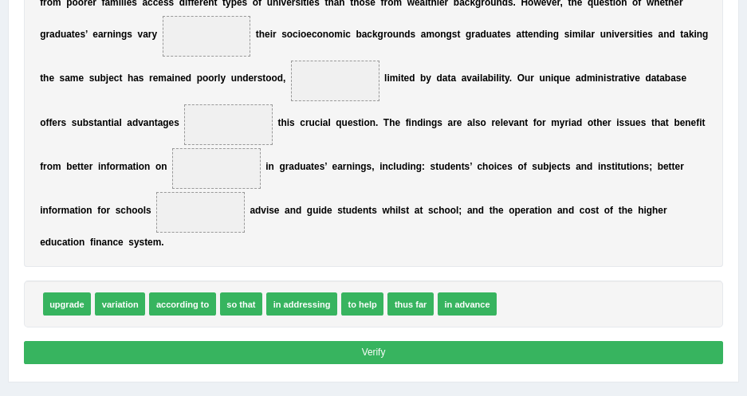
drag, startPoint x: 617, startPoint y: 1, endPoint x: 357, endPoint y: 195, distance: 324.3
click at [357, 195] on div "I n E n g l a n d i t i s w e l l k n o w n t h a t a c c e s s t o u n i v e r…" at bounding box center [374, 113] width 700 height 309
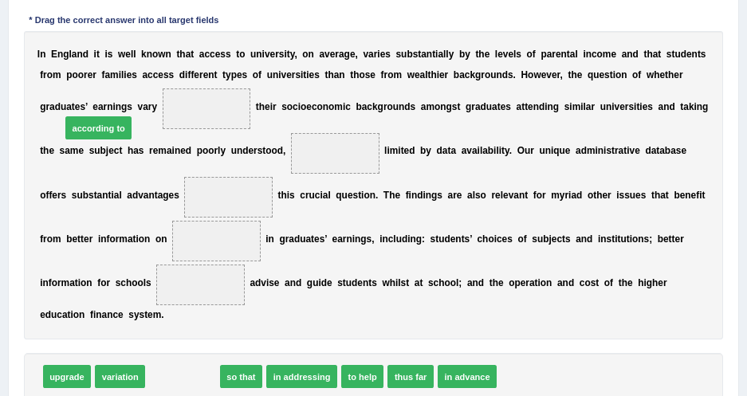
drag, startPoint x: 183, startPoint y: 352, endPoint x: 85, endPoint y: 59, distance: 309.0
click at [85, 59] on div "Instructions: In the text below some words are missing. Drag words from the box…" at bounding box center [373, 196] width 707 height 503
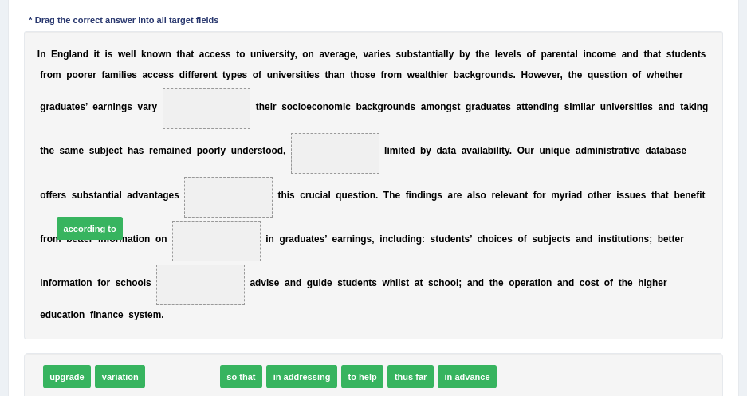
drag, startPoint x: 169, startPoint y: 354, endPoint x: 61, endPoint y: 171, distance: 212.4
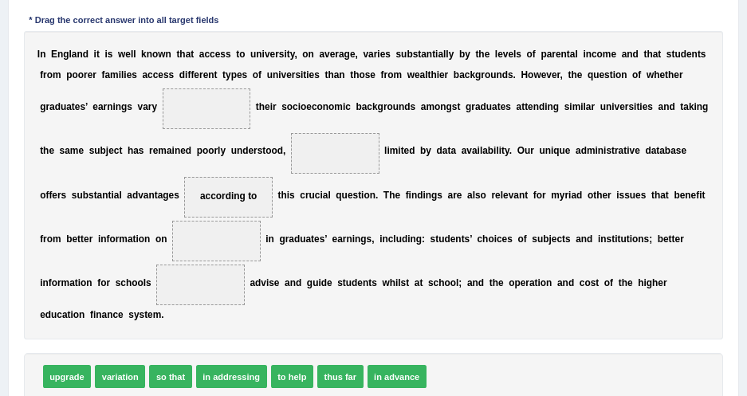
drag, startPoint x: 72, startPoint y: 195, endPoint x: 92, endPoint y: 88, distance: 109.5
click at [92, 88] on div "I n E n g l a n d i t i s w e l l k n o w n t h a t a c c e s s t o u n i v e r…" at bounding box center [374, 185] width 700 height 309
drag, startPoint x: 100, startPoint y: 197, endPoint x: 134, endPoint y: 92, distance: 110.5
click at [446, 136] on div "I n E n g l a n d i t i s w e l l k n o w n t h a t a c c e s s t o u n i v e r…" at bounding box center [374, 185] width 700 height 309
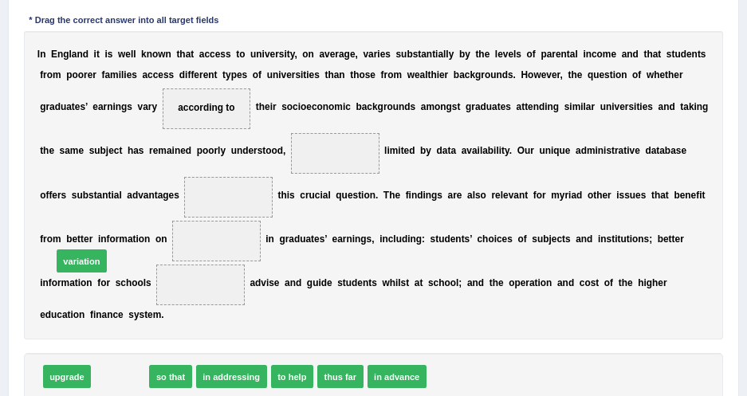
drag, startPoint x: 124, startPoint y: 360, endPoint x: 78, endPoint y: 224, distance: 143.0
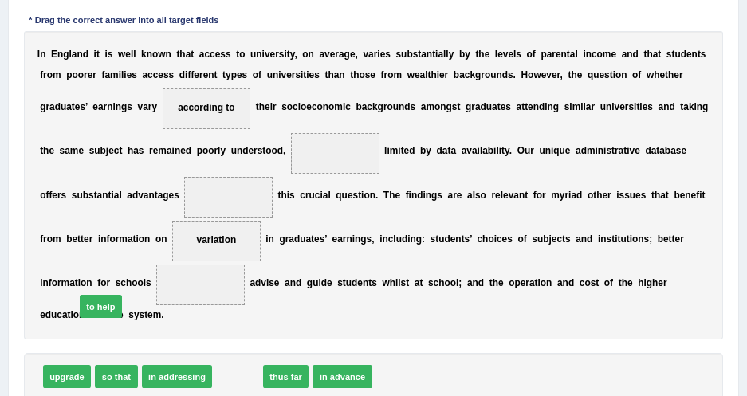
drag, startPoint x: 231, startPoint y: 355, endPoint x: 70, endPoint y: 273, distance: 180.9
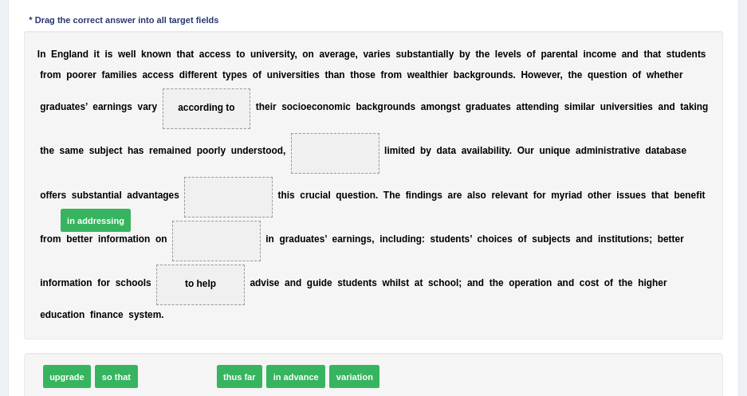
drag, startPoint x: 149, startPoint y: 352, endPoint x: 51, endPoint y: 168, distance: 208.0
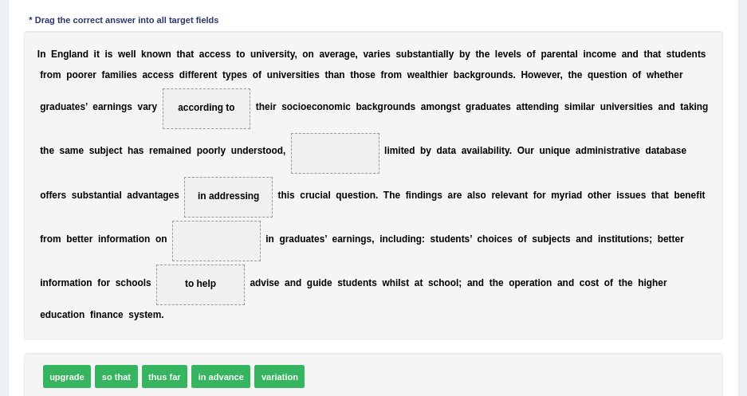
click at [178, 222] on div "I n E n g l a n d i t i s w e l l k n o w n t h a t a c c e s s t o u n i v e r…" at bounding box center [374, 185] width 700 height 309
drag, startPoint x: 61, startPoint y: 360, endPoint x: 225, endPoint y: 124, distance: 287.6
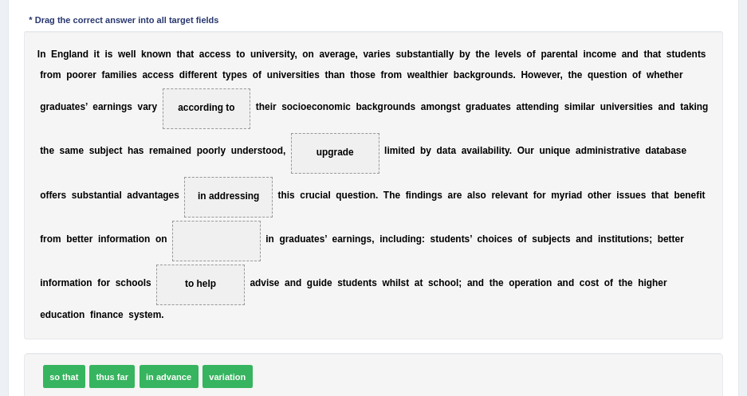
click at [250, 213] on div "I n E n g l a n d i t i s w e l l k n o w n t h a t a c c e s s t o u n i v e r…" at bounding box center [374, 185] width 700 height 309
drag, startPoint x: 212, startPoint y: 347, endPoint x: 69, endPoint y: 222, distance: 189.9
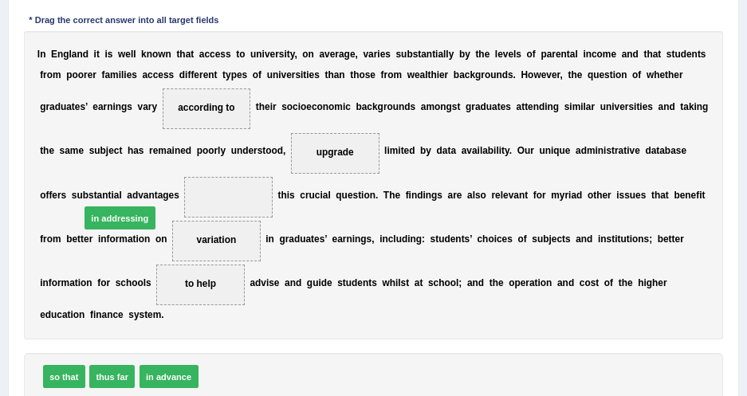
drag, startPoint x: 216, startPoint y: 353, endPoint x: 77, endPoint y: 167, distance: 231.9
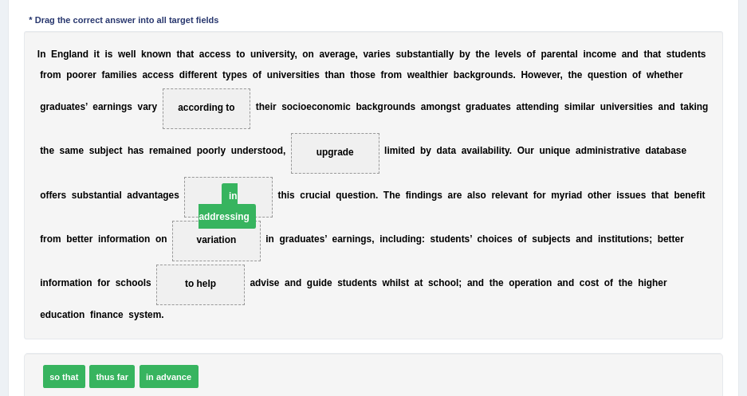
click at [289, 267] on div "I n E n g l a n d i t i s w e l l k n o w n t h a t a c c e s s t o u n i v e r…" at bounding box center [374, 185] width 700 height 309
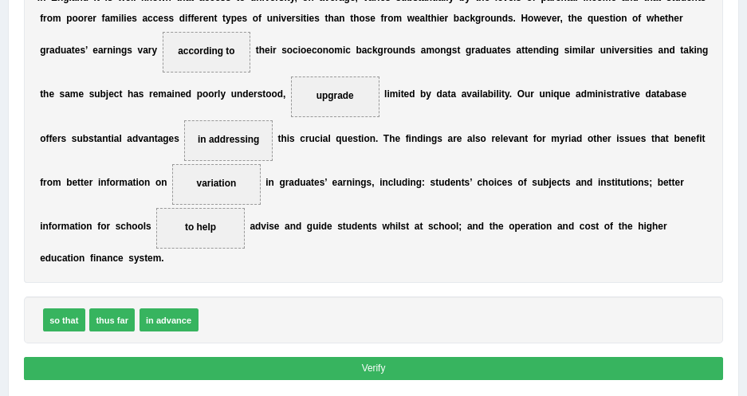
scroll to position [326, 0]
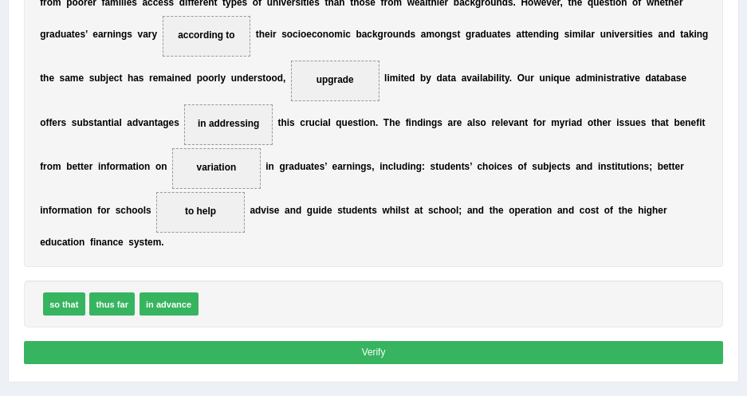
click at [368, 341] on button "Verify" at bounding box center [374, 352] width 700 height 23
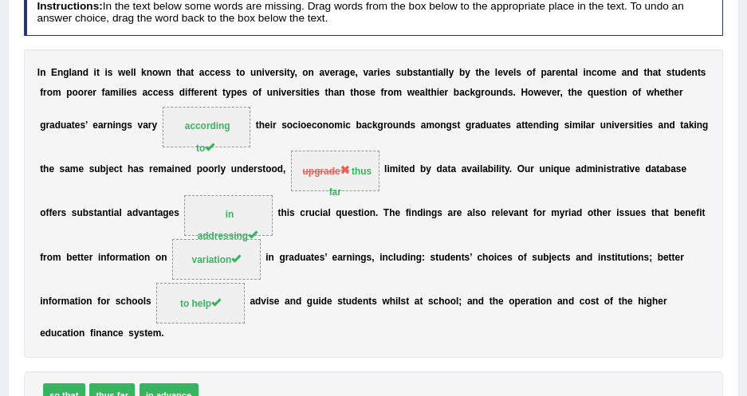
scroll to position [234, 0]
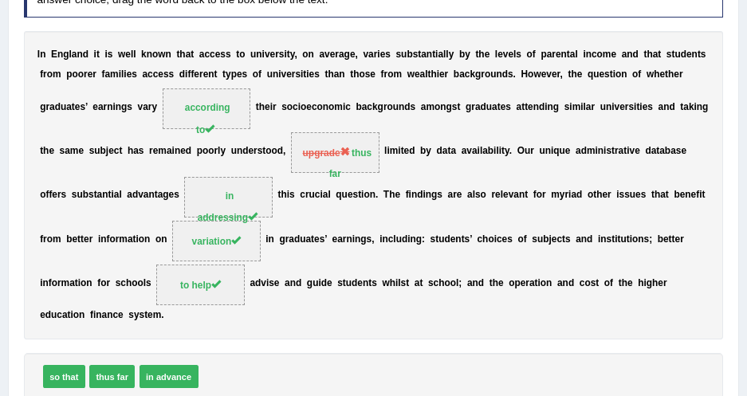
click at [656, 43] on div "I n E n g l a n d i t i s w e l l k n o w n t h a t a c c e s s t o u n i v e r…" at bounding box center [374, 185] width 700 height 309
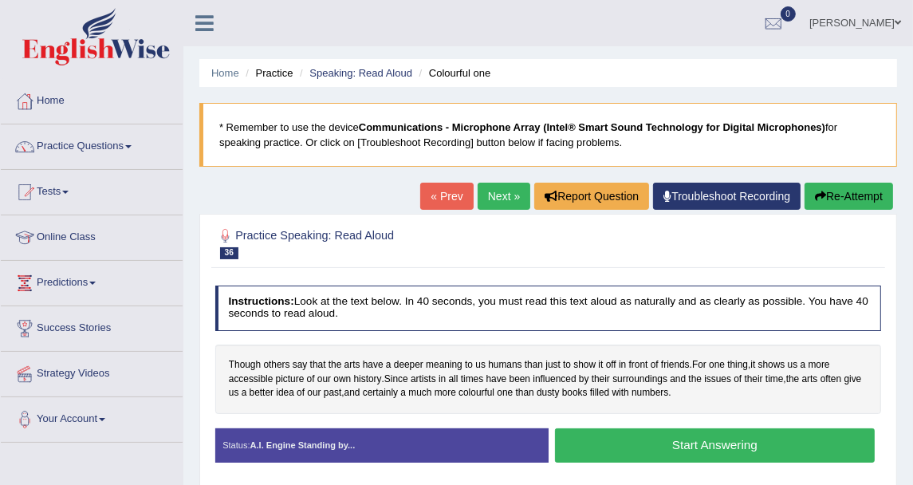
drag, startPoint x: 719, startPoint y: 0, endPoint x: 331, endPoint y: 12, distance: 387.8
click at [331, 12] on div "[PERSON_NAME] Toggle navigation Username: DishaEw Access Type: Online Subscript…" at bounding box center [548, 23] width 730 height 46
click at [81, 112] on link "Home" at bounding box center [92, 99] width 182 height 40
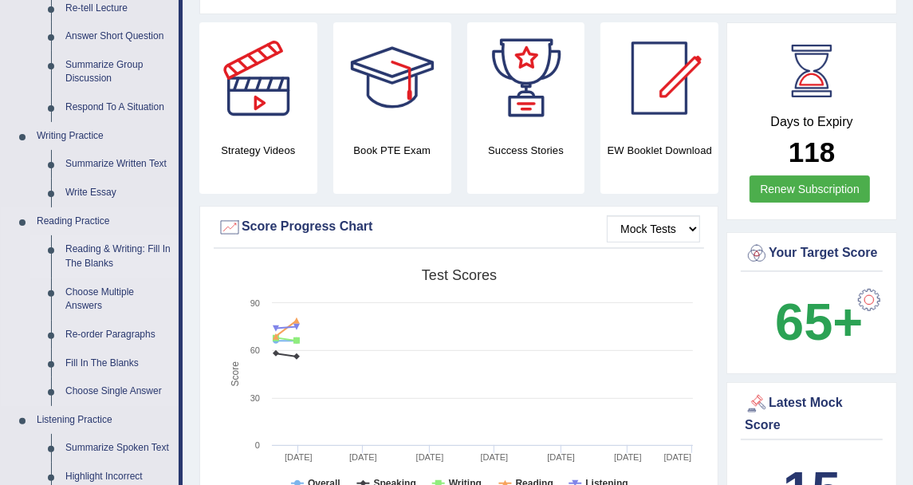
scroll to position [266, 0]
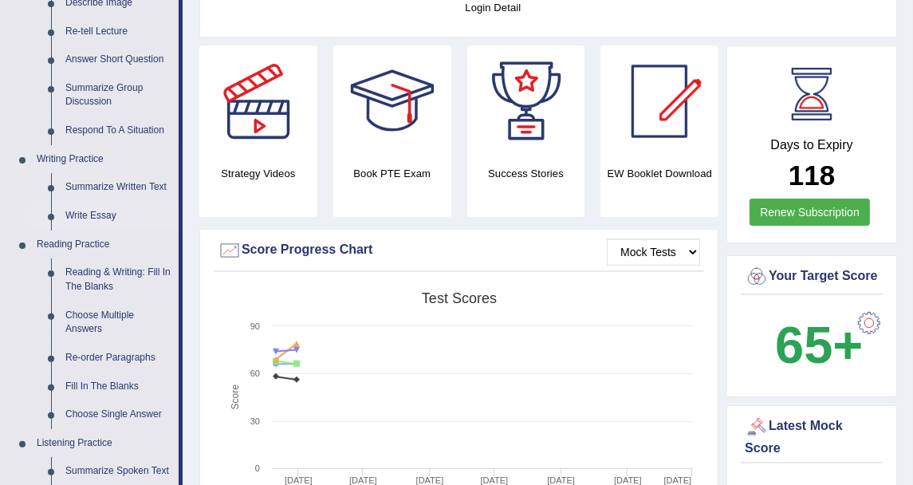
click at [104, 210] on link "Write Essay" at bounding box center [118, 216] width 120 height 29
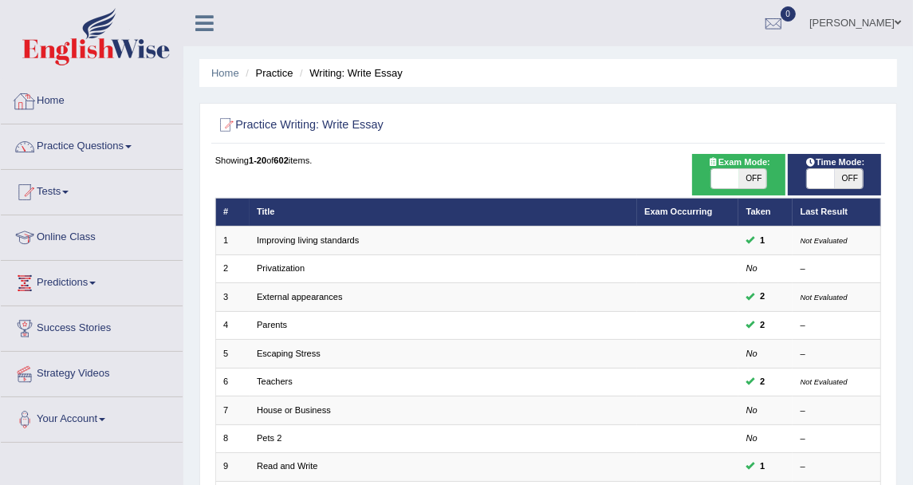
click at [20, 115] on link "Home" at bounding box center [92, 99] width 182 height 40
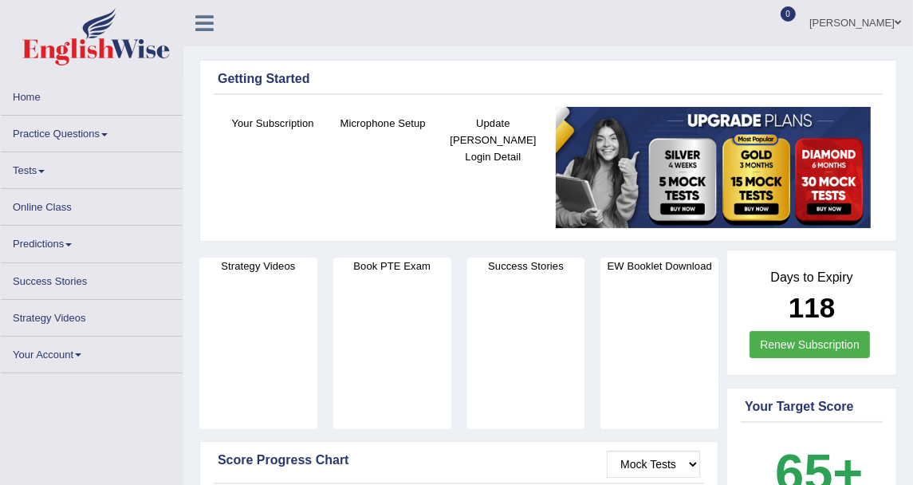
drag, startPoint x: 805, startPoint y: 361, endPoint x: 787, endPoint y: 333, distance: 33.0
click at [805, 361] on div "Days to Expiry 118 Renew Subscription" at bounding box center [812, 314] width 142 height 104
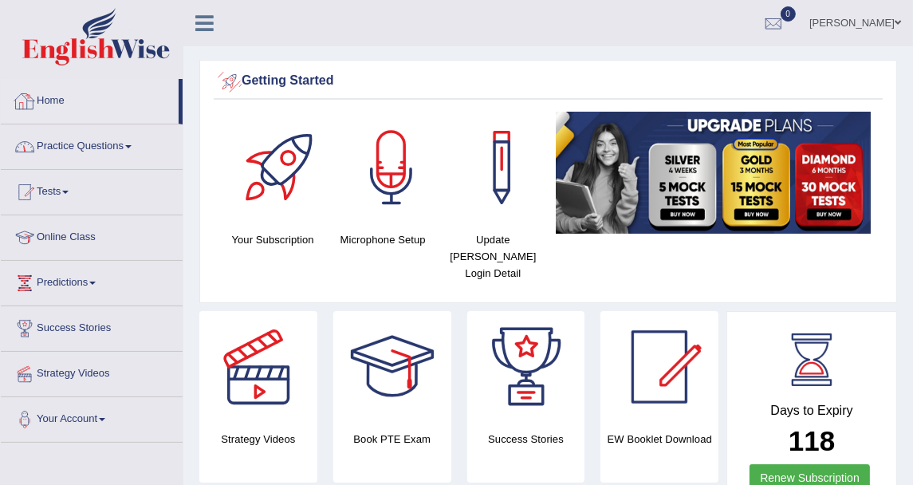
click at [144, 126] on link "Practice Questions" at bounding box center [92, 144] width 182 height 40
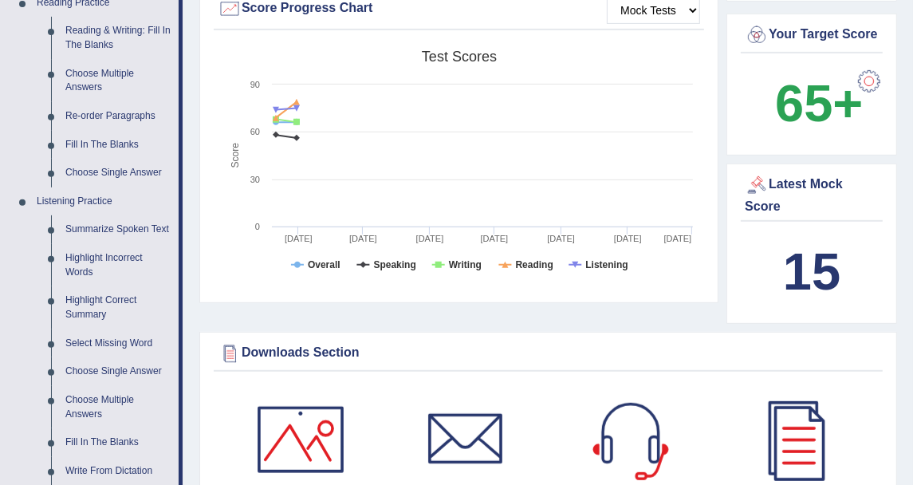
scroll to position [531, 0]
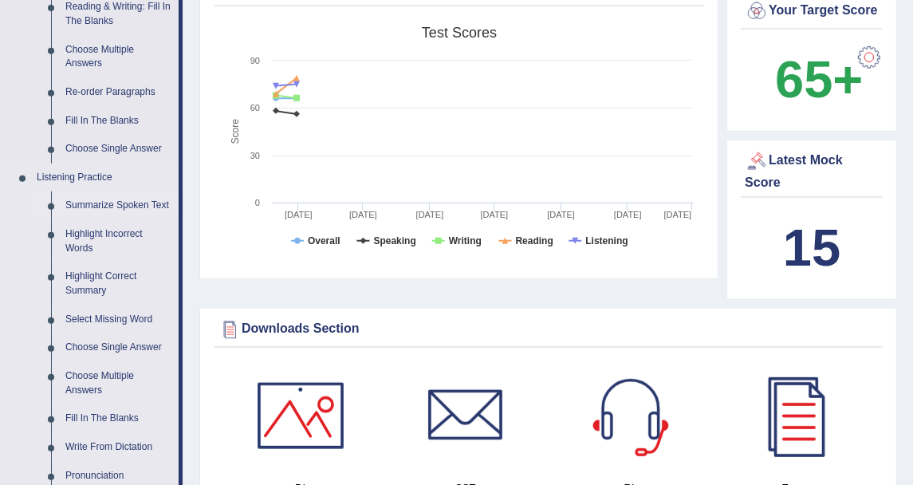
click at [132, 199] on link "Summarize Spoken Text" at bounding box center [118, 205] width 120 height 29
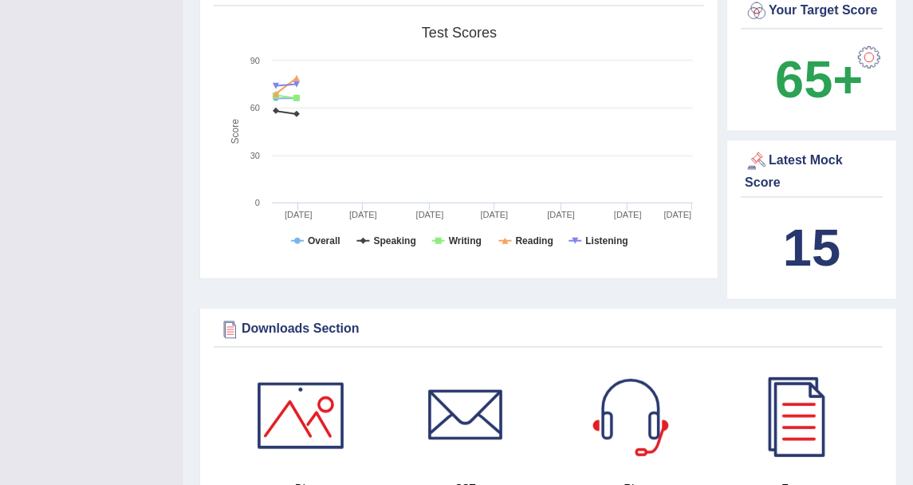
scroll to position [227, 0]
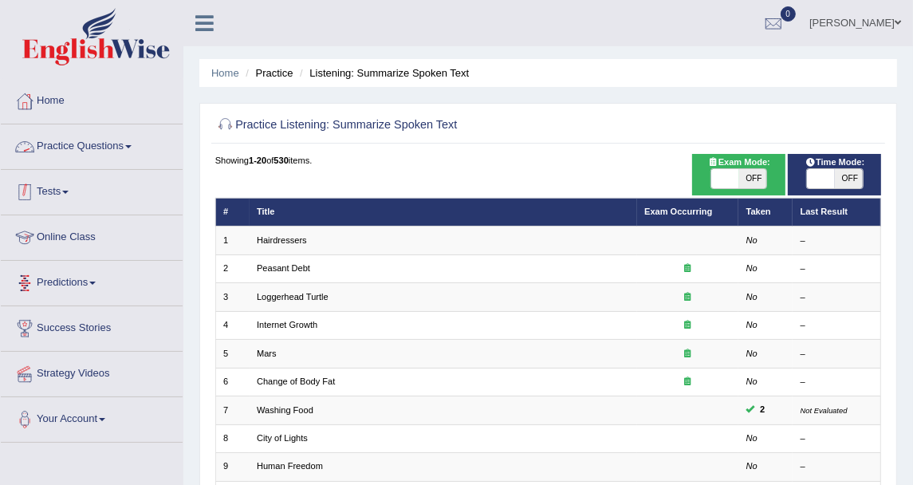
click at [98, 155] on link "Practice Questions" at bounding box center [92, 144] width 182 height 40
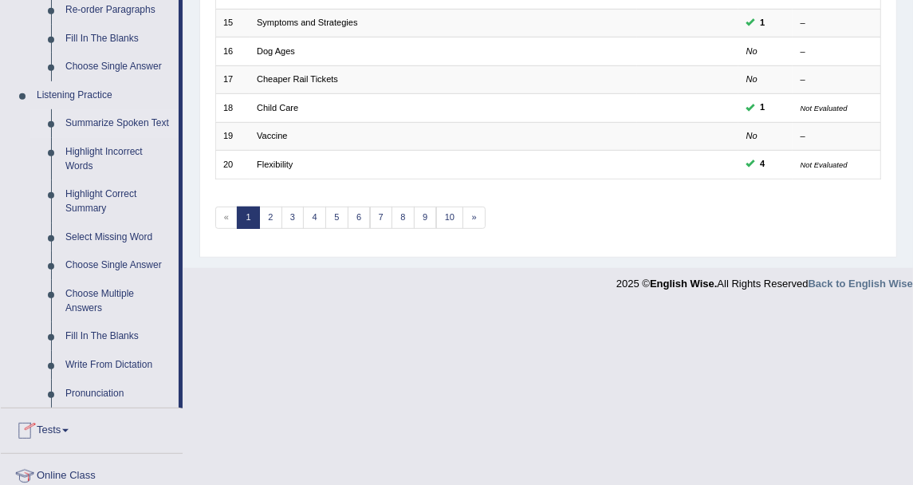
scroll to position [621, 0]
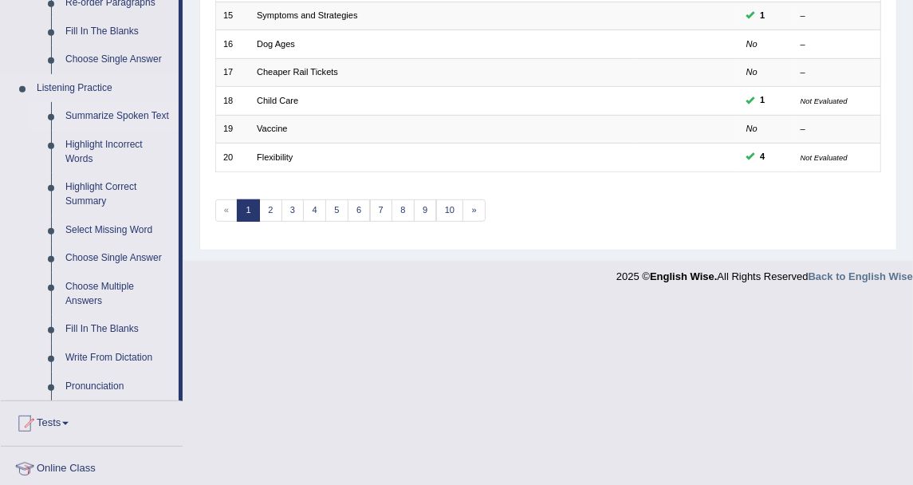
click at [66, 110] on link "Summarize Spoken Text" at bounding box center [118, 116] width 120 height 29
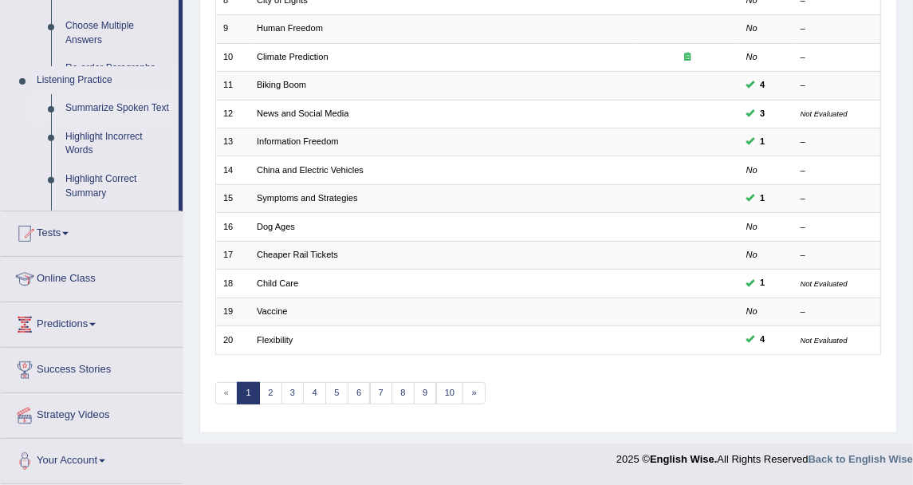
scroll to position [229, 0]
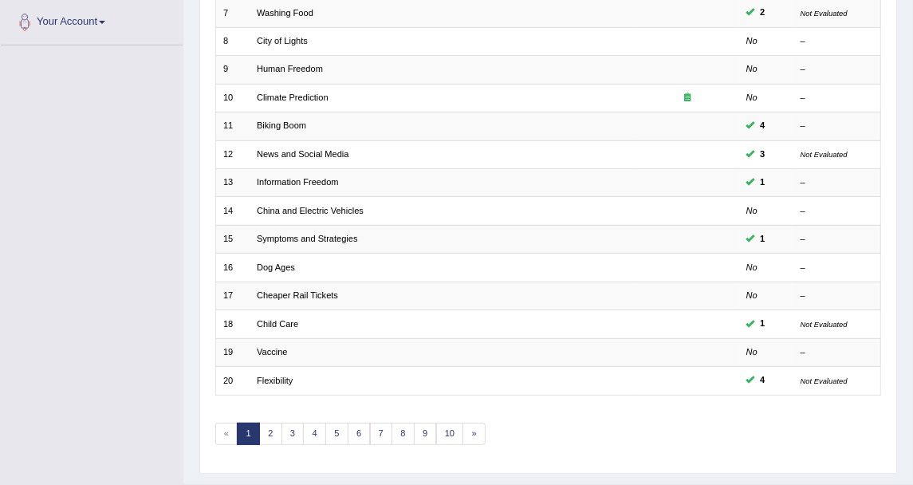
scroll to position [428, 0]
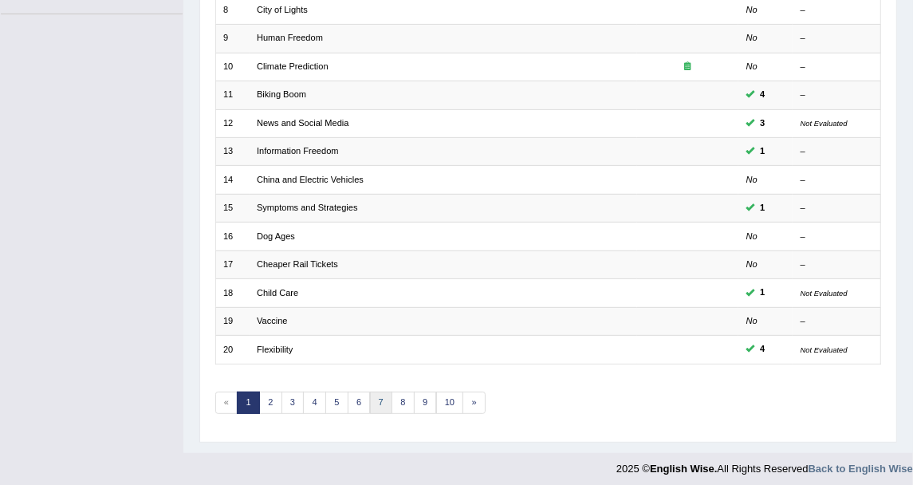
drag, startPoint x: 376, startPoint y: 398, endPoint x: 378, endPoint y: 389, distance: 8.9
click at [376, 398] on link "7" at bounding box center [381, 403] width 23 height 22
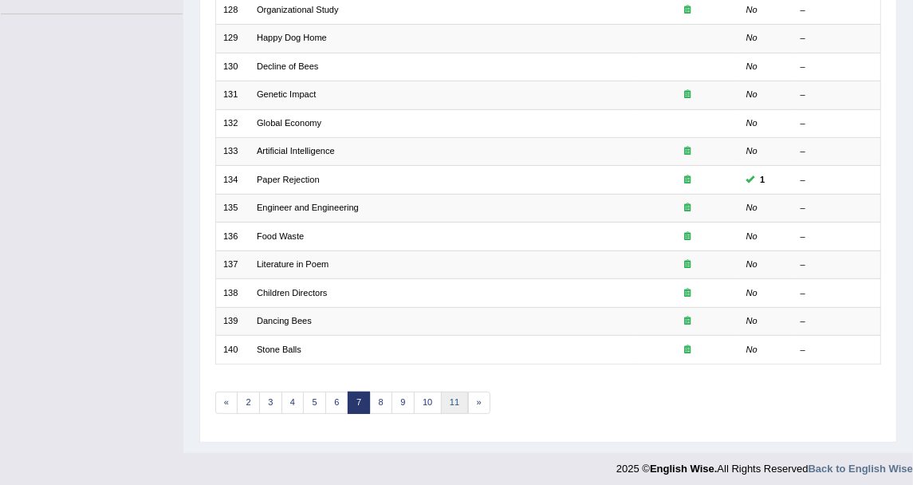
click at [445, 392] on link "11" at bounding box center [455, 403] width 28 height 22
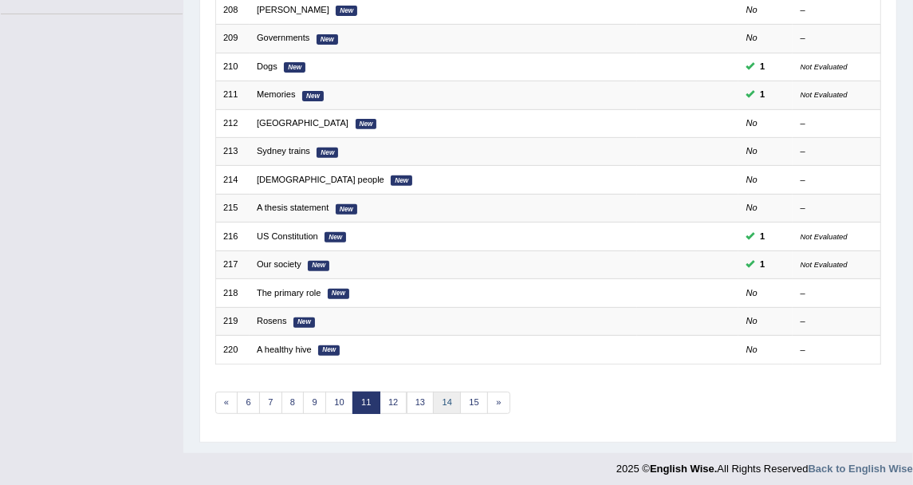
click at [440, 396] on link "14" at bounding box center [447, 403] width 28 height 22
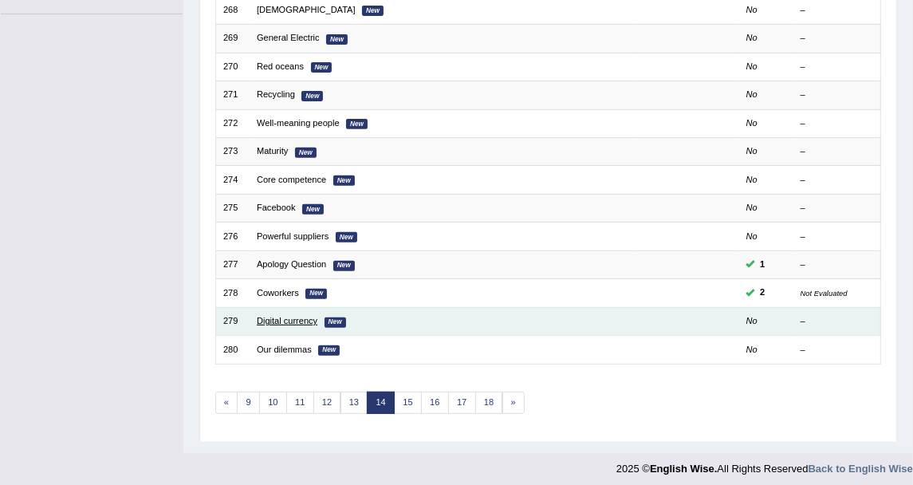
click at [309, 317] on link "Digital currency" at bounding box center [287, 321] width 61 height 10
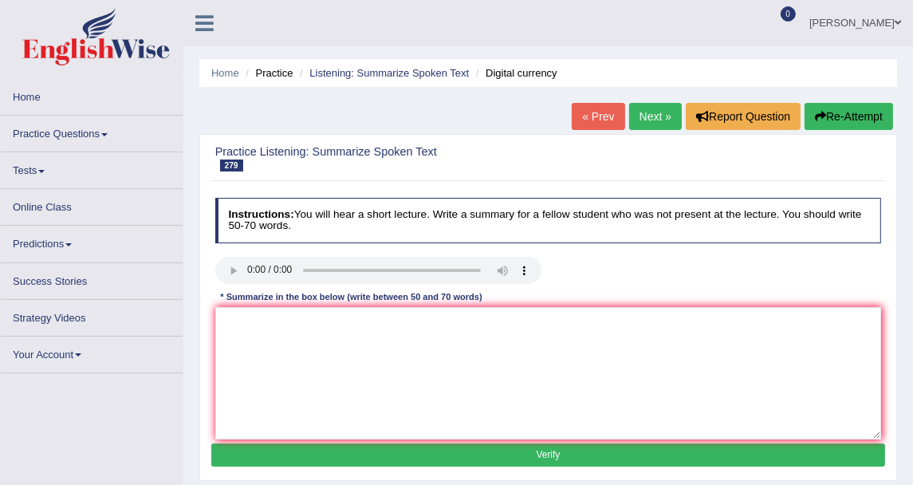
click at [657, 118] on link "Next »" at bounding box center [655, 116] width 53 height 27
click at [666, 106] on link "Next »" at bounding box center [655, 116] width 53 height 27
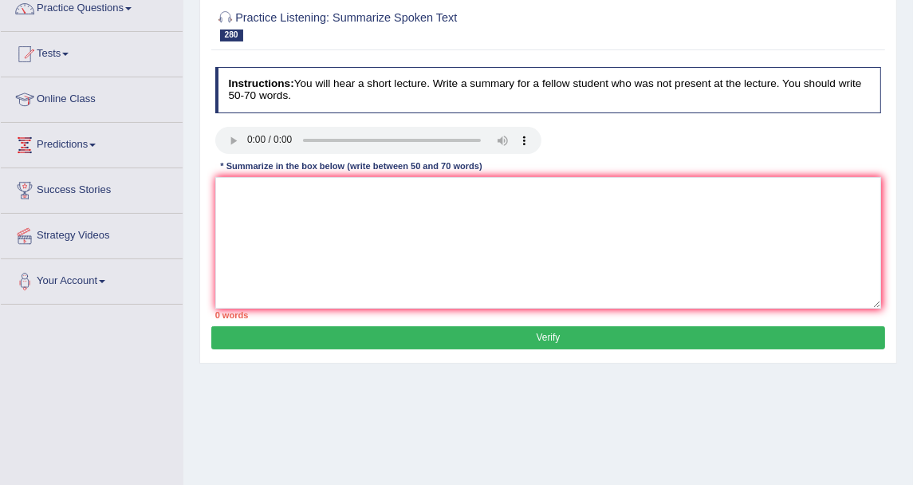
scroll to position [177, 0]
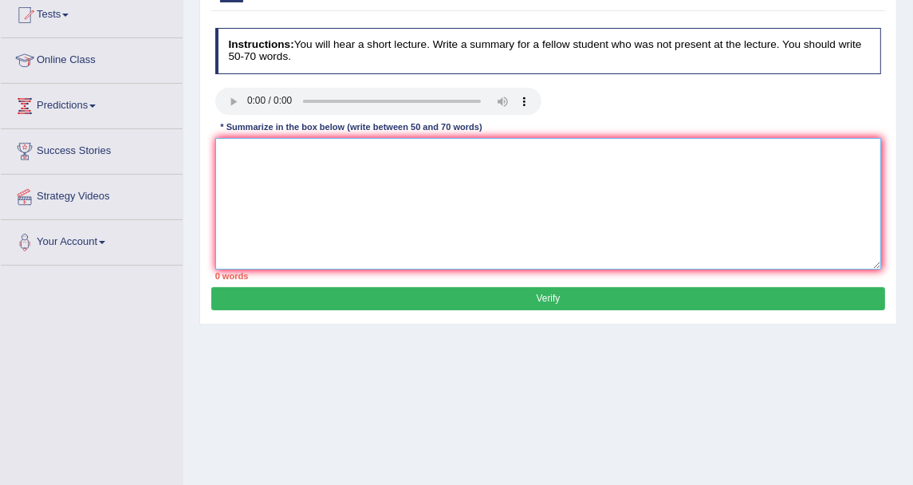
drag, startPoint x: 295, startPoint y: 156, endPoint x: 290, endPoint y: 164, distance: 9.7
click at [294, 159] on textarea at bounding box center [548, 204] width 667 height 132
paste textarea "The speaker provided a comprehensive overview of [main topic], highlighting sev…"
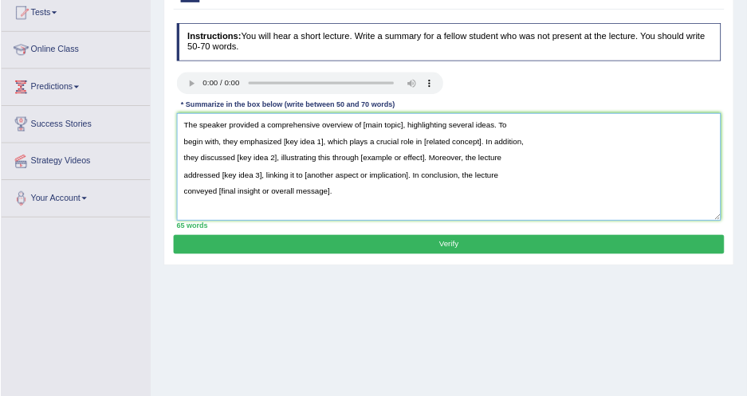
scroll to position [0, 0]
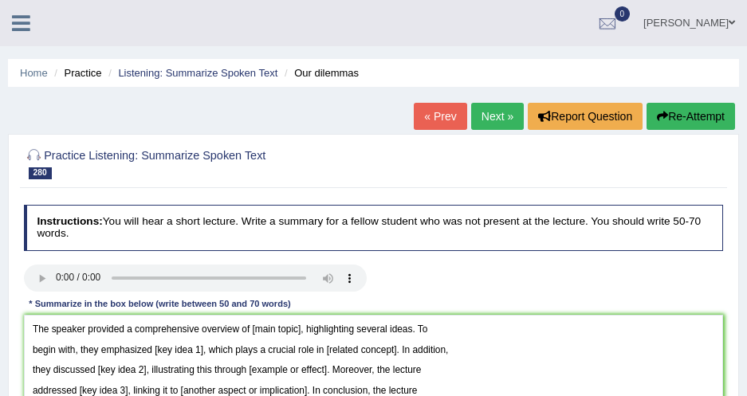
drag, startPoint x: 838, startPoint y: 0, endPoint x: 319, endPoint y: 123, distance: 533.6
click at [319, 123] on div "Home Practice Listening: Summarize Spoken Text Our dilemmas « Prev Next » Repor…" at bounding box center [373, 399] width 747 height 798
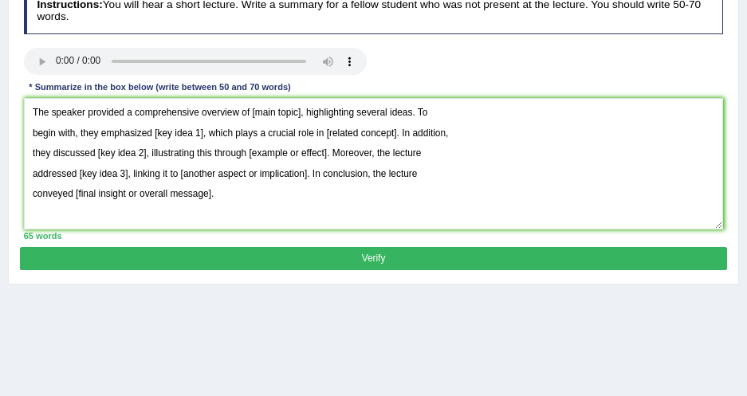
scroll to position [73, 0]
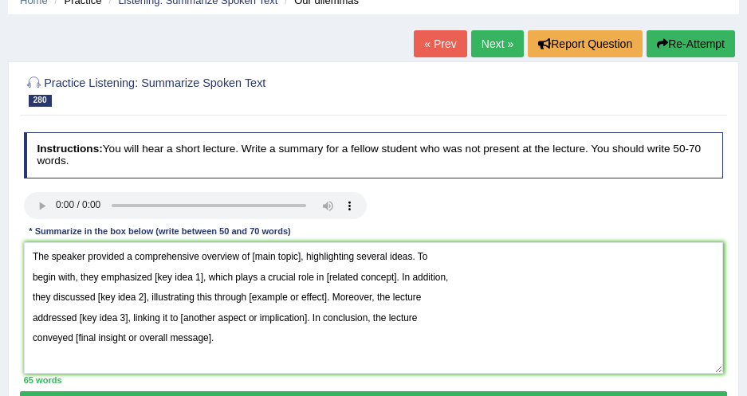
click at [125, 158] on h4 "Instructions: You will hear a short lecture. Write a summary for a fellow stude…" at bounding box center [374, 154] width 700 height 45
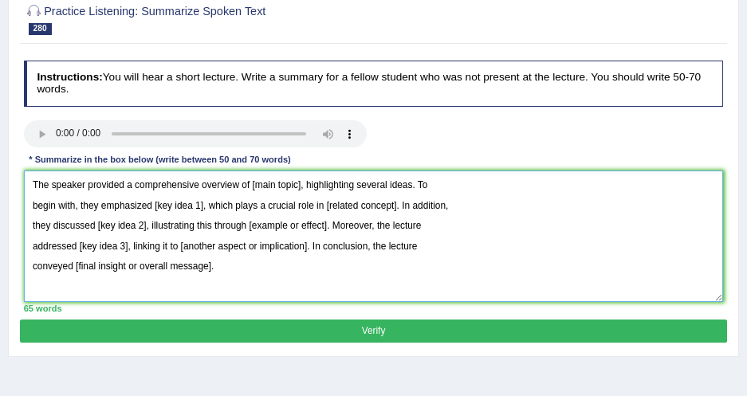
drag, startPoint x: 248, startPoint y: 184, endPoint x: 298, endPoint y: 179, distance: 50.5
click at [298, 179] on textarea "The speaker provided a comprehensive overview of [main topic], highlighting sev…" at bounding box center [374, 237] width 700 height 132
drag, startPoint x: 154, startPoint y: 203, endPoint x: 199, endPoint y: 212, distance: 45.7
click at [199, 212] on textarea "The speaker provided a comprehensive overview of relationship between partners,…" at bounding box center [374, 237] width 700 height 132
drag, startPoint x: 197, startPoint y: 206, endPoint x: 219, endPoint y: 206, distance: 22.3
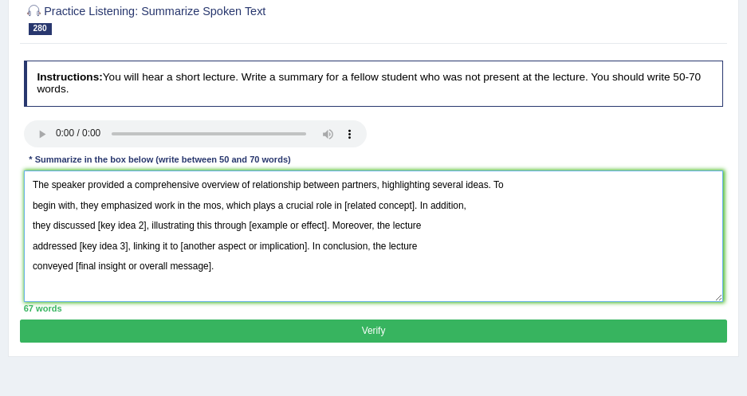
click at [219, 206] on textarea "The speaker provided a comprehensive overview of relationship between partners,…" at bounding box center [374, 237] width 700 height 132
drag, startPoint x: 380, startPoint y: 205, endPoint x: 438, endPoint y: 200, distance: 57.6
click at [438, 200] on textarea "The speaker provided a comprehensive overview of relationship between partners,…" at bounding box center [374, 237] width 700 height 132
drag, startPoint x: 452, startPoint y: 207, endPoint x: 381, endPoint y: 205, distance: 71.0
click at [381, 205] on textarea "The speaker provided a comprehensive overview of relationship between partners,…" at bounding box center [374, 237] width 700 height 132
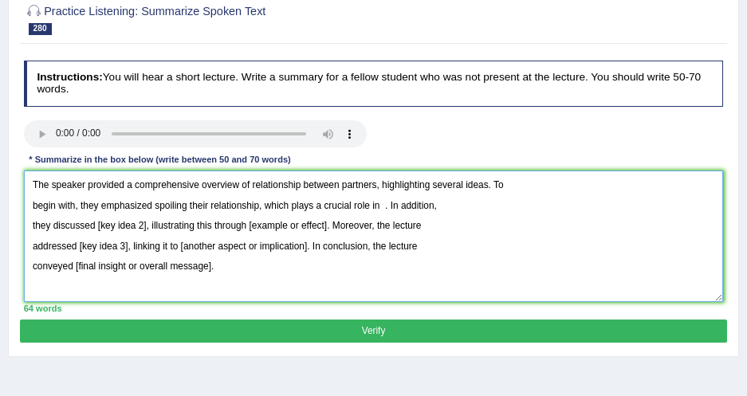
click at [380, 208] on textarea "The speaker provided a comprehensive overview of relationship between partners,…" at bounding box center [374, 237] width 700 height 132
click at [414, 205] on textarea "The speaker provided a comprehensive overview of relationship between partners,…" at bounding box center [374, 237] width 700 height 132
drag, startPoint x: 94, startPoint y: 225, endPoint x: 143, endPoint y: 224, distance: 48.7
click at [143, 224] on textarea "The speaker provided a comprehensive overview of relationship between partners,…" at bounding box center [374, 237] width 700 height 132
drag, startPoint x: 233, startPoint y: 224, endPoint x: 309, endPoint y: 231, distance: 76.9
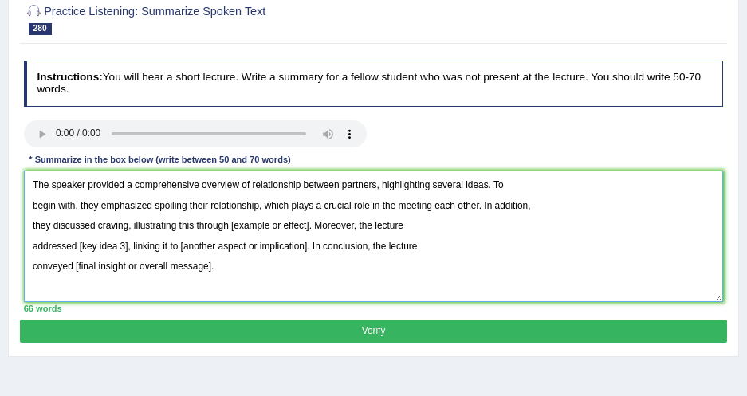
click at [309, 231] on textarea "The speaker provided a comprehensive overview of relationship between partners,…" at bounding box center [374, 237] width 700 height 132
drag, startPoint x: 77, startPoint y: 244, endPoint x: 126, endPoint y: 248, distance: 48.8
click at [126, 248] on textarea "The speaker provided a comprehensive overview of relationship between partners,…" at bounding box center [374, 237] width 700 height 132
click at [146, 245] on textarea "The speaker provided a comprehensive overview of relationship between partners,…" at bounding box center [374, 237] width 700 height 132
click at [235, 258] on textarea "The speaker provided a comprehensive overview of relationship between partners,…" at bounding box center [374, 237] width 700 height 132
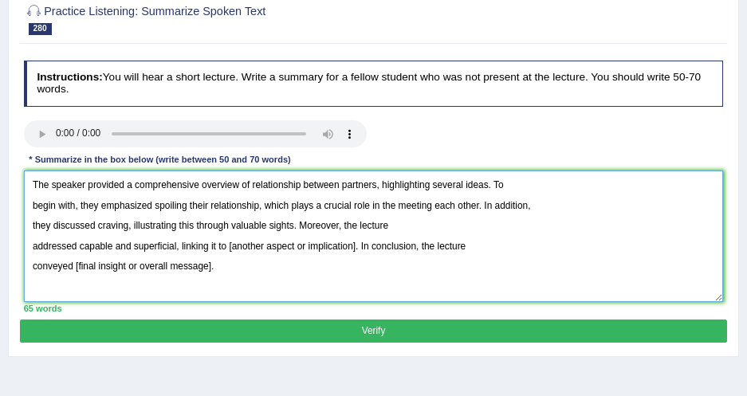
drag, startPoint x: 226, startPoint y: 244, endPoint x: 357, endPoint y: 245, distance: 131.6
click at [357, 245] on textarea "The speaker provided a comprehensive overview of relationship between partners,…" at bounding box center [374, 237] width 700 height 132
type textarea "The speaker provided a comprehensive overview of relationship between partners,…"
drag, startPoint x: 249, startPoint y: 184, endPoint x: 288, endPoint y: 184, distance: 39.1
click at [288, 184] on textarea "The speaker provided a comprehensive overview of relationship between partners,…" at bounding box center [374, 237] width 700 height 132
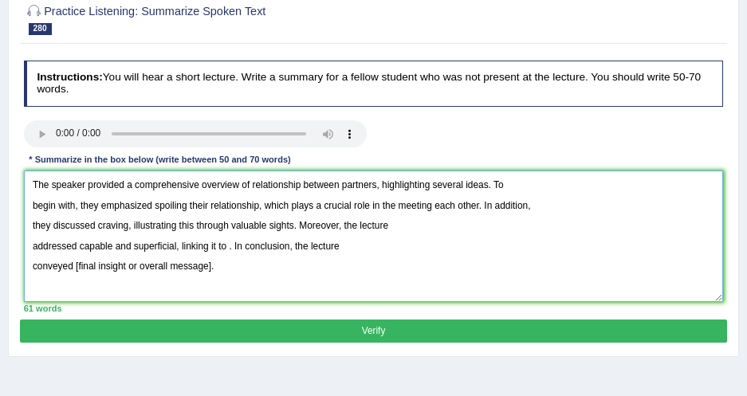
click at [286, 280] on textarea "The speaker provided a comprehensive overview of relationship between partners,…" at bounding box center [374, 237] width 700 height 132
drag, startPoint x: 241, startPoint y: 288, endPoint x: 18, endPoint y: 167, distance: 253.7
click at [18, 167] on div "Practice Listening: Summarize Spoken Text 280 Our dilemmas Instructions: You wi…" at bounding box center [373, 174] width 731 height 368
paste textarea "[main topic], highlighting several ideas. To begin with, they emphasized [key i…"
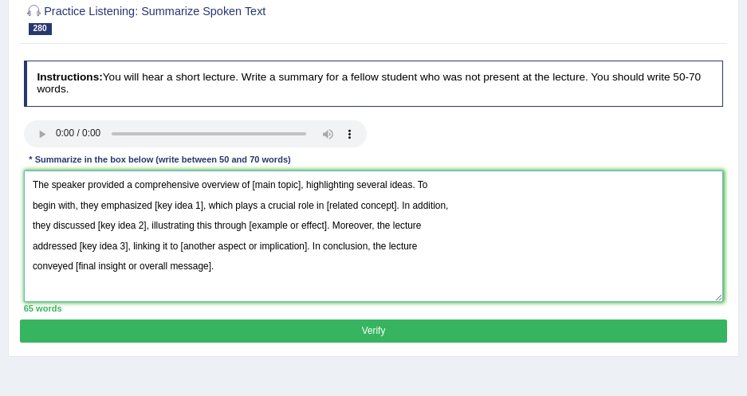
drag, startPoint x: 248, startPoint y: 185, endPoint x: 298, endPoint y: 188, distance: 50.4
click at [298, 188] on textarea "The speaker provided a comprehensive overview of [main topic], highlighting sev…" at bounding box center [374, 237] width 700 height 132
click at [250, 183] on textarea "The speaker provided a comprehensive overview of the best, highlighting several…" at bounding box center [374, 237] width 700 height 132
click at [285, 189] on textarea "The speaker provided a comprehensive overview of the best, highlighting several…" at bounding box center [374, 237] width 700 height 132
click at [284, 185] on textarea "The speaker provided a comprehensive overview of the best, highlighting several…" at bounding box center [374, 237] width 700 height 132
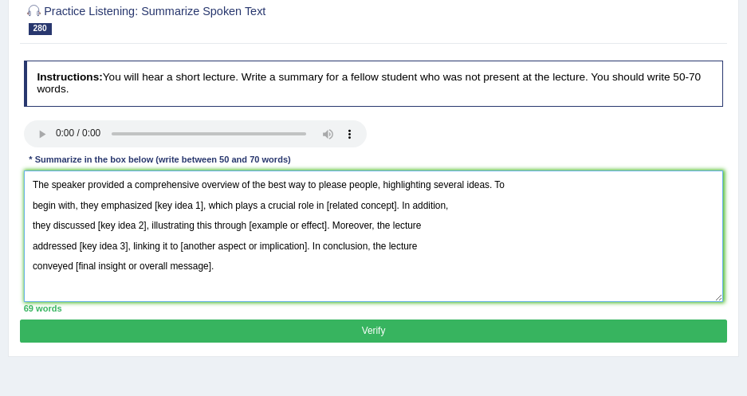
drag, startPoint x: 150, startPoint y: 206, endPoint x: 200, endPoint y: 207, distance: 50.3
click at [200, 207] on textarea "The speaker provided a comprehensive overview of the best way to please people,…" at bounding box center [374, 237] width 700 height 132
drag, startPoint x: 371, startPoint y: 203, endPoint x: 444, endPoint y: 199, distance: 73.5
click at [444, 199] on textarea "The speaker provided a comprehensive overview of the best way to please people,…" at bounding box center [374, 237] width 700 height 132
drag, startPoint x: 96, startPoint y: 225, endPoint x: 139, endPoint y: 226, distance: 43.1
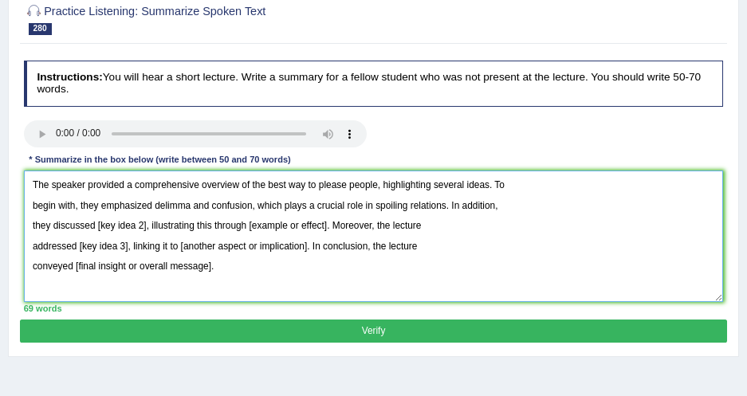
click at [139, 226] on textarea "The speaker provided a comprehensive overview of the best way to please people,…" at bounding box center [374, 237] width 700 height 132
drag, startPoint x: 144, startPoint y: 224, endPoint x: 98, endPoint y: 215, distance: 46.5
click at [98, 215] on textarea "The speaker provided a comprehensive overview of the best way to please people,…" at bounding box center [374, 237] width 700 height 132
drag, startPoint x: 276, startPoint y: 225, endPoint x: 353, endPoint y: 228, distance: 76.6
click at [353, 228] on textarea "The speaker provided a comprehensive overview of the best way to please people,…" at bounding box center [374, 237] width 700 height 132
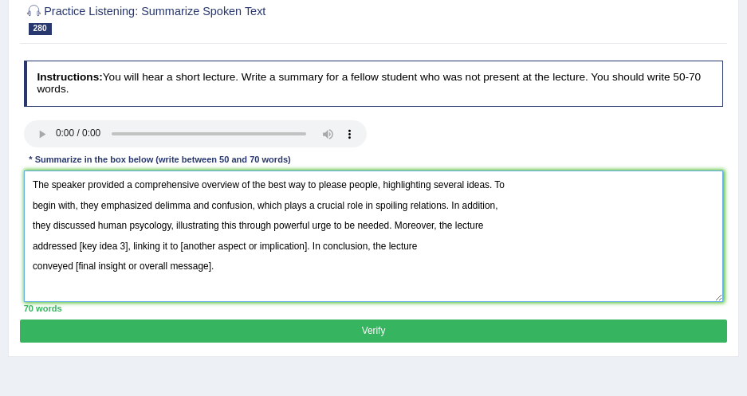
drag, startPoint x: 80, startPoint y: 245, endPoint x: 125, endPoint y: 245, distance: 45.5
click at [125, 245] on textarea "The speaker provided a comprehensive overview of the best way to please people,…" at bounding box center [374, 237] width 700 height 132
drag, startPoint x: 195, startPoint y: 248, endPoint x: 325, endPoint y: 250, distance: 130.8
click at [325, 250] on textarea "The speaker provided a comprehensive overview of the best way to please people,…" at bounding box center [374, 237] width 700 height 132
drag, startPoint x: 73, startPoint y: 268, endPoint x: 317, endPoint y: 256, distance: 244.4
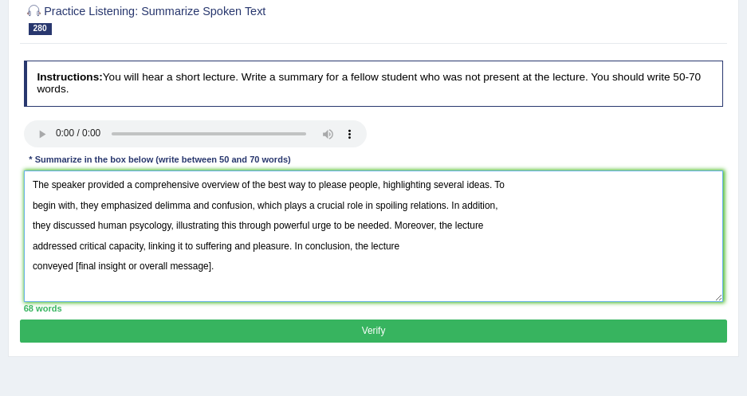
click at [317, 256] on textarea "The speaker provided a comprehensive overview of the best way to please people,…" at bounding box center [374, 237] width 700 height 132
drag, startPoint x: 239, startPoint y: 263, endPoint x: 73, endPoint y: 272, distance: 166.9
click at [73, 272] on textarea "The speaker provided a comprehensive overview of the best way to please people,…" at bounding box center [374, 237] width 700 height 132
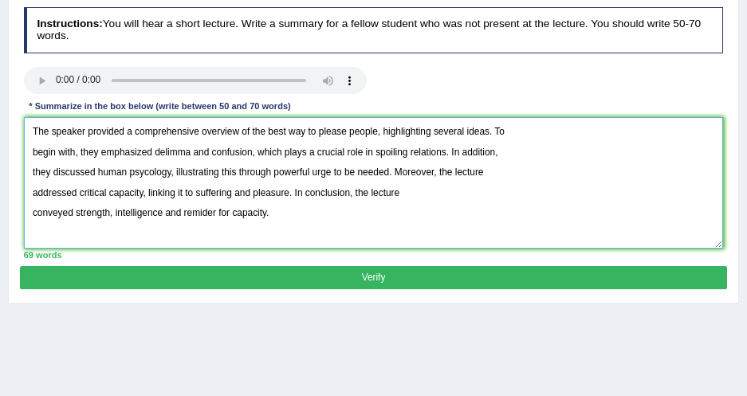
scroll to position [217, 0]
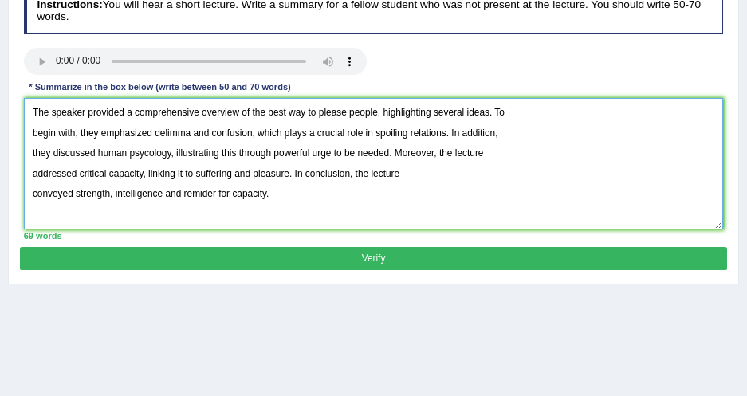
click at [389, 151] on textarea "The speaker provided a comprehensive overview of the best way to please people,…" at bounding box center [374, 164] width 700 height 132
click at [170, 155] on textarea "The speaker provided a comprehensive overview of the best way to please people,…" at bounding box center [374, 164] width 700 height 132
click at [145, 175] on textarea "The speaker provided a comprehensive overview of the best way to please people,…" at bounding box center [374, 164] width 700 height 132
click at [143, 175] on textarea "The speaker provided a comprehensive overview of the best way to please people,…" at bounding box center [374, 164] width 700 height 132
click at [145, 173] on textarea "The speaker provided a comprehensive overview of the best way to please people,…" at bounding box center [374, 164] width 700 height 132
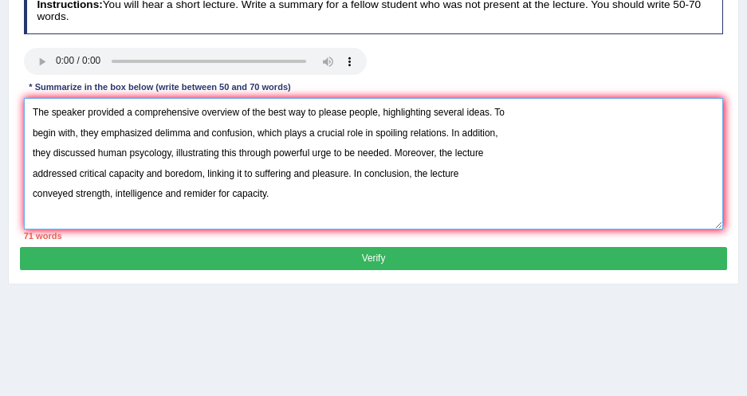
click at [201, 193] on textarea "The speaker provided a comprehensive overview of the best way to please people,…" at bounding box center [374, 164] width 700 height 132
click at [317, 204] on textarea "The speaker provided a comprehensive overview of the best way to please people,…" at bounding box center [374, 164] width 700 height 132
drag, startPoint x: 129, startPoint y: 111, endPoint x: 195, endPoint y: 106, distance: 65.6
click at [195, 106] on textarea "The speaker provided a comprehensive overview of the best way to please people,…" at bounding box center [374, 164] width 700 height 132
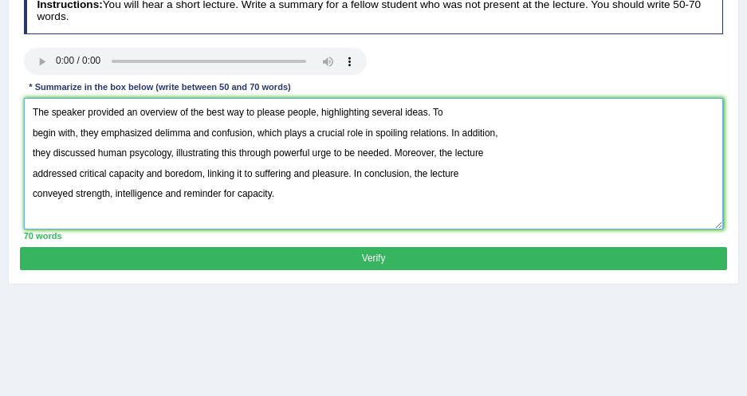
drag, startPoint x: 221, startPoint y: 196, endPoint x: 275, endPoint y: 188, distance: 54.8
click at [275, 188] on textarea "The speaker provided an overview of the best way to please people, highlighting…" at bounding box center [374, 164] width 700 height 132
drag, startPoint x: 106, startPoint y: 177, endPoint x: 130, endPoint y: 179, distance: 24.0
click at [130, 179] on textarea "The speaker provided an overview of the best way to please people, highlighting…" at bounding box center [374, 164] width 700 height 132
click at [154, 179] on textarea "The speaker provided an overview of the best way to please people, highlighting…" at bounding box center [374, 164] width 700 height 132
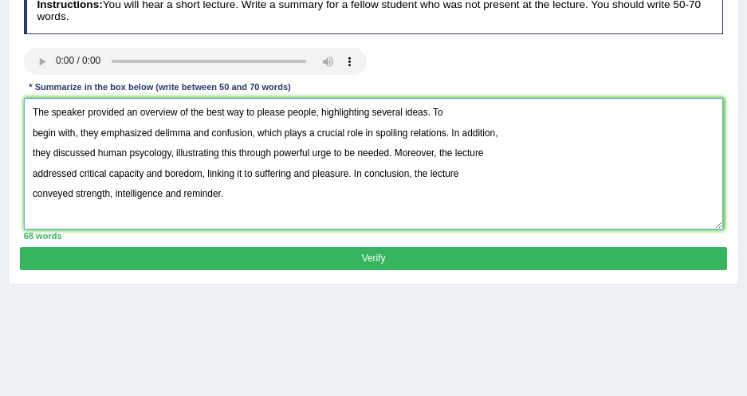
click at [203, 172] on textarea "The speaker provided an overview of the best way to please people, highlighting…" at bounding box center [374, 164] width 700 height 132
click at [144, 173] on textarea "The speaker provided an overview of the best way to please people, highlighting…" at bounding box center [374, 164] width 700 height 132
click at [145, 175] on textarea "The speaker provided an overview of the best way to please people, highlighting…" at bounding box center [374, 164] width 700 height 132
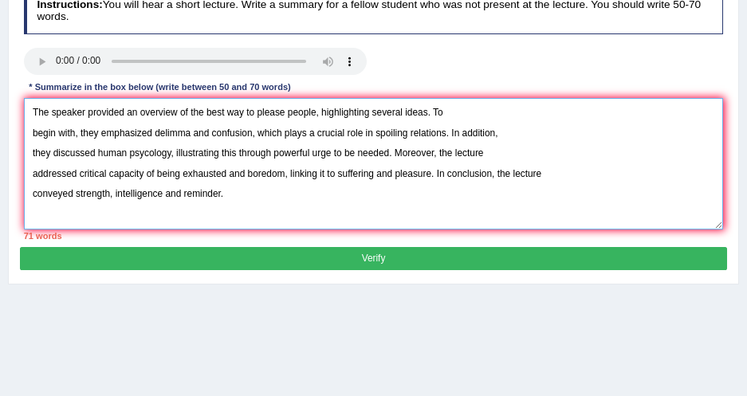
click at [272, 199] on textarea "The speaker provided an overview of the best way to please people, highlighting…" at bounding box center [374, 164] width 700 height 132
drag, startPoint x: 157, startPoint y: 132, endPoint x: 168, endPoint y: 134, distance: 11.3
click at [168, 134] on textarea "The speaker provided an overview of the best way to please people, highlighting…" at bounding box center [374, 164] width 700 height 132
drag, startPoint x: 406, startPoint y: 136, endPoint x: 373, endPoint y: 137, distance: 32.7
click at [373, 137] on textarea "The speaker provided an overview of the best way to please people, highlighting…" at bounding box center [374, 164] width 700 height 132
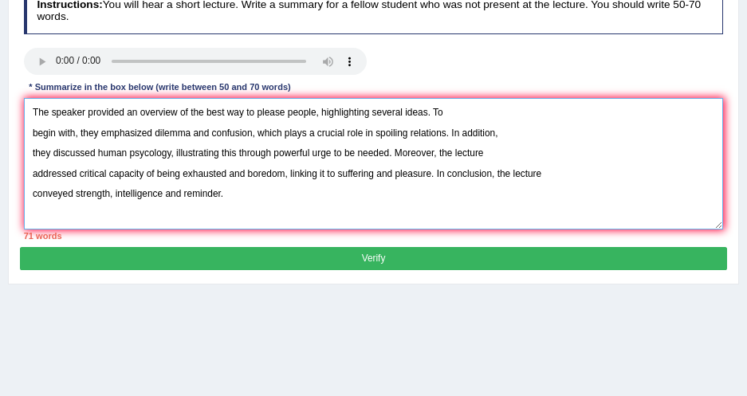
click at [251, 111] on textarea "The speaker provided an overview of the best way to please people, highlighting…" at bounding box center [374, 164] width 700 height 132
drag, startPoint x: 376, startPoint y: 139, endPoint x: 406, endPoint y: 136, distance: 30.4
click at [406, 136] on textarea "The speaker provided an overview of the best way to please people, highlighting…" at bounding box center [374, 164] width 700 height 132
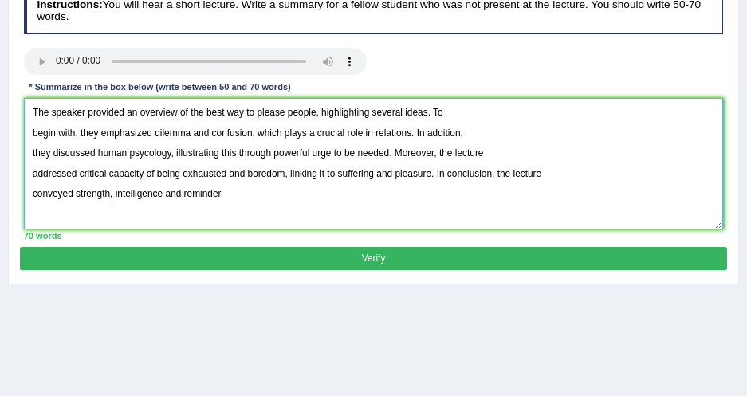
type textarea "The speaker provided an overview of the best way to please people, highlighting…"
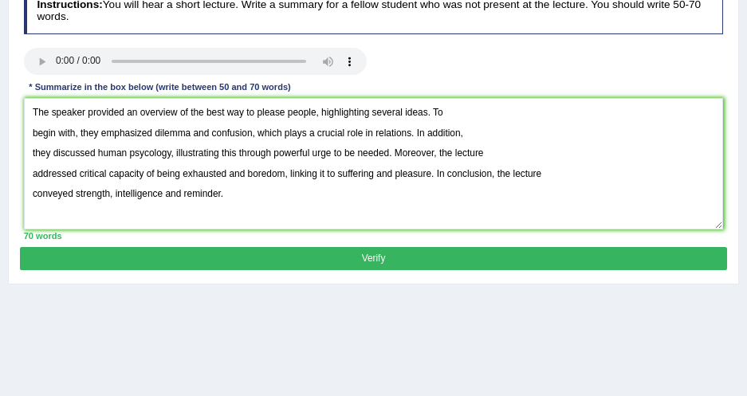
click at [190, 255] on button "Verify" at bounding box center [373, 258] width 707 height 23
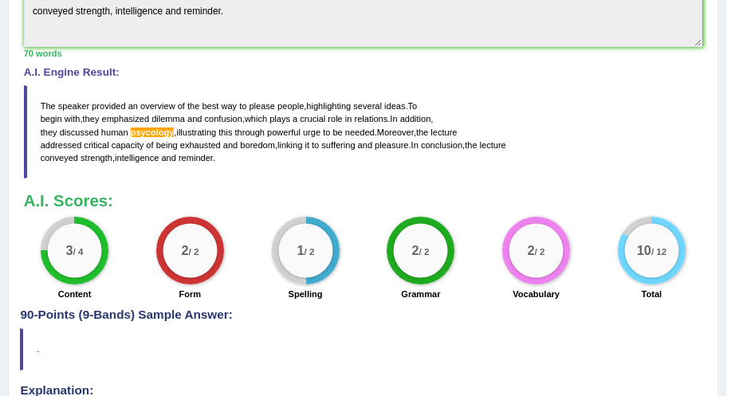
scroll to position [580, 0]
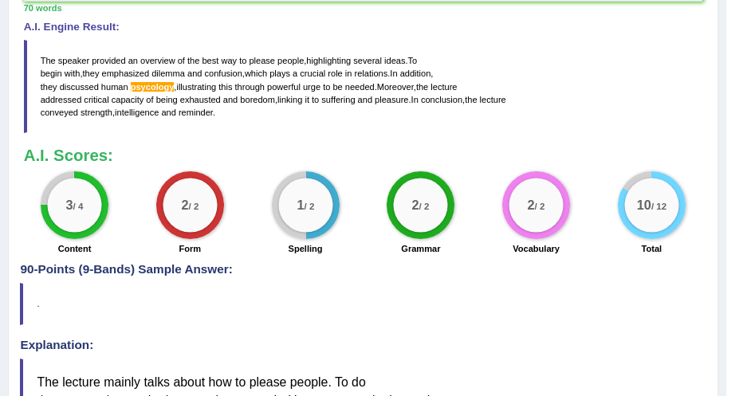
click at [591, 61] on blockquote "The speaker provided an overview of the best way to please people , highlightin…" at bounding box center [364, 86] width 680 height 93
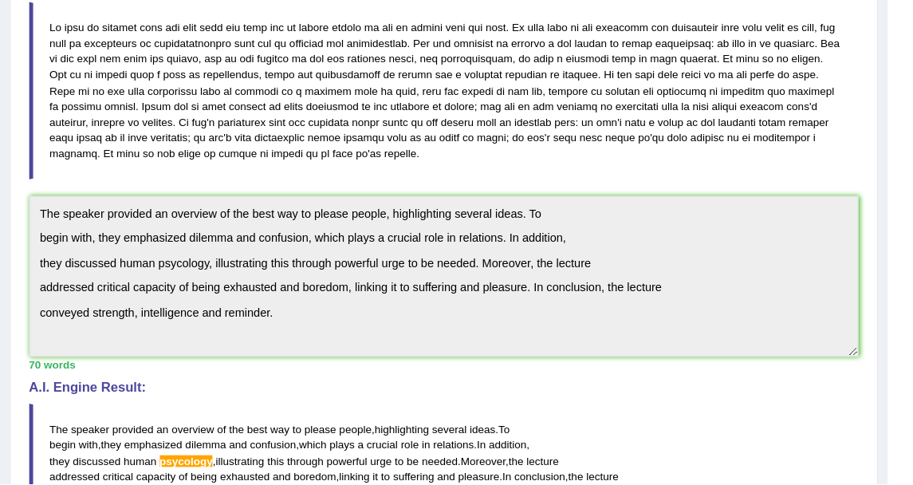
scroll to position [0, 0]
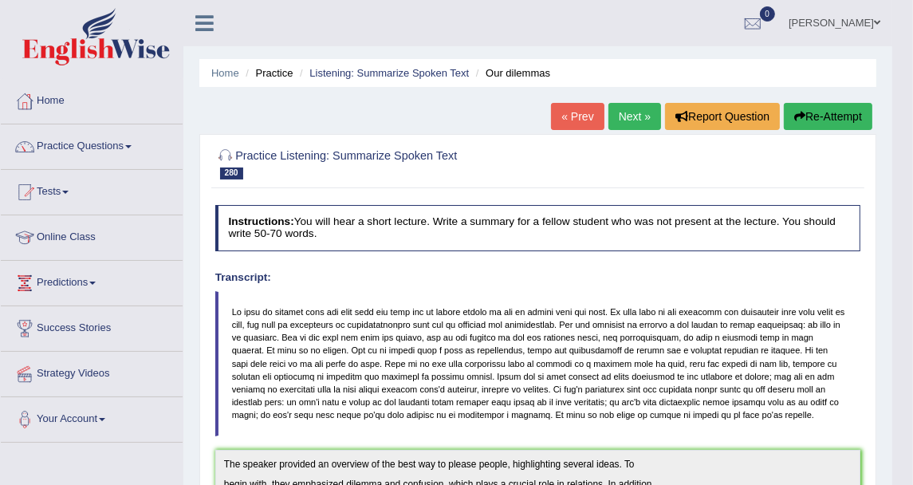
drag, startPoint x: 573, startPoint y: 2, endPoint x: 428, endPoint y: 111, distance: 182.3
click at [109, 153] on link "Practice Questions" at bounding box center [92, 144] width 182 height 40
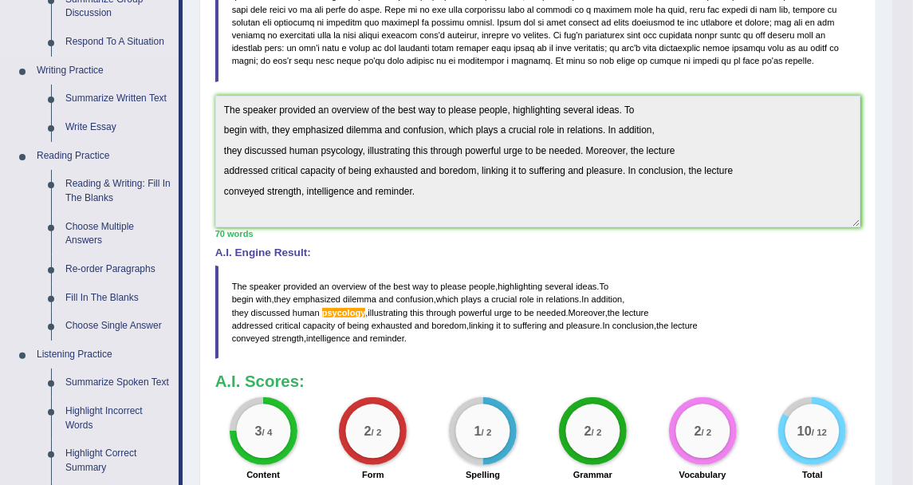
scroll to position [621, 0]
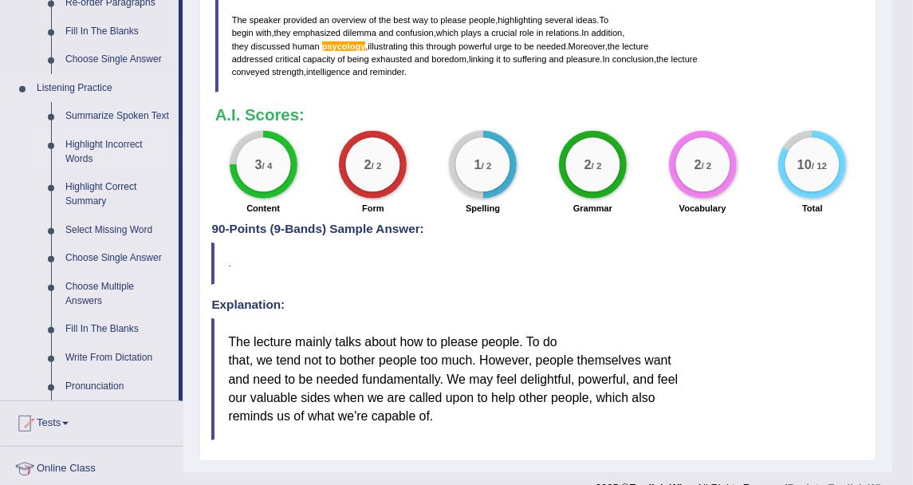
click at [131, 148] on link "Highlight Incorrect Words" at bounding box center [118, 152] width 120 height 42
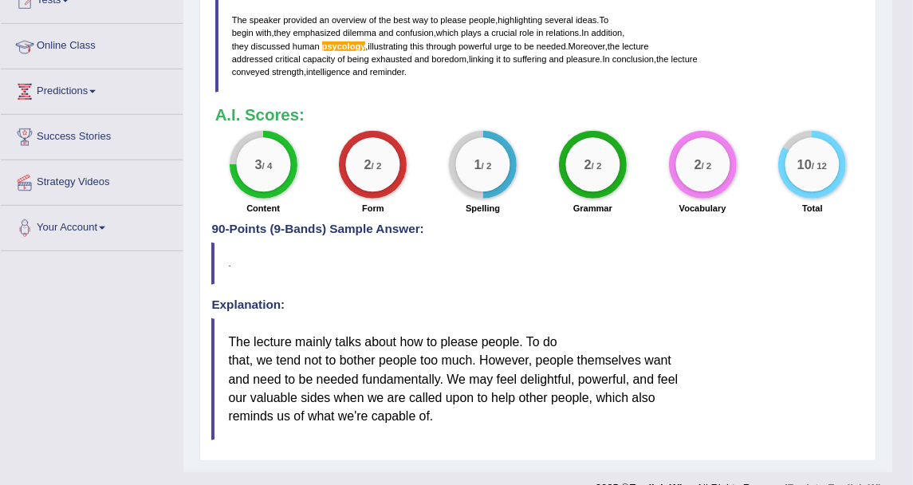
scroll to position [254, 0]
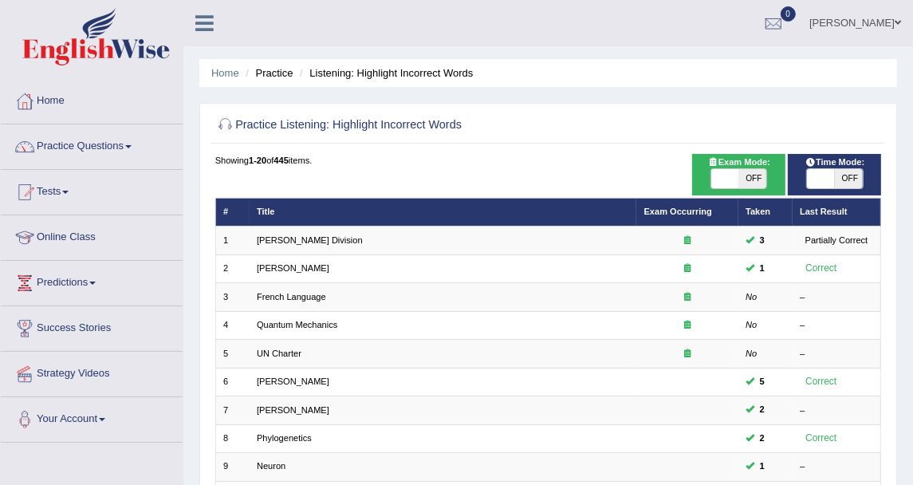
click at [450, 62] on ul "Home Practice Listening: Highlight Incorrect Words" at bounding box center [548, 73] width 698 height 28
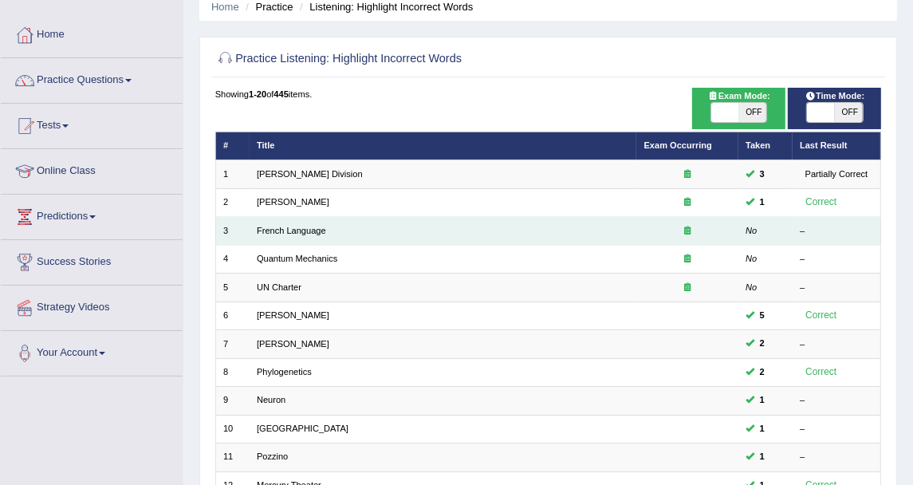
scroll to position [89, 0]
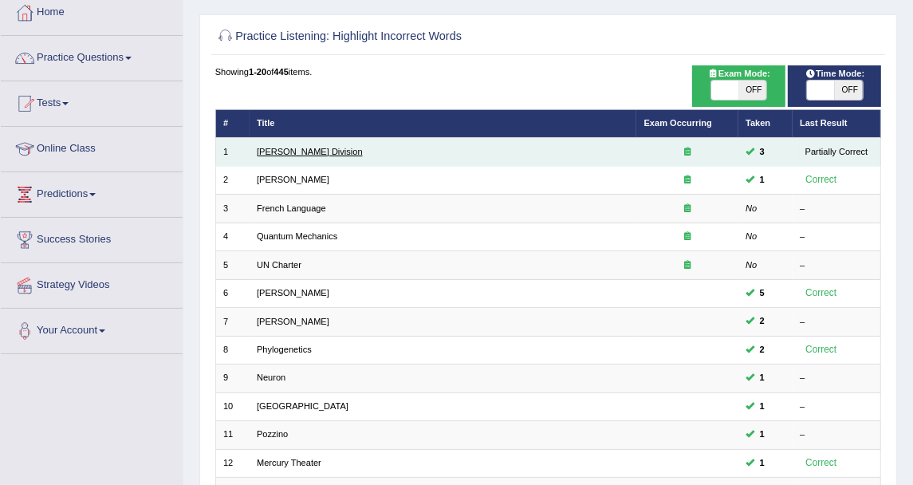
click at [278, 148] on link "[PERSON_NAME] Division" at bounding box center [310, 152] width 106 height 10
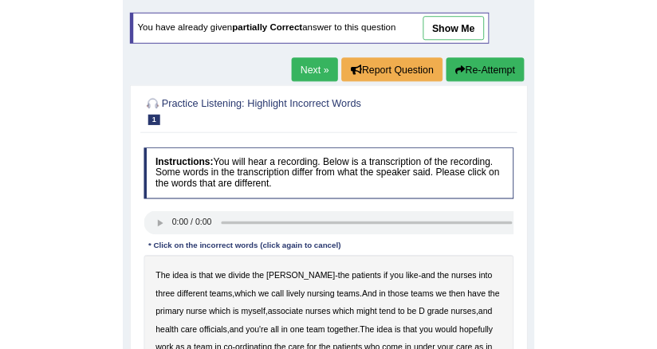
scroll to position [88, 0]
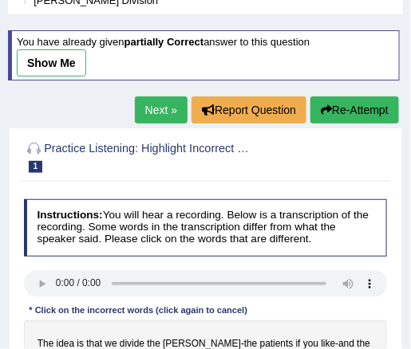
drag, startPoint x: 793, startPoint y: 1, endPoint x: 401, endPoint y: 67, distance: 397.2
click at [401, 67] on div "You have already given partially correct answer to this question show me" at bounding box center [205, 63] width 395 height 66
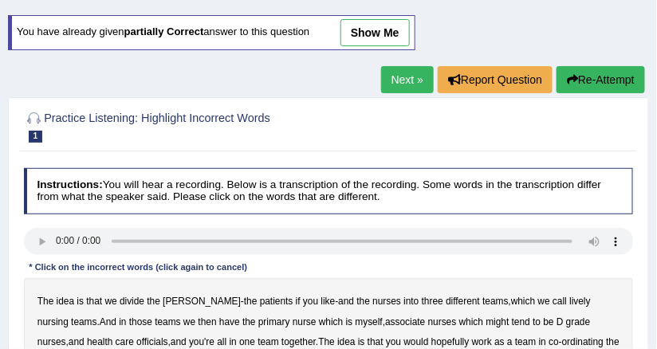
scroll to position [279, 0]
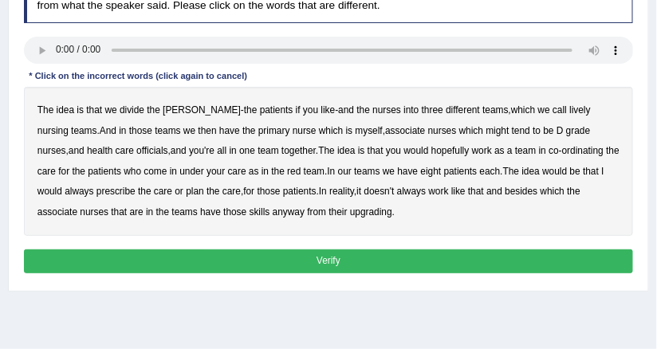
click at [569, 108] on b "lively" at bounding box center [579, 109] width 21 height 11
click at [487, 128] on b "might" at bounding box center [498, 130] width 23 height 11
click at [136, 151] on b "officials" at bounding box center [151, 150] width 31 height 11
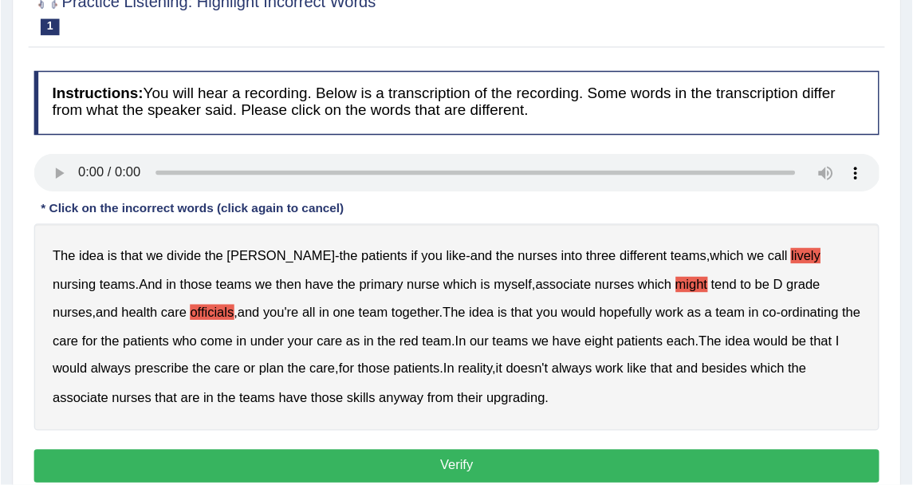
scroll to position [0, 0]
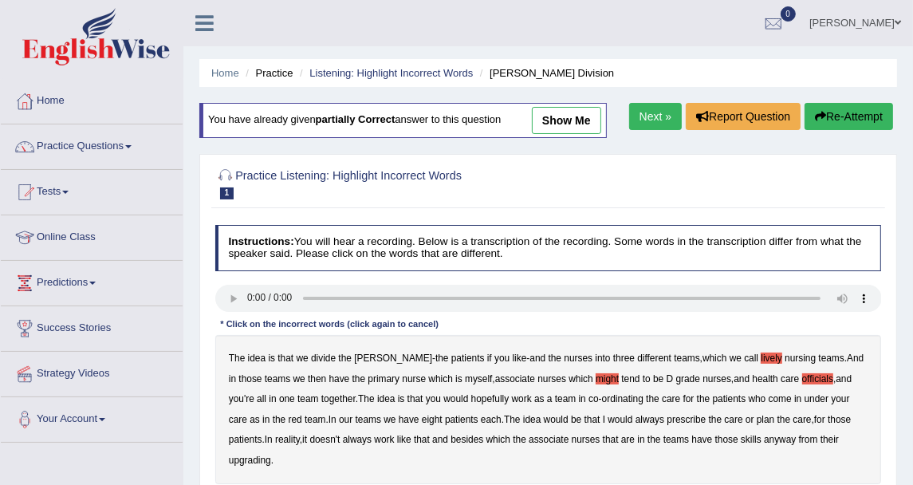
drag, startPoint x: 441, startPoint y: 7, endPoint x: 103, endPoint y: 119, distance: 356.1
click at [103, 119] on li "Home" at bounding box center [92, 101] width 182 height 45
click at [100, 145] on link "Practice Questions" at bounding box center [92, 144] width 182 height 40
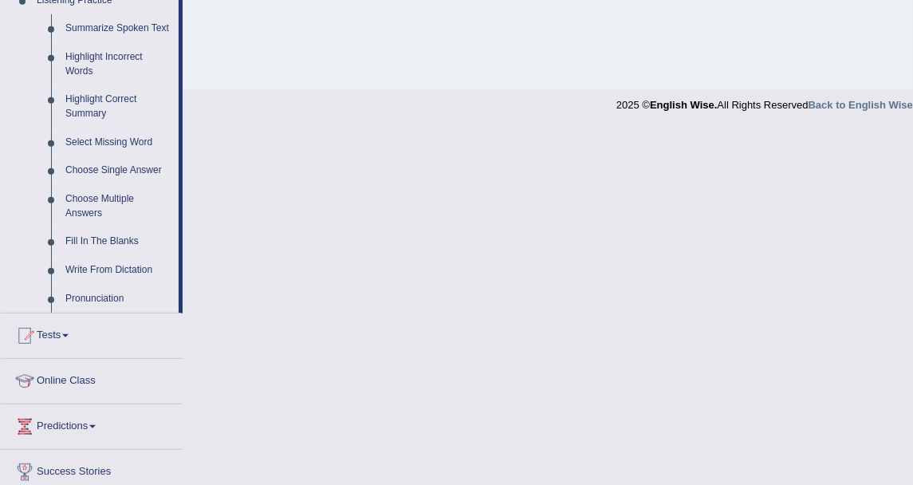
scroll to position [531, 0]
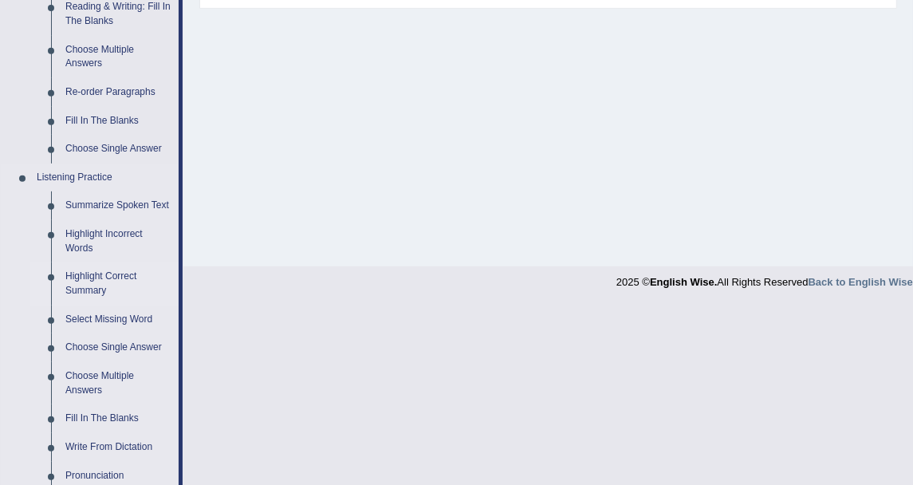
click at [81, 275] on link "Highlight Correct Summary" at bounding box center [118, 283] width 120 height 42
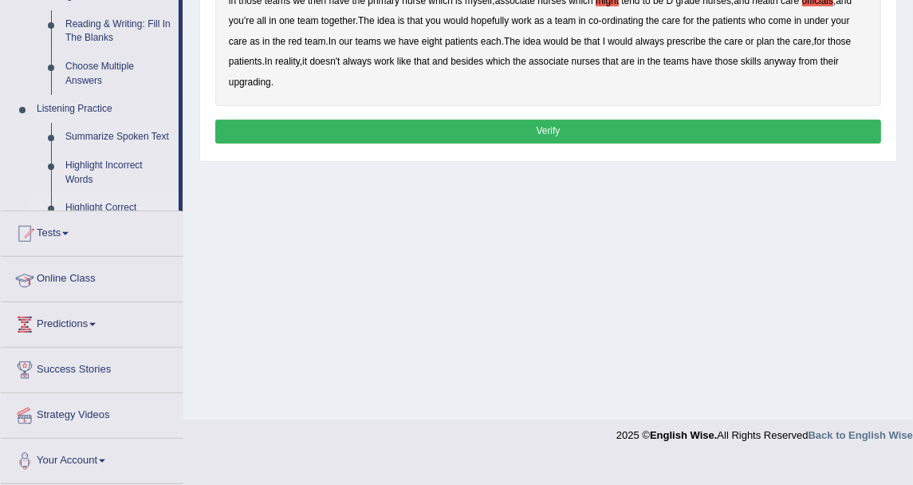
scroll to position [353, 0]
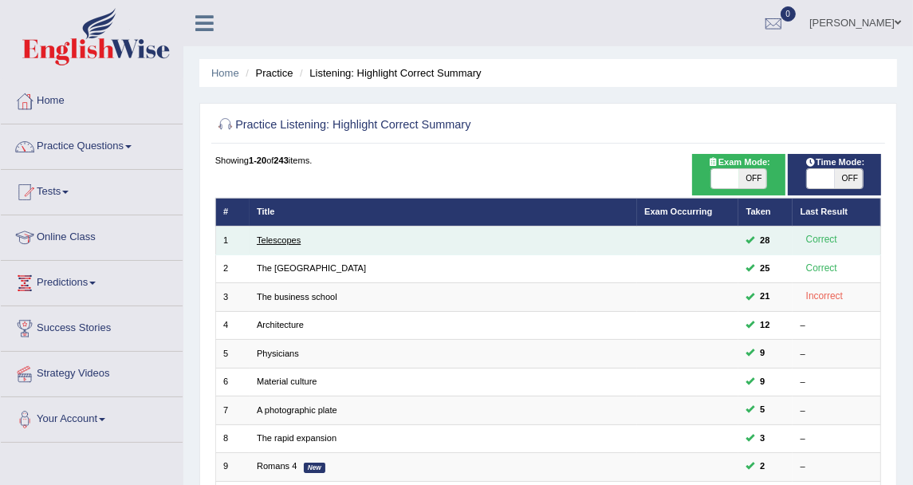
click at [266, 240] on link "Telescopes" at bounding box center [279, 240] width 44 height 10
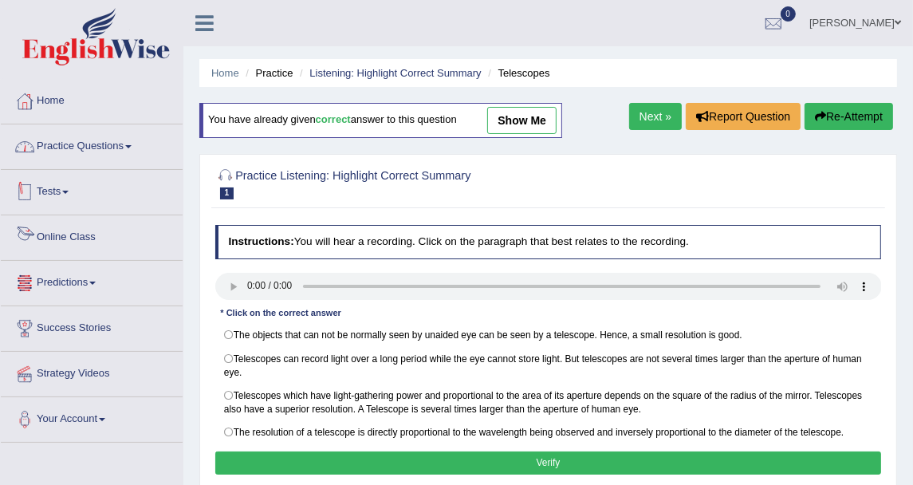
click at [118, 156] on link "Practice Questions" at bounding box center [92, 144] width 182 height 40
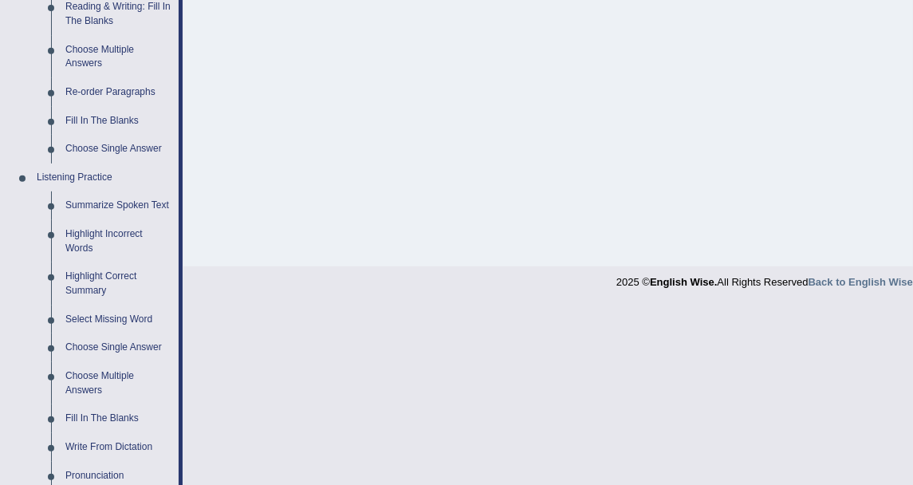
scroll to position [621, 0]
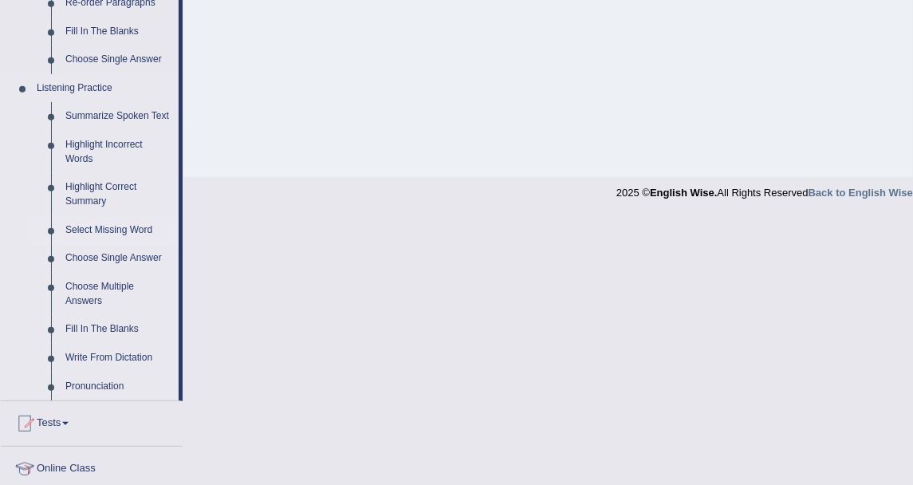
click at [130, 230] on link "Select Missing Word" at bounding box center [118, 230] width 120 height 29
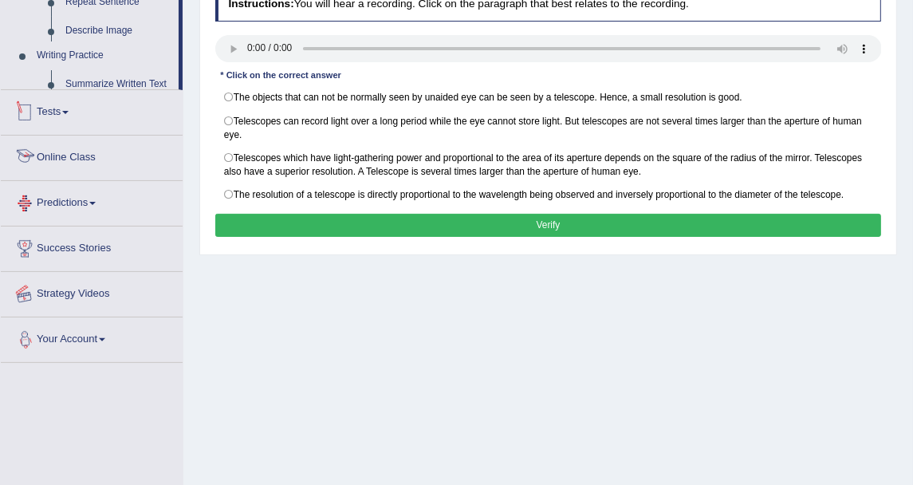
scroll to position [353, 0]
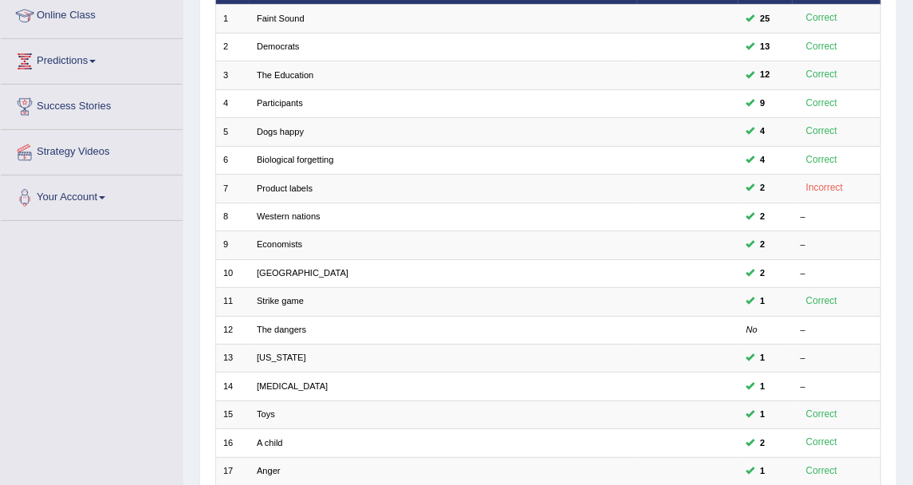
scroll to position [177, 0]
